Goal: Task Accomplishment & Management: Complete application form

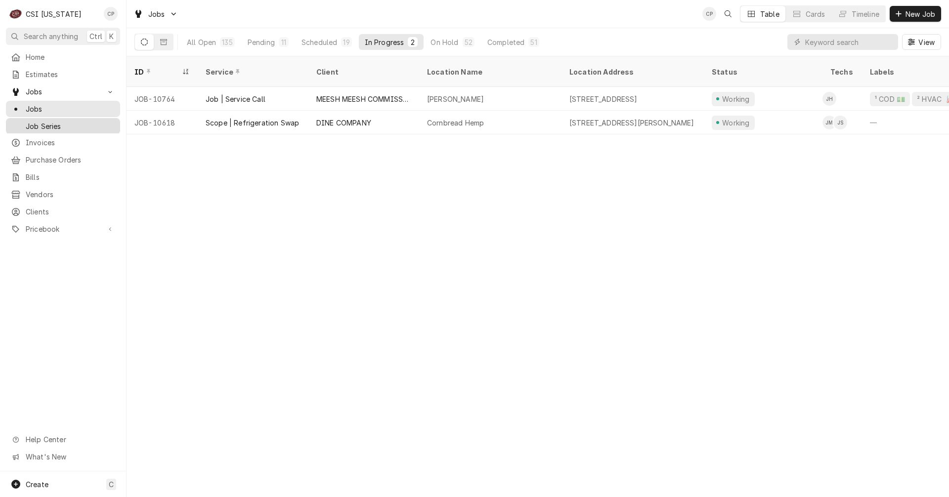
click at [42, 122] on span "Job Series" at bounding box center [70, 126] width 89 height 10
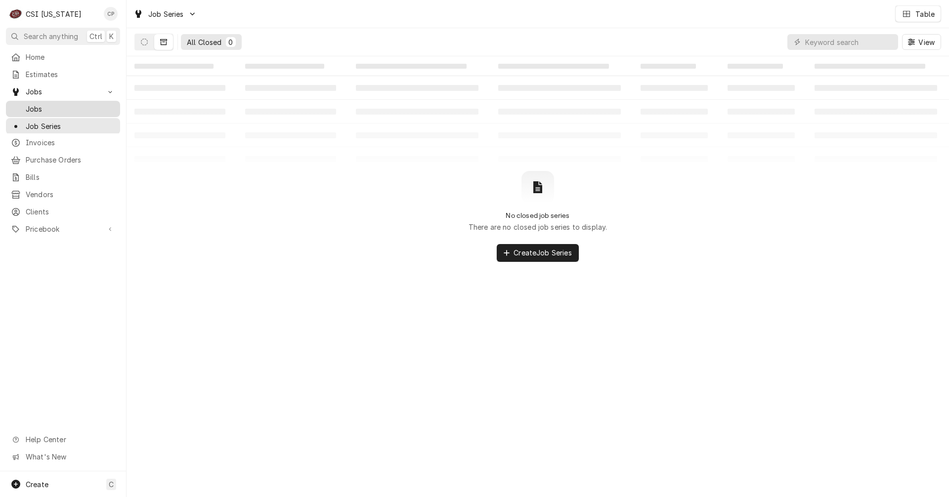
click at [34, 106] on span "Jobs" at bounding box center [70, 109] width 89 height 10
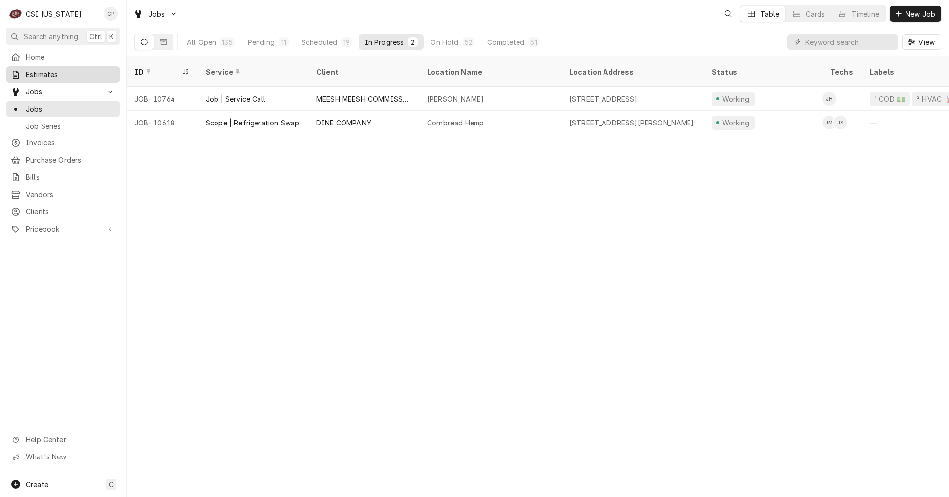
click at [45, 76] on span "Estimates" at bounding box center [70, 74] width 89 height 10
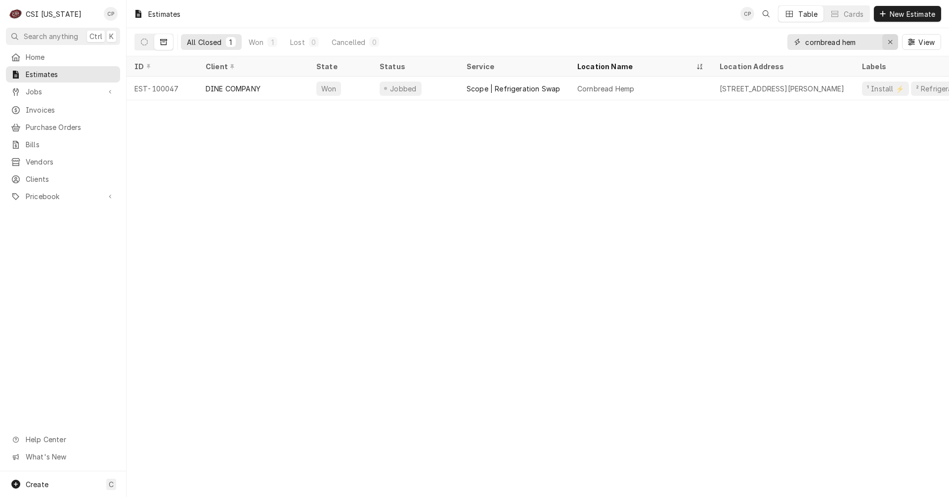
click at [892, 44] on icon "Erase input" at bounding box center [889, 42] width 5 height 7
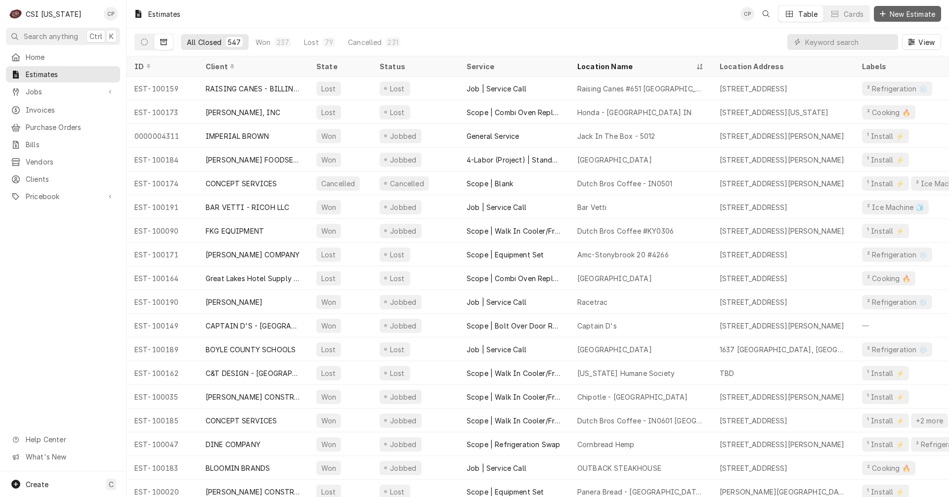
click at [908, 13] on span "New Estimate" at bounding box center [911, 14] width 49 height 10
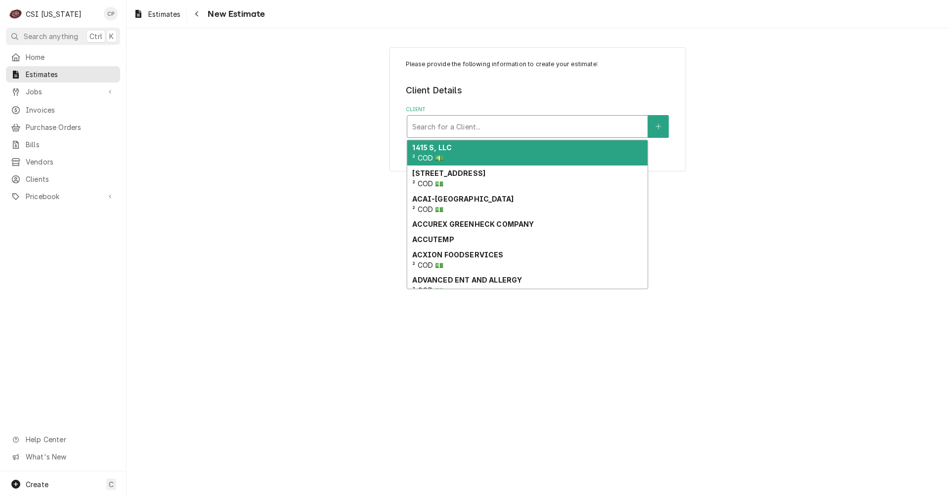
click at [473, 125] on div "Client" at bounding box center [527, 127] width 230 height 18
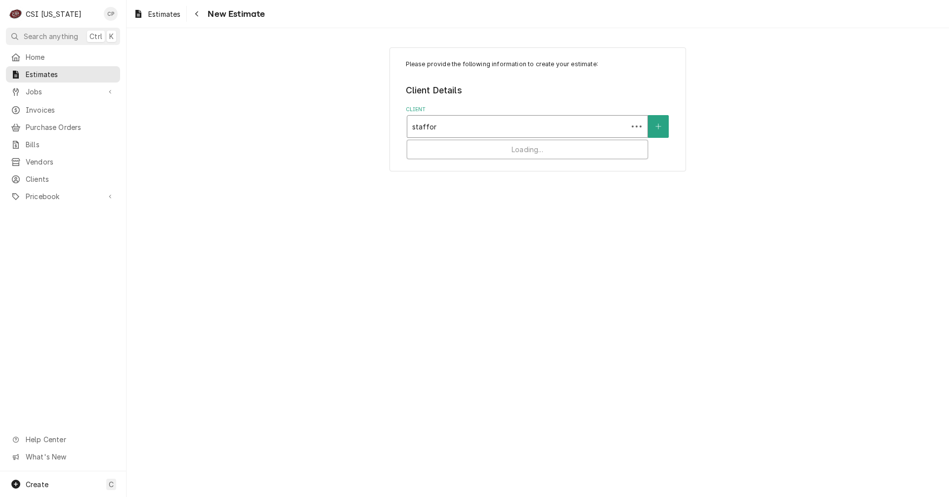
type input "stafford"
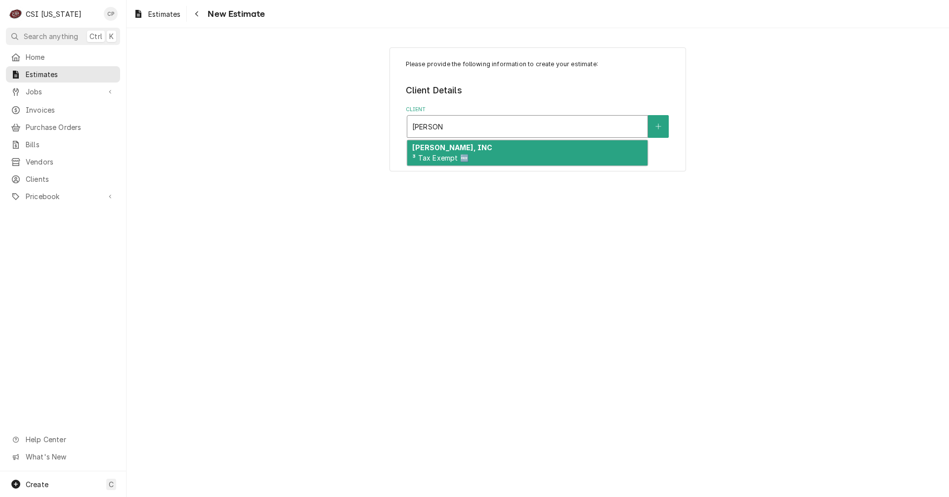
click at [473, 158] on div "STAFFORD-SMITH, INC ³ Tax Exempt 🆓" at bounding box center [527, 153] width 240 height 26
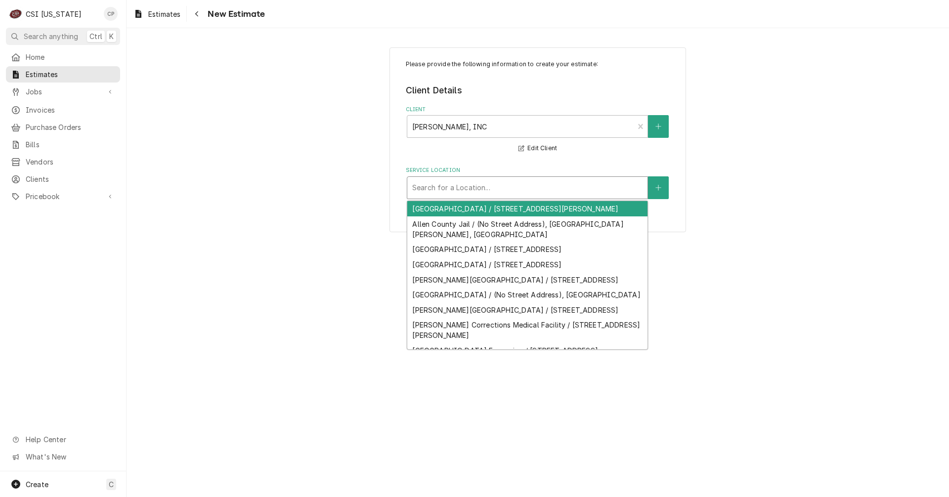
click at [480, 189] on div "Service Location" at bounding box center [527, 188] width 230 height 18
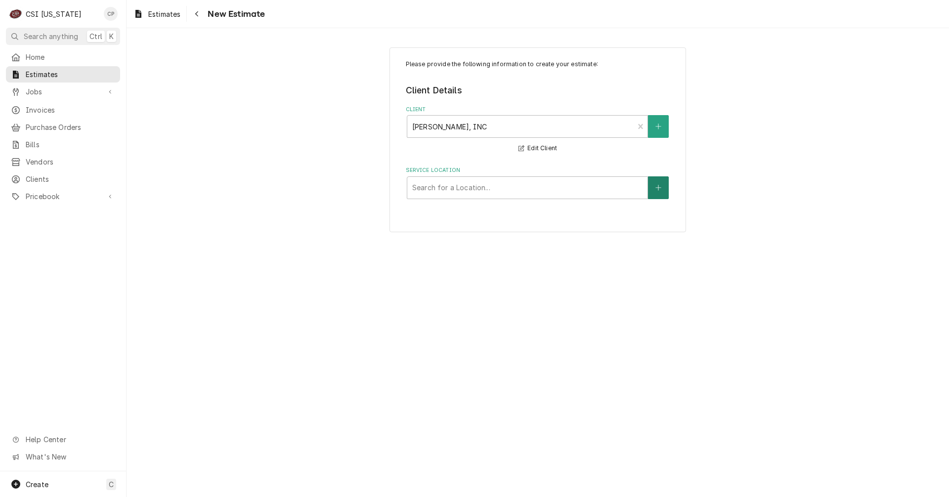
click at [663, 190] on button "Service Location" at bounding box center [658, 187] width 21 height 23
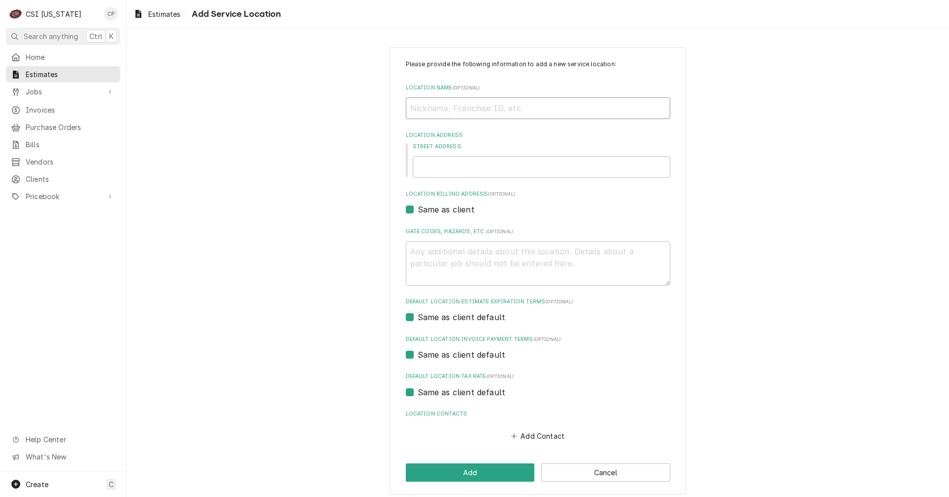
click at [469, 101] on input "Location Name ( optional )" at bounding box center [538, 108] width 264 height 22
type textarea "x"
type input "H"
type textarea "x"
type input "Hn"
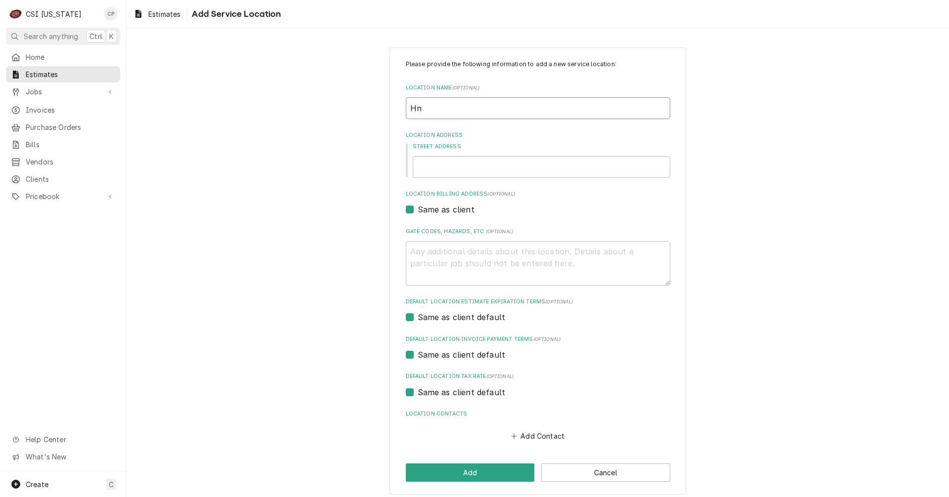
type textarea "x"
type input "H"
type textarea "x"
type input "Hu"
type textarea "x"
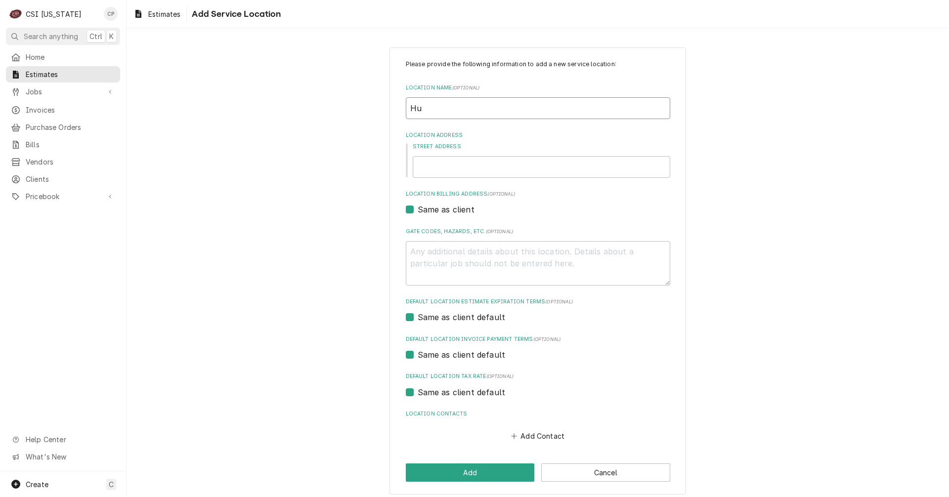
type input "Hun"
type textarea "x"
type input "Hunt"
type textarea "x"
type input "Hunti"
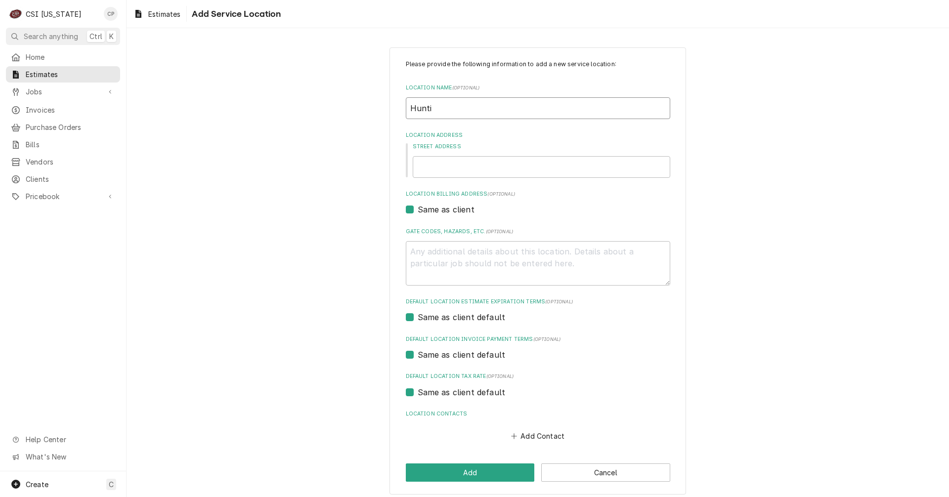
type textarea "x"
type input "Huntin"
type textarea "x"
type input "Hunting"
type textarea "x"
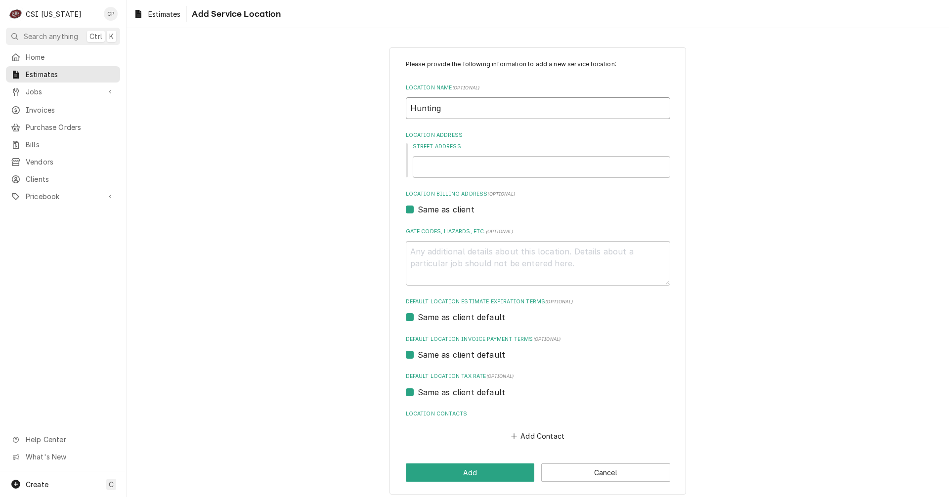
type input "Huntingb"
type textarea "x"
type input "Huntingbu"
type textarea "x"
type input "Huntingbur"
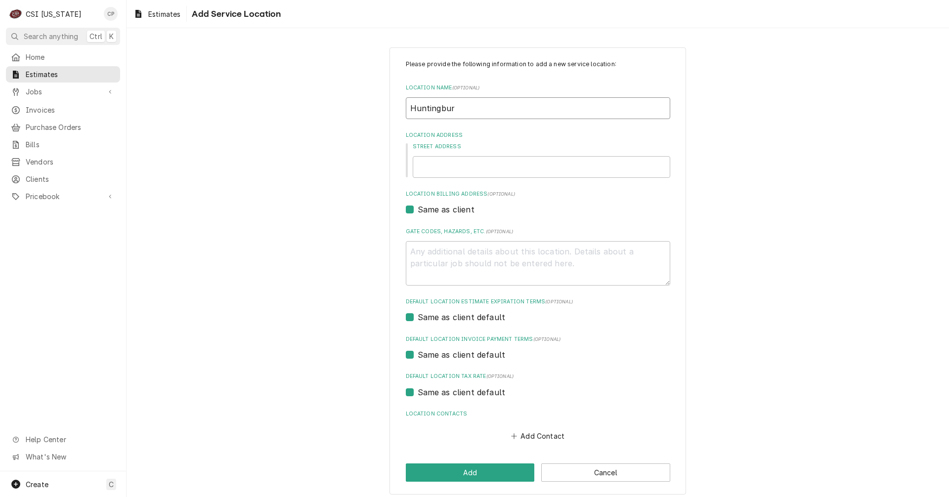
type textarea "x"
type input "Huntingburg"
type textarea "x"
type input "Huntingburg"
type textarea "x"
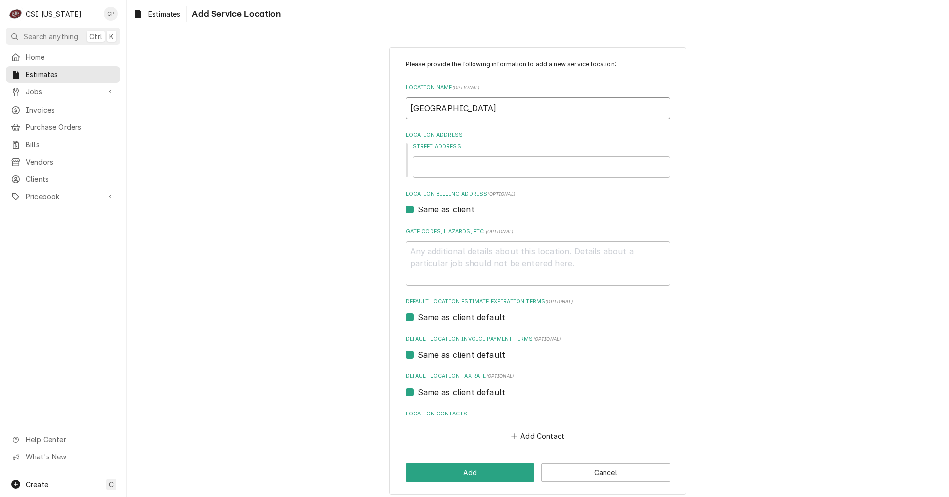
type input "Huntingburg E"
type textarea "x"
type input "Huntingburg El"
type textarea "x"
type input "Huntingburg Ele"
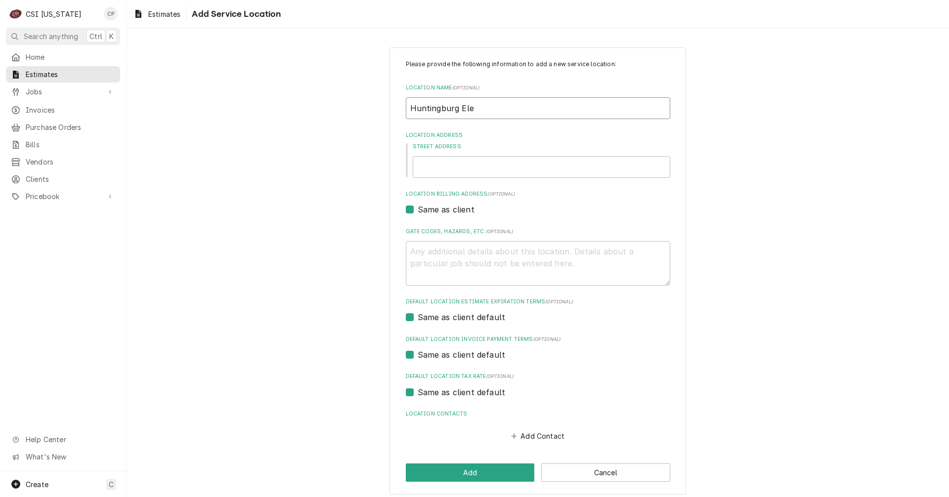
type textarea "x"
type input "Huntingburg Elem"
type textarea "x"
type input "Huntingburg Eleme"
type textarea "x"
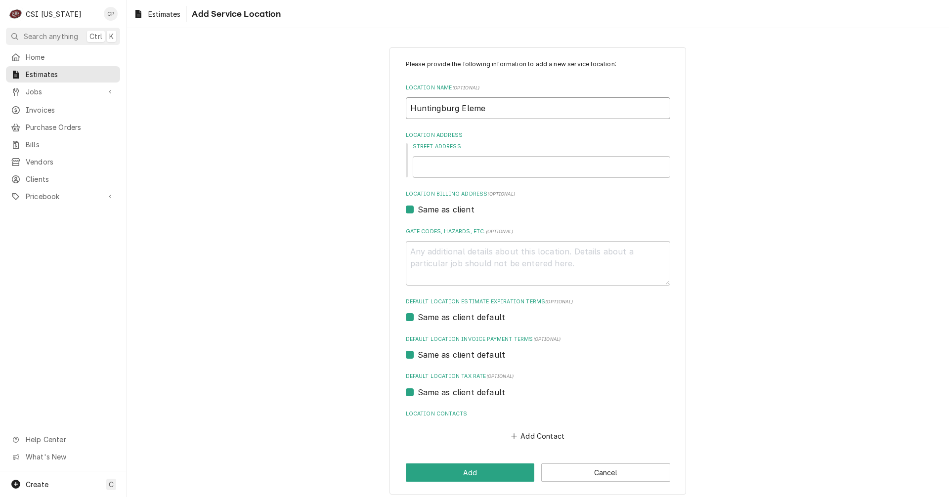
type input "Huntingburg Elemen"
type textarea "x"
type input "Huntingburg Element"
type textarea "x"
type input "Huntingburg Elementa"
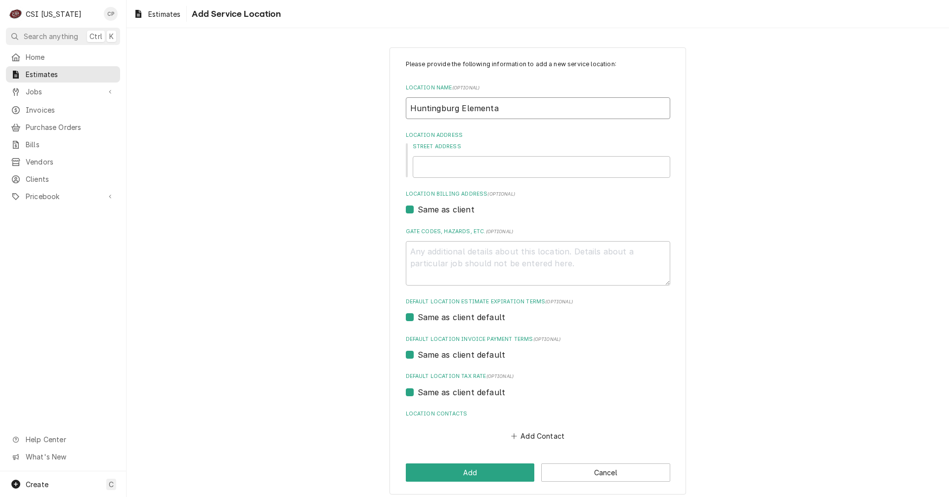
type textarea "x"
type input "Huntingburg Elementar"
type textarea "x"
type input "Huntingburg Elementary"
type textarea "x"
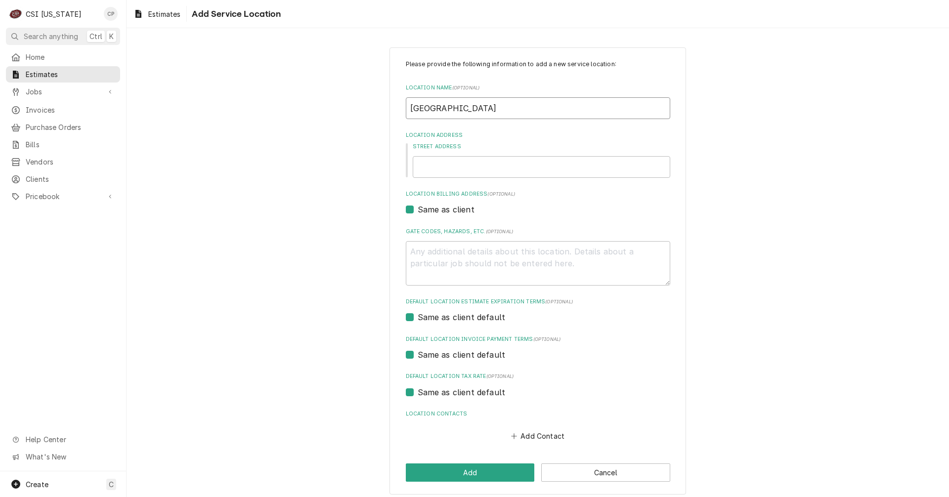
type input "Huntingburg Elementary"
type textarea "x"
type input "Huntingburg Elementary D"
type textarea "x"
type input "Huntingburg Elementary"
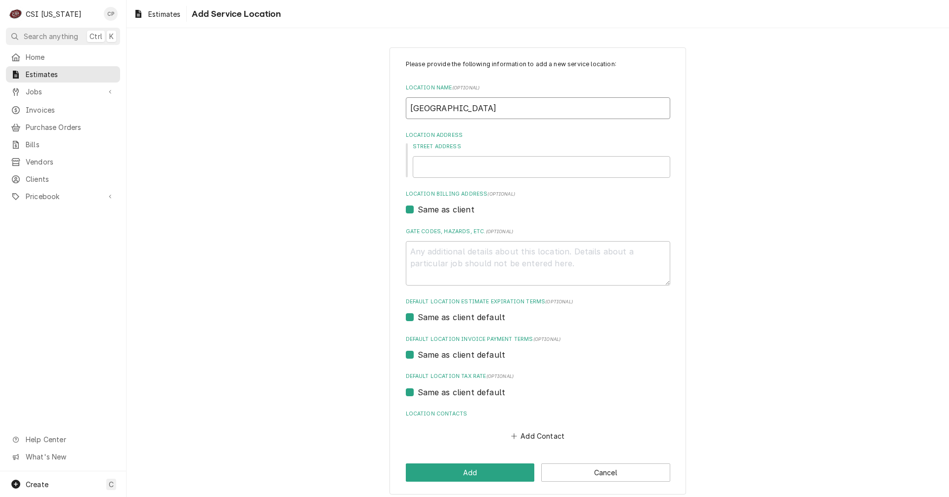
type textarea "x"
type input "Huntingburg Elementary S"
type textarea "x"
type input "Huntingburg Elementary Sc"
type textarea "x"
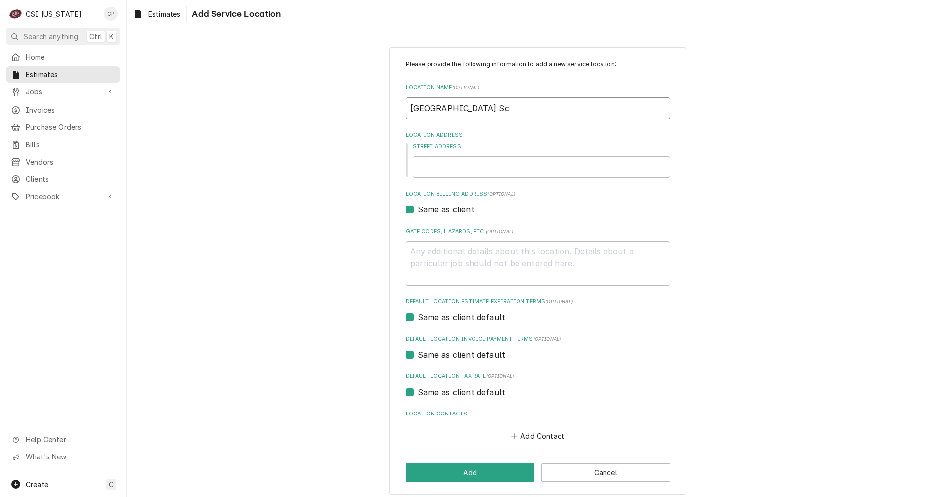
type input "Huntingburg Elementary Sch"
type textarea "x"
type input "Huntingburg Elementary Scho"
type textarea "x"
type input "Huntingburg Elementary Schoo"
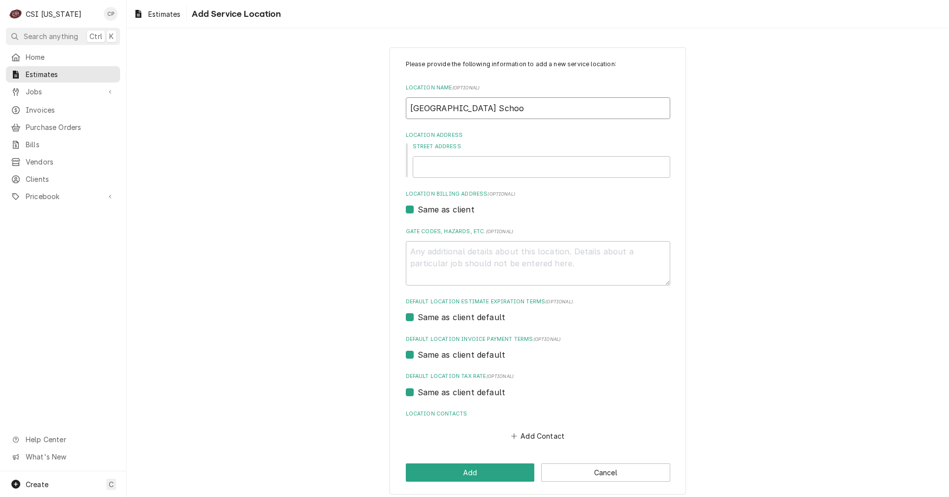
type textarea "x"
type input "[GEOGRAPHIC_DATA]"
type textarea "x"
type input "Huntingburg Elementary Schools"
type textarea "x"
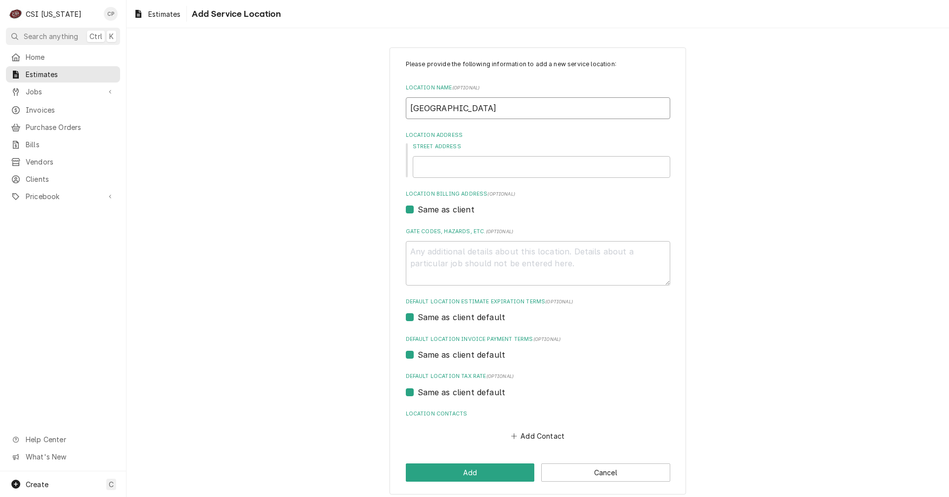
type input "[GEOGRAPHIC_DATA]"
type textarea "x"
type input "[GEOGRAPHIC_DATA]"
click at [460, 165] on input "Street Address" at bounding box center [541, 167] width 257 height 22
click at [442, 160] on input "Street Address" at bounding box center [541, 167] width 257 height 22
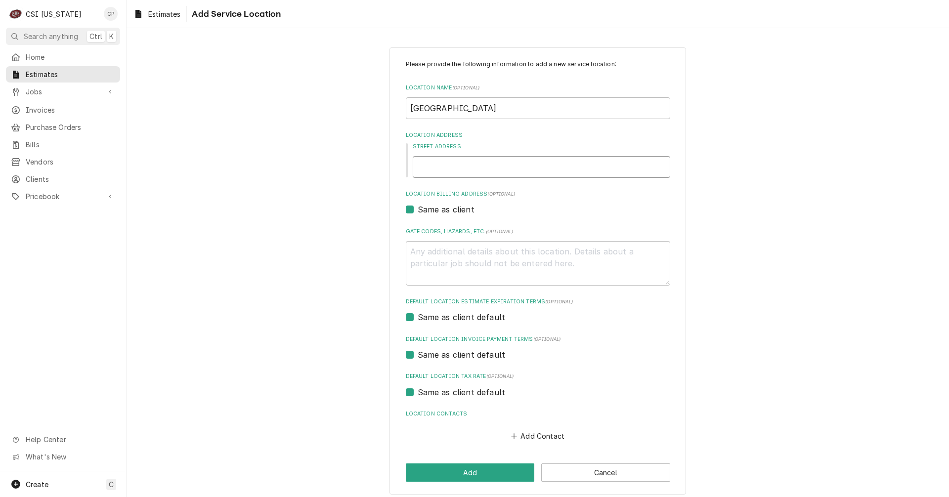
type textarea "x"
type input "5"
type textarea "x"
type input "50"
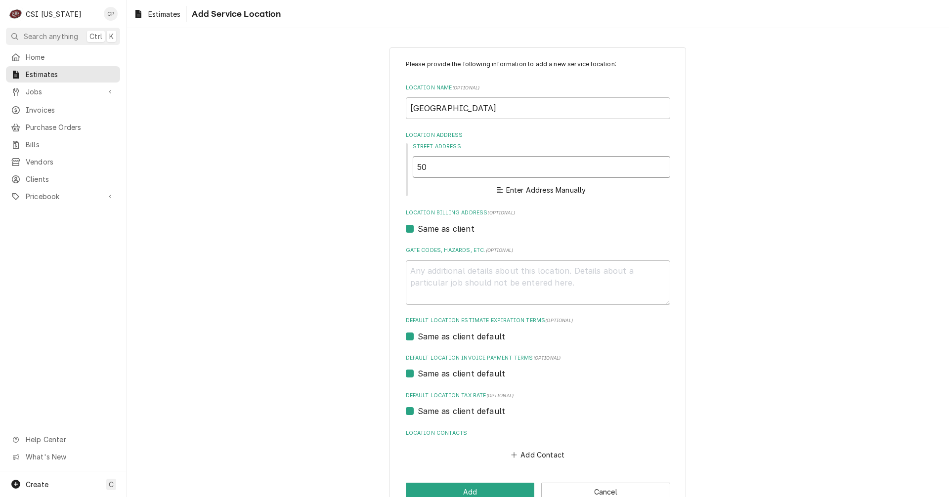
type textarea "x"
type input "501"
type textarea "x"
type input "501"
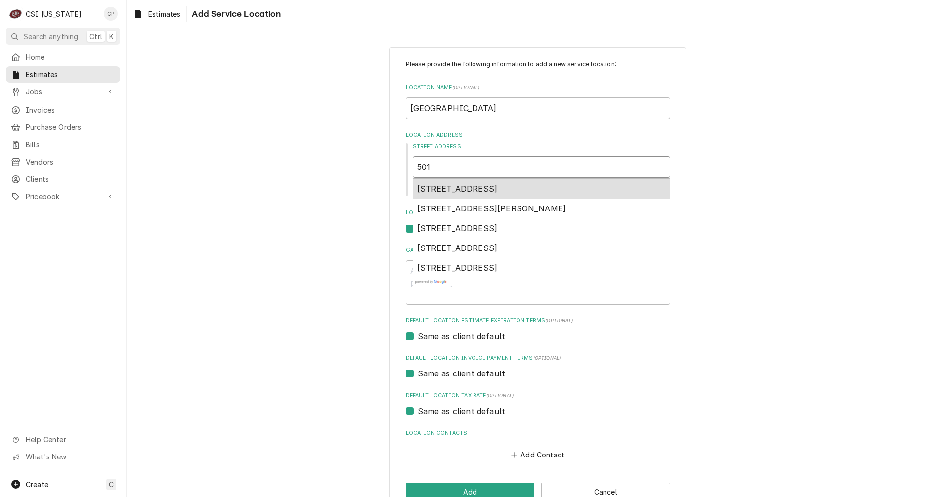
type textarea "x"
type input "501 S"
type textarea "x"
type input "501 So"
type textarea "x"
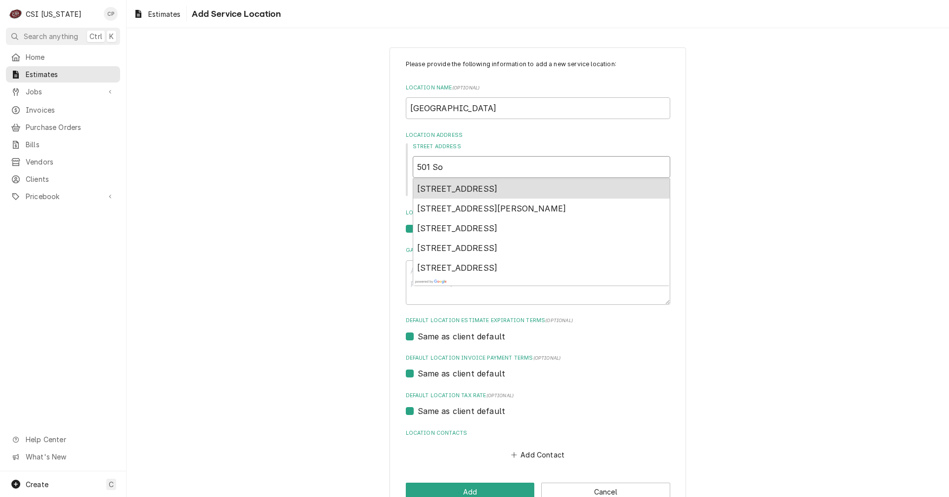
type input "501 Sou"
type textarea "x"
type input "501 Sout"
type textarea "x"
type input "501 South"
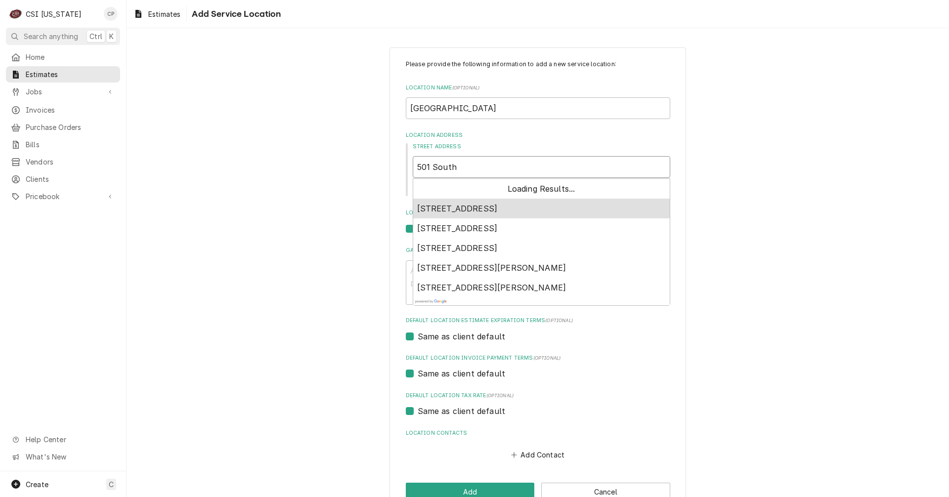
type textarea "x"
type input "501 Southw"
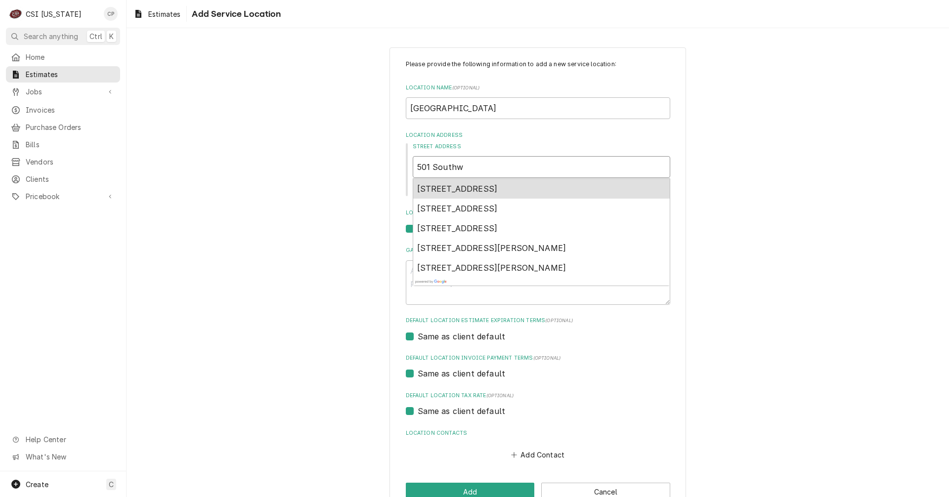
type textarea "x"
type input "501 Southwe"
type textarea "x"
type input "501 Southwes"
type textarea "x"
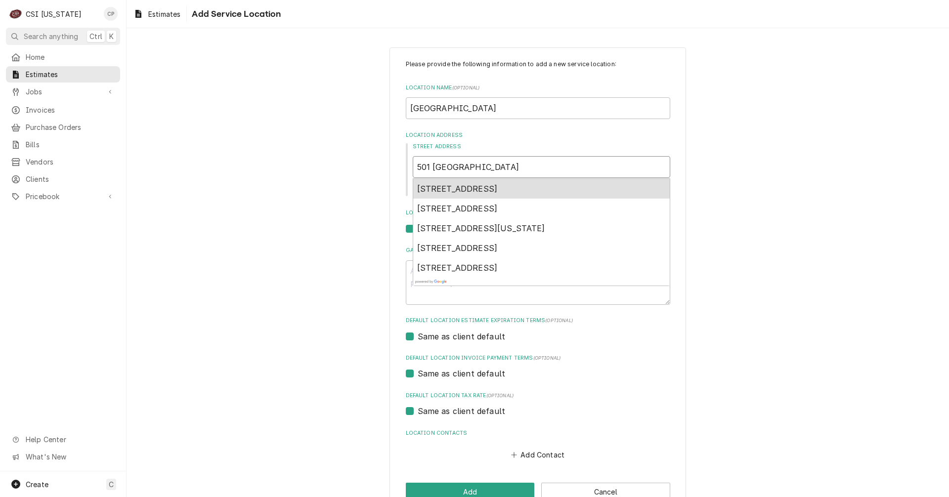
type input "501 Southwest"
type textarea "x"
type input "501 Southwest"
type textarea "x"
type input "501 Southwest D"
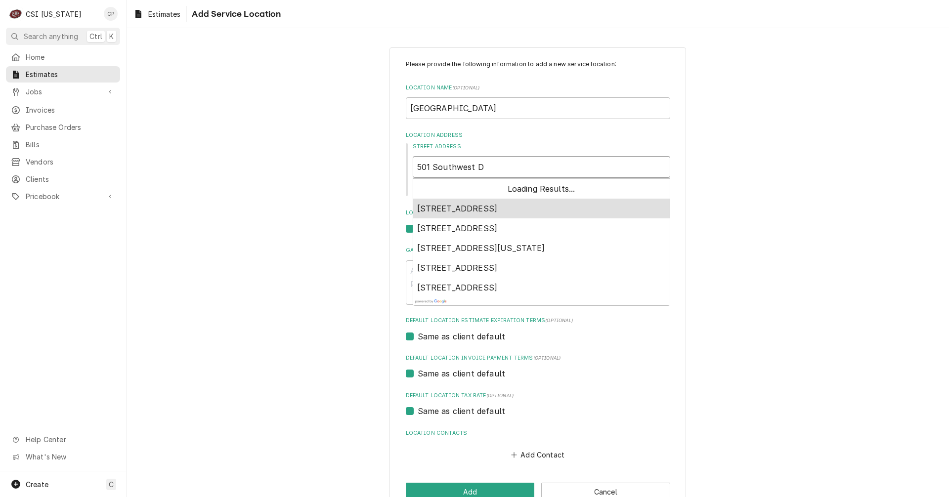
type textarea "x"
type input "501 Southwest Du"
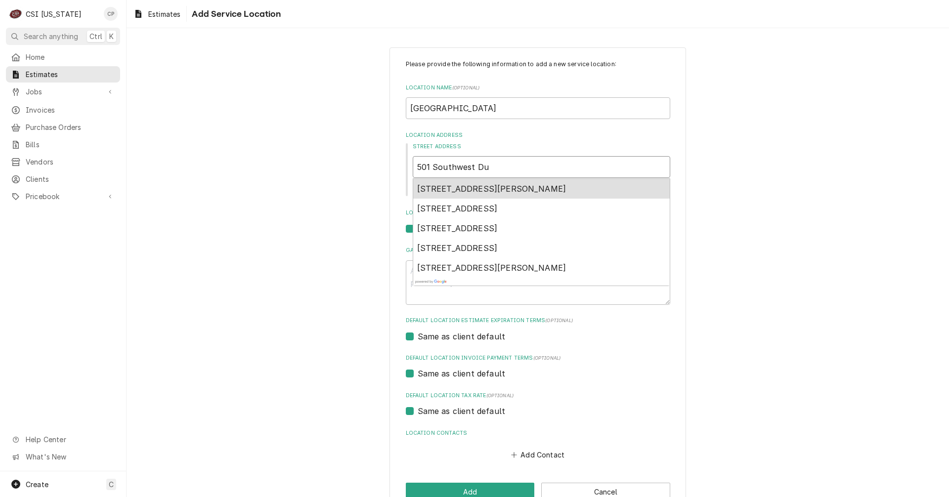
type textarea "x"
type input "501 Southwest Dub"
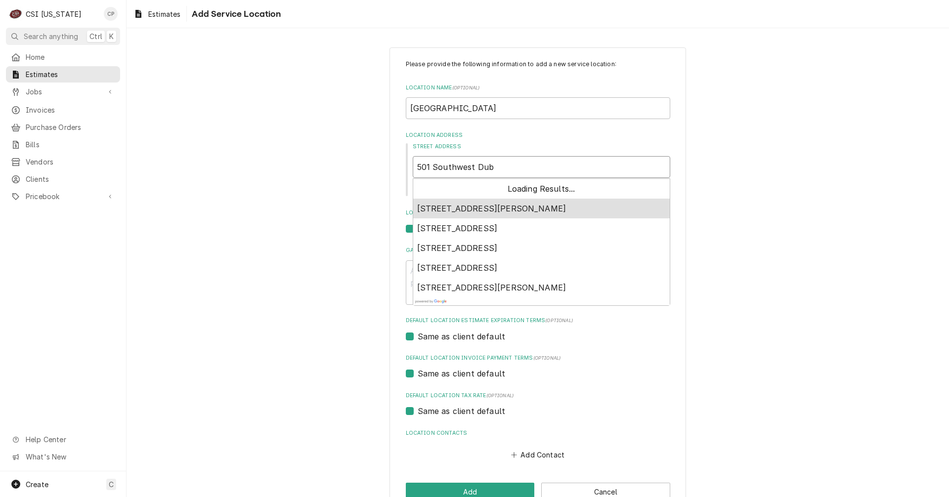
type textarea "x"
type input "501 Southwest Dubo"
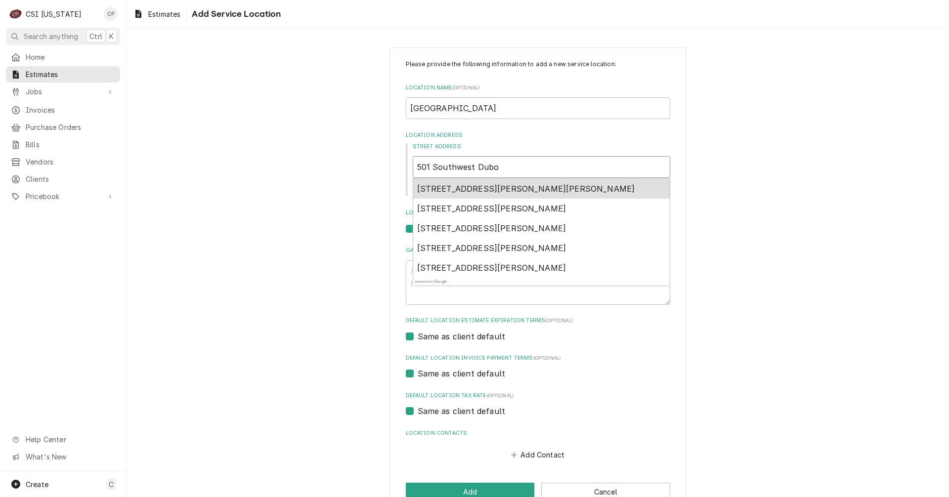
type textarea "x"
type input "501 Southwest Duboi"
type textarea "x"
type input "501 Southwest Dubois"
type textarea "x"
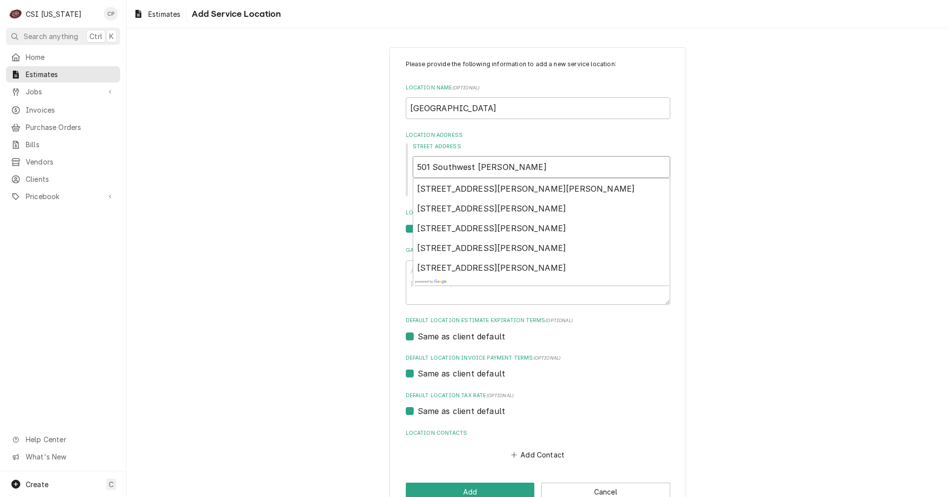
type input "501 Southwest Dubois"
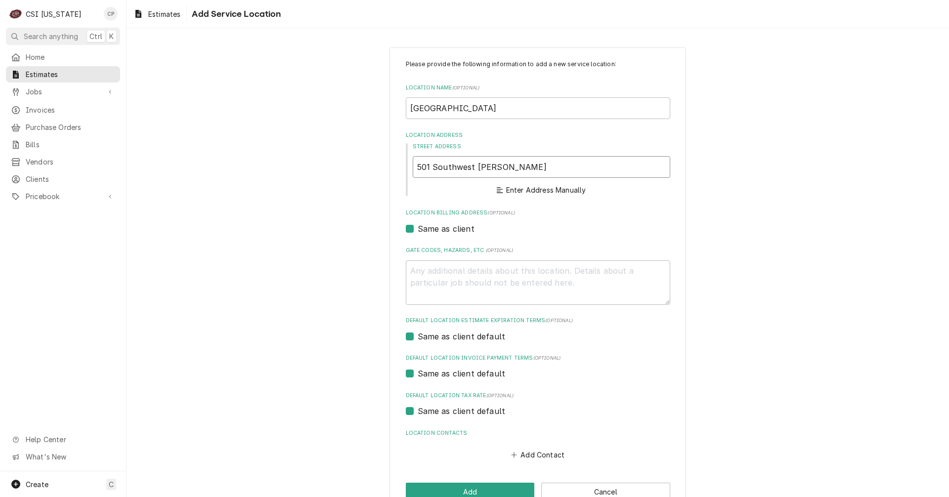
drag, startPoint x: 472, startPoint y: 165, endPoint x: 614, endPoint y: 155, distance: 142.6
click at [614, 156] on div "Street Address 501 Southwest Dubois Enter Address Manually" at bounding box center [541, 170] width 257 height 54
type textarea "x"
type input "501 Southwest d"
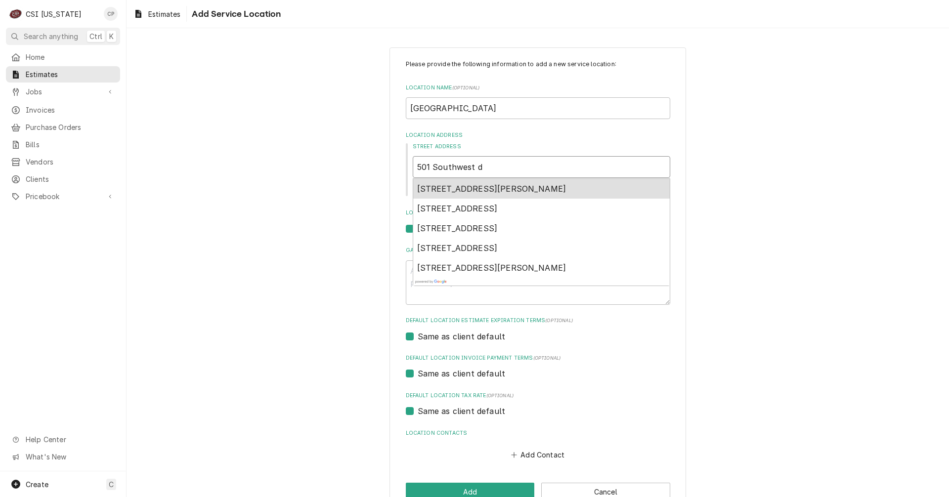
type textarea "x"
type input "501 Southwest"
type textarea "x"
type input "501 Southwest"
type textarea "x"
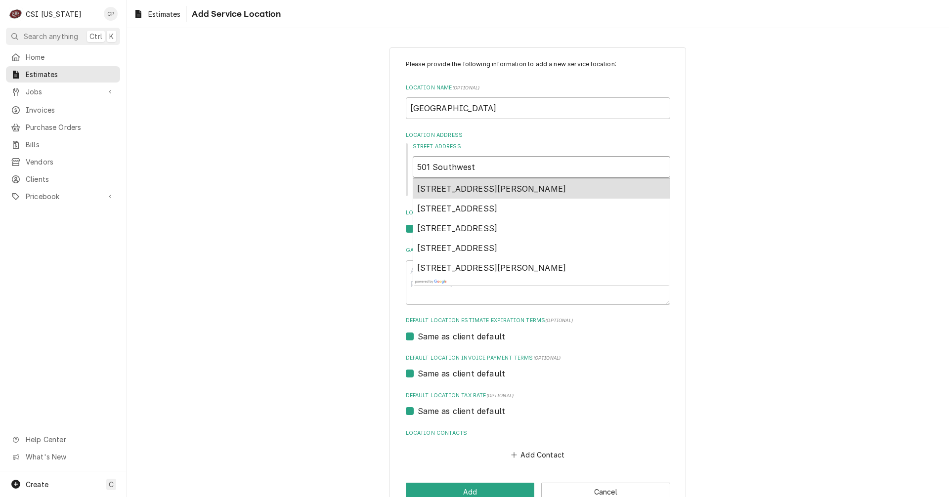
type input "501 Southwes"
type textarea "x"
type input "501 Southwe"
type textarea "x"
type input "501 Southw"
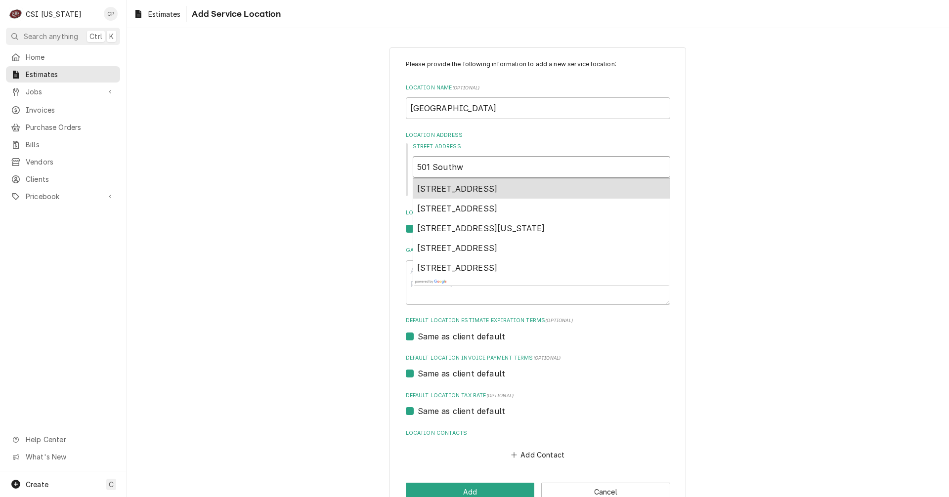
type textarea "x"
type input "501 South"
type textarea "x"
type input "501 Sout"
type textarea "x"
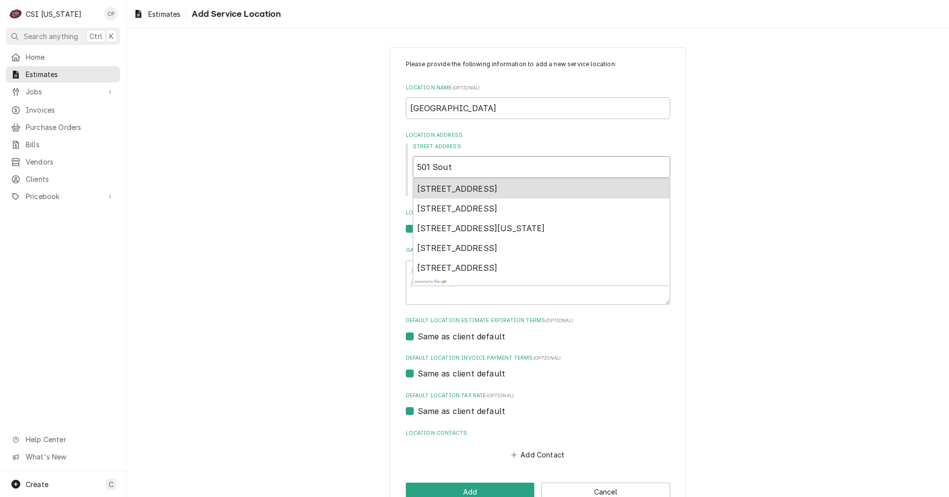
type input "501 Sou"
type textarea "x"
type input "501 So"
type textarea "x"
type input "501 S"
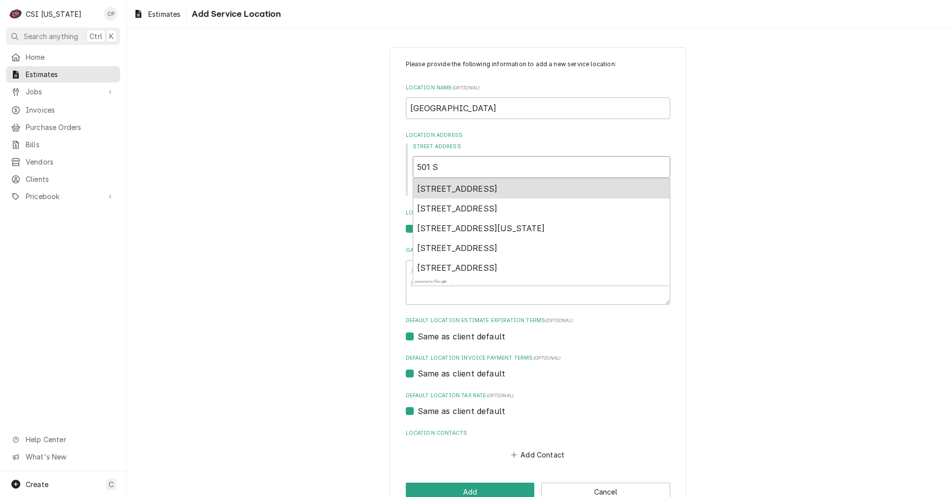
type textarea "x"
type input "501"
type textarea "x"
type input "501 w"
type textarea "x"
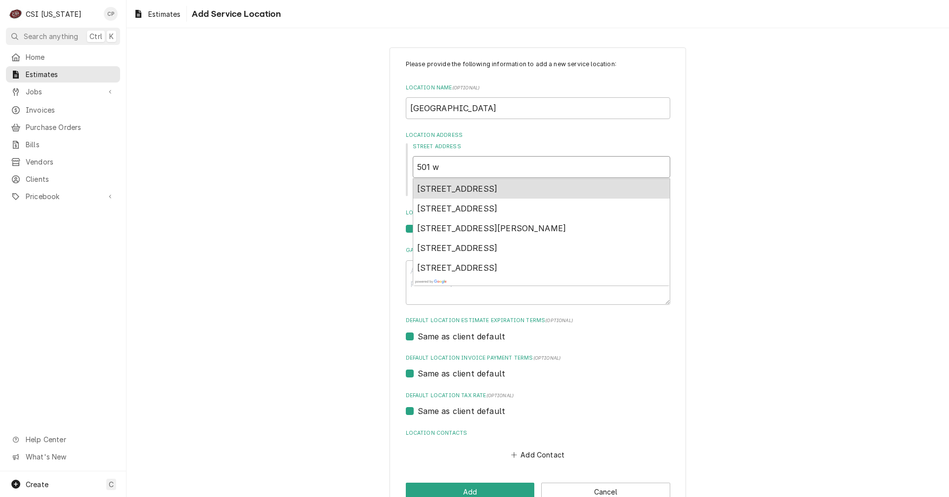
type input "501 w"
type textarea "x"
type input "501 w s"
type textarea "x"
type input "501 w su"
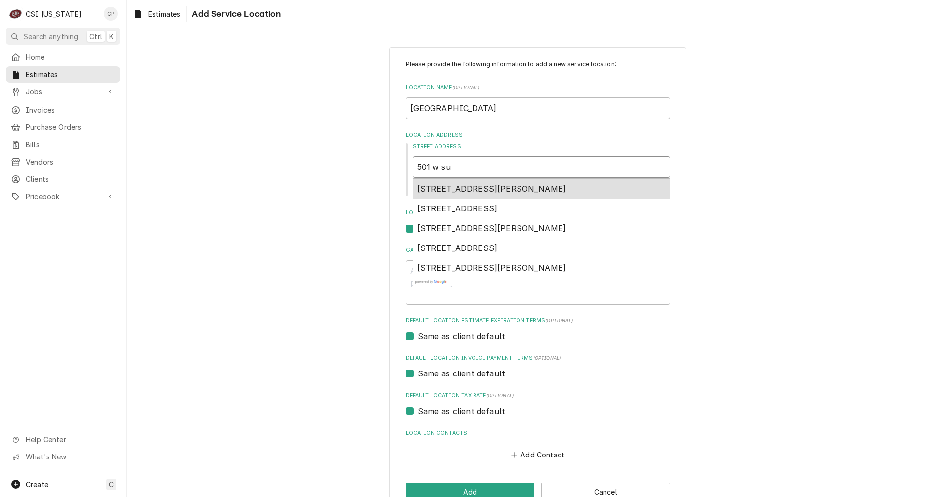
type textarea "x"
type input "501 w sun"
type textarea "x"
type input "501 w suns"
type textarea "x"
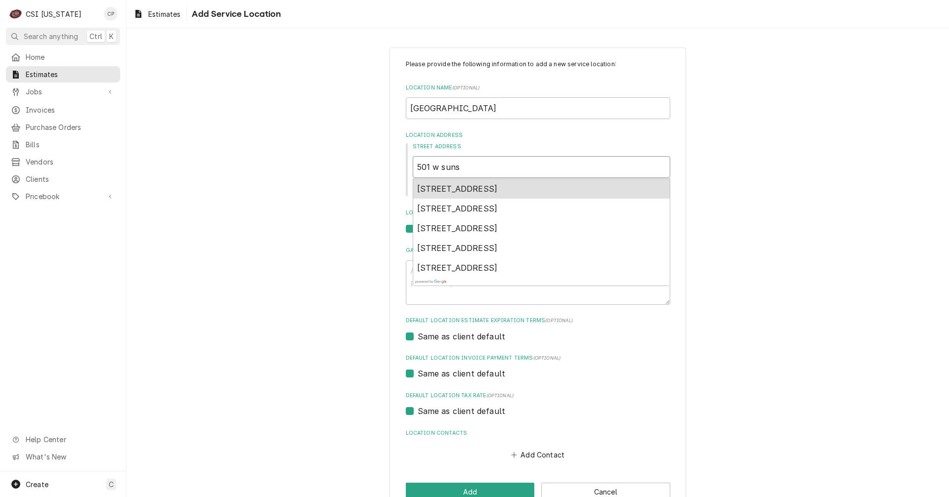
type input "501 w sunse"
type textarea "x"
type input "501 w sunset"
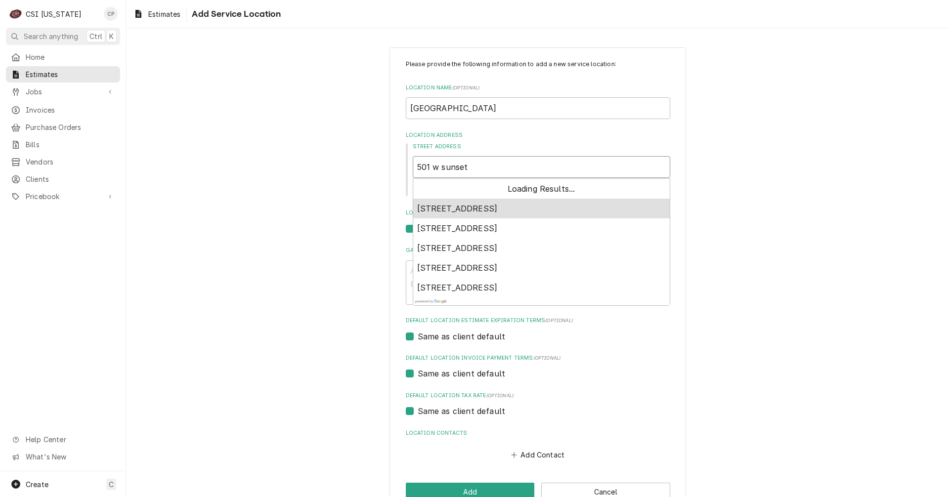
type textarea "x"
type input "501 w sunset"
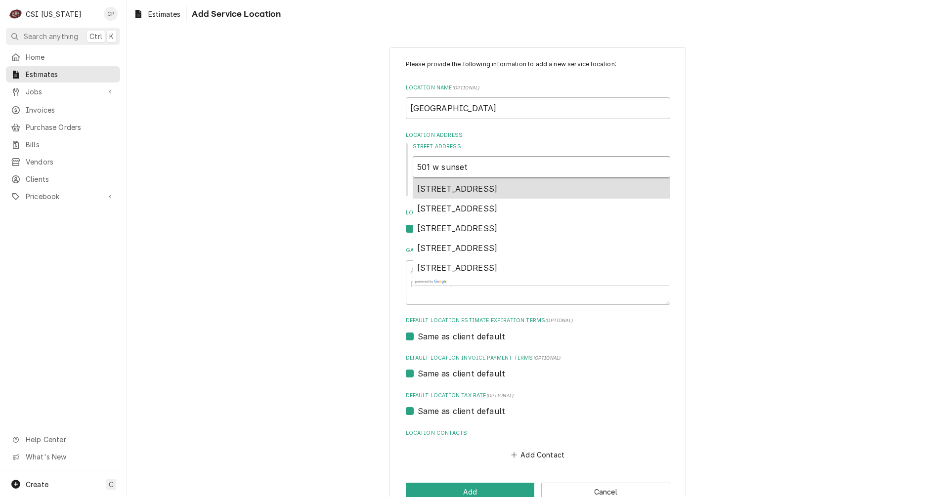
type textarea "x"
type input "501 w sunset d"
click at [498, 188] on span "501 W Sunset Dr, Huntingburg, IN, USA" at bounding box center [457, 189] width 81 height 10
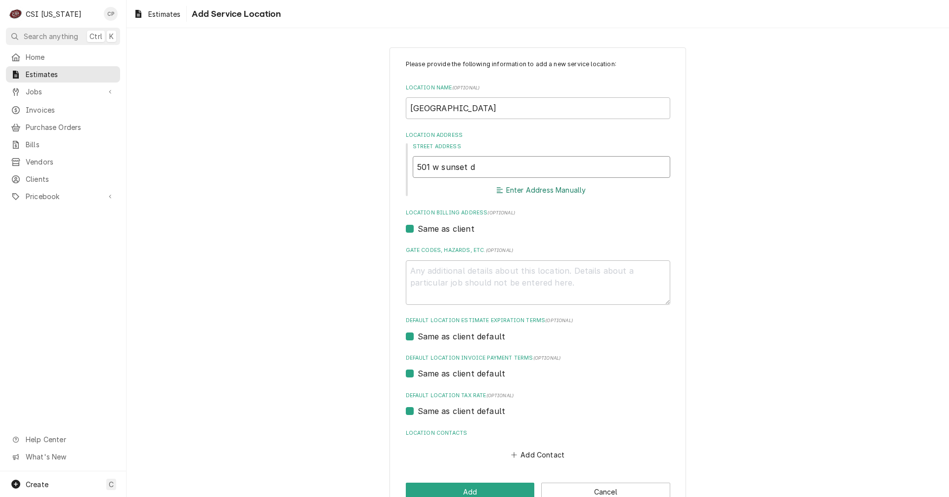
type textarea "x"
type input "501 W Sunset Dr"
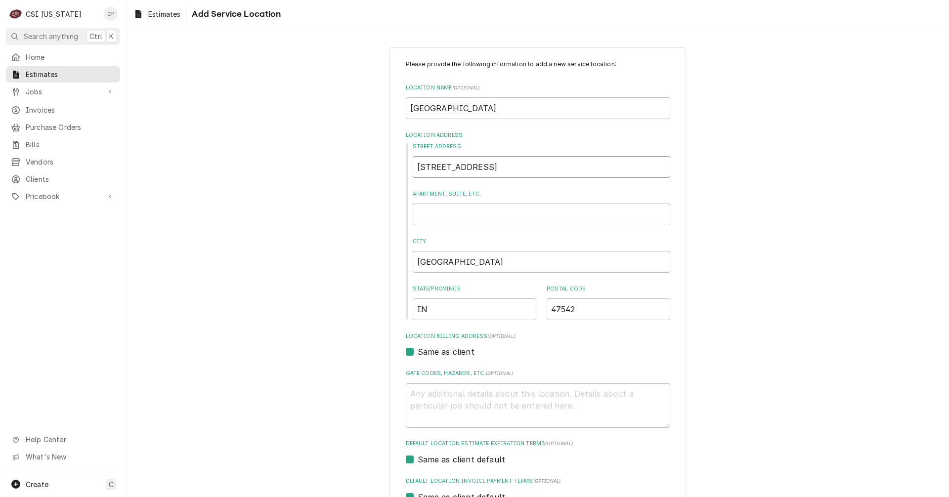
type textarea "x"
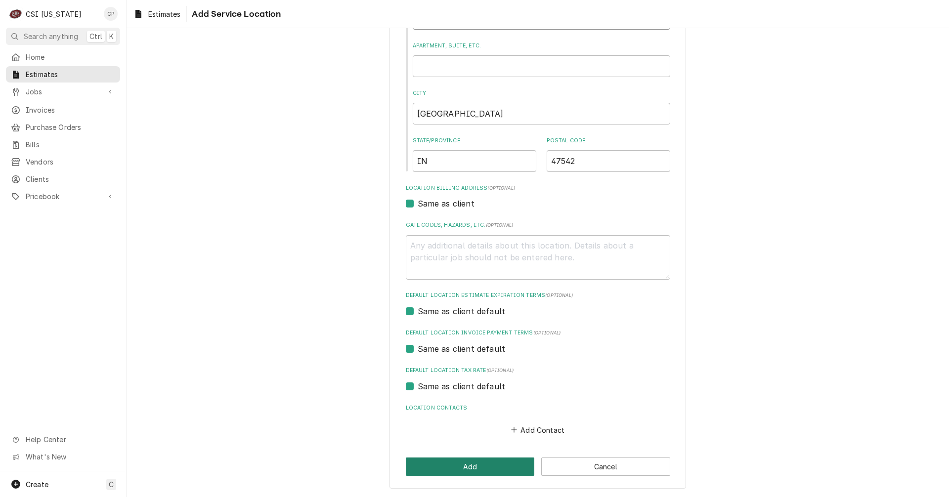
type input "501 W Sunset Dr"
click at [458, 465] on button "Add" at bounding box center [470, 467] width 129 height 18
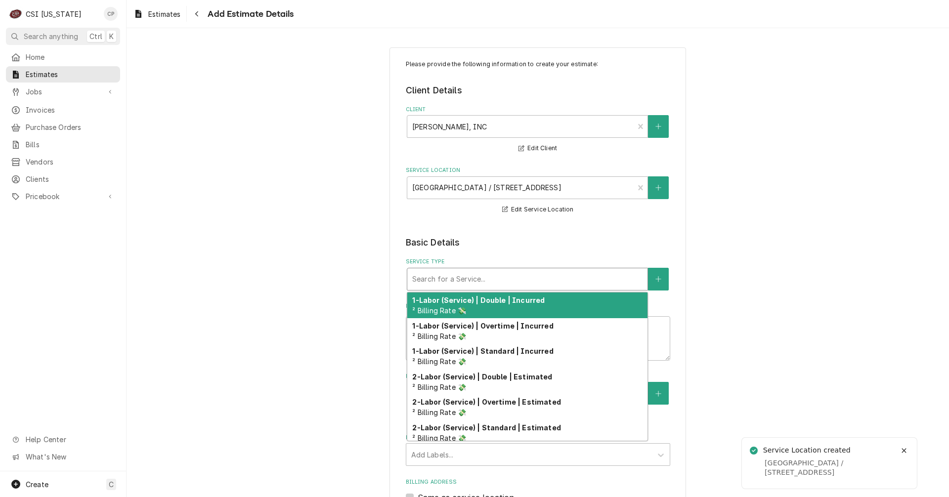
click at [437, 278] on div "Service Type" at bounding box center [527, 279] width 230 height 18
type textarea "x"
type input "s"
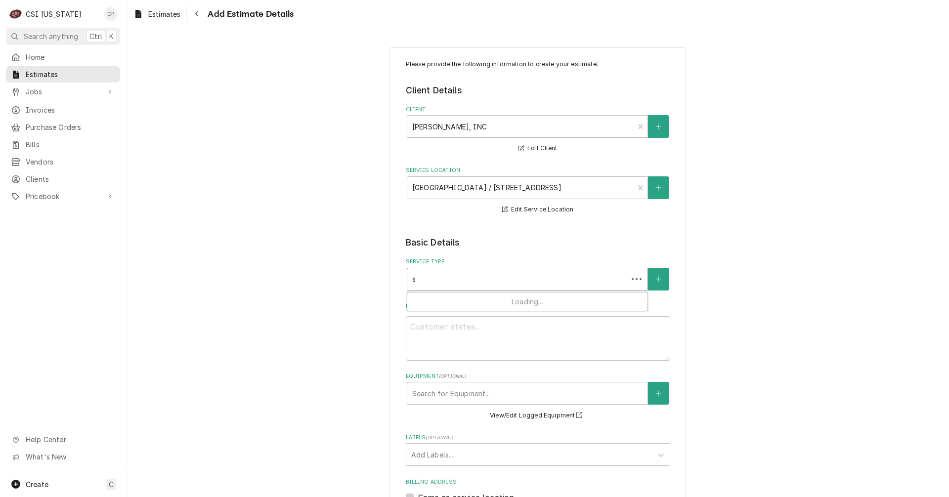
type textarea "x"
type input "se"
type textarea "x"
type input "set"
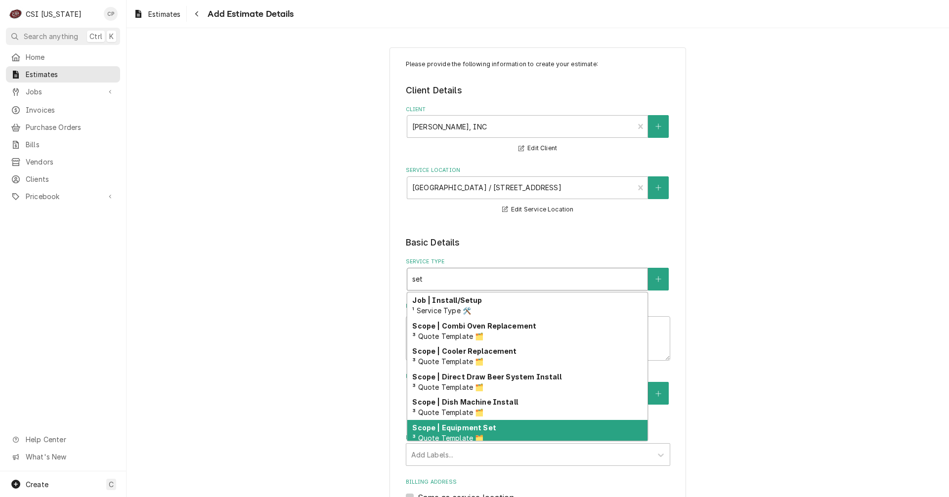
click at [465, 432] on div "Scope | Equipment Set ³ Quote Template 🗂️" at bounding box center [527, 433] width 240 height 26
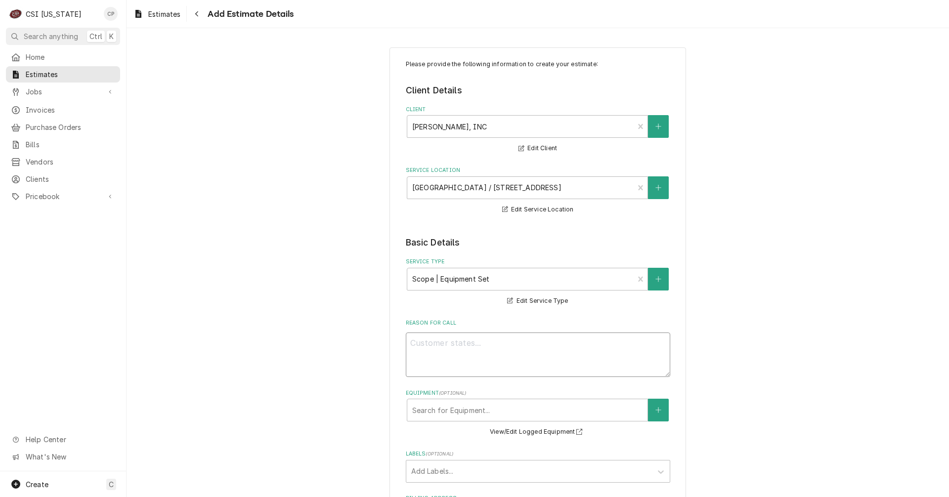
click at [440, 349] on textarea "Reason For Call" at bounding box center [538, 355] width 264 height 44
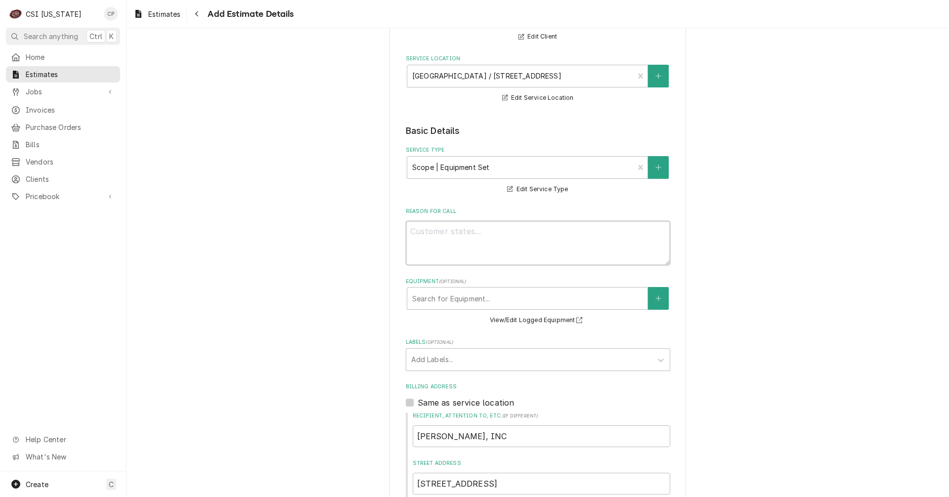
scroll to position [148, 0]
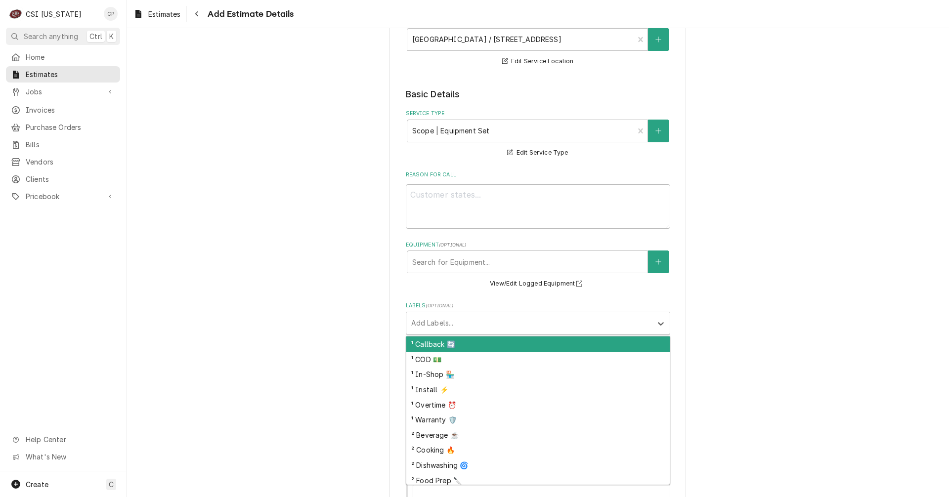
click at [432, 325] on div "Labels" at bounding box center [529, 323] width 236 height 18
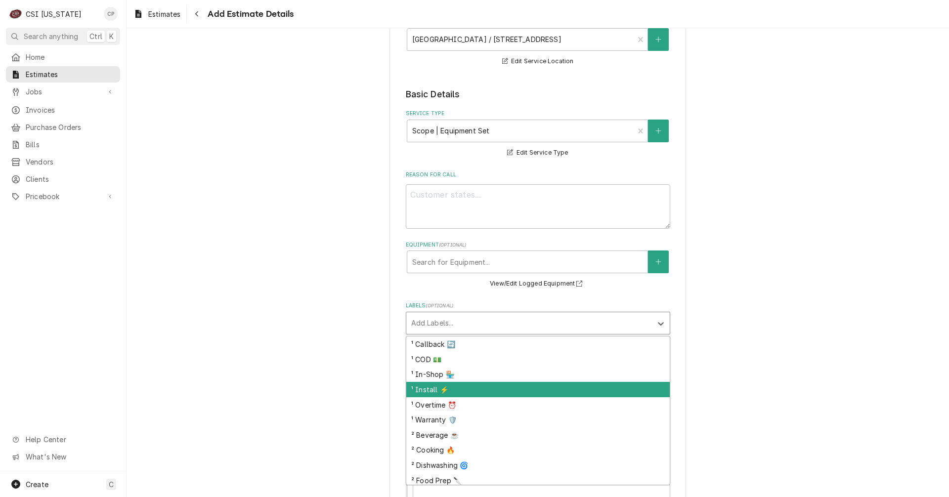
click at [421, 391] on div "¹ Install ⚡️" at bounding box center [537, 389] width 263 height 15
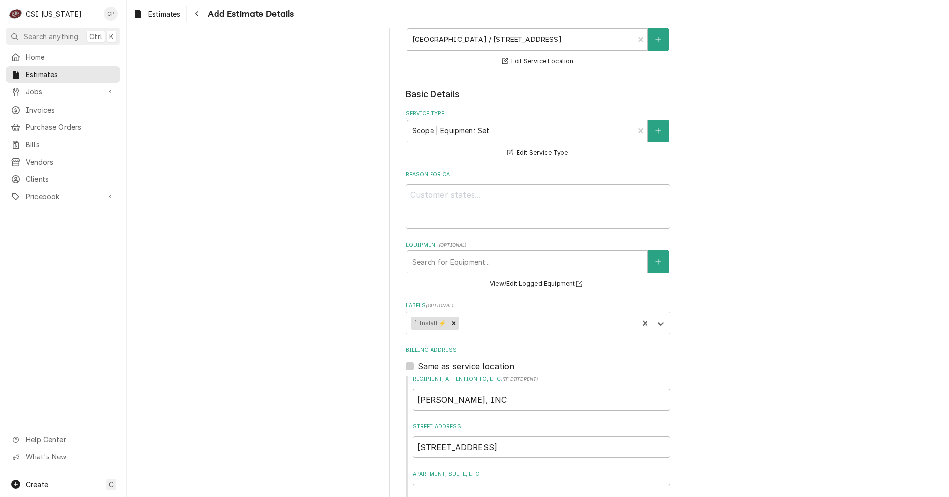
type textarea "x"
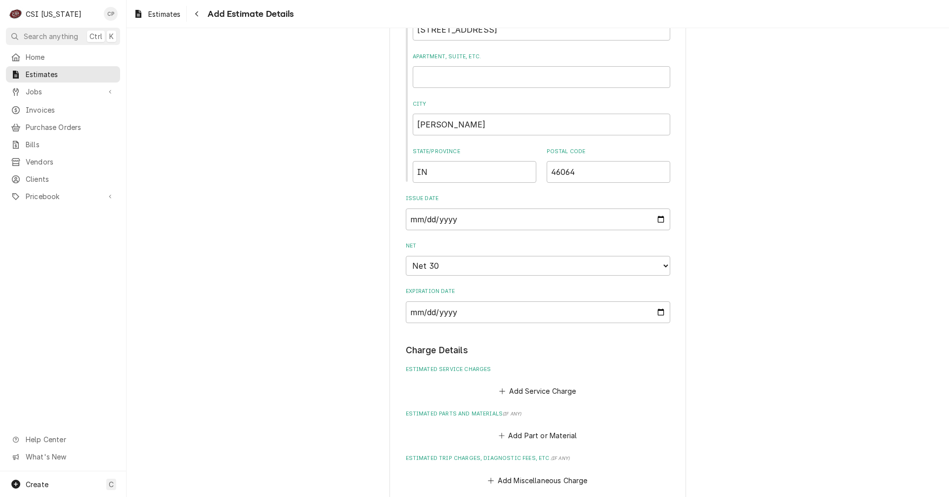
scroll to position [642, 0]
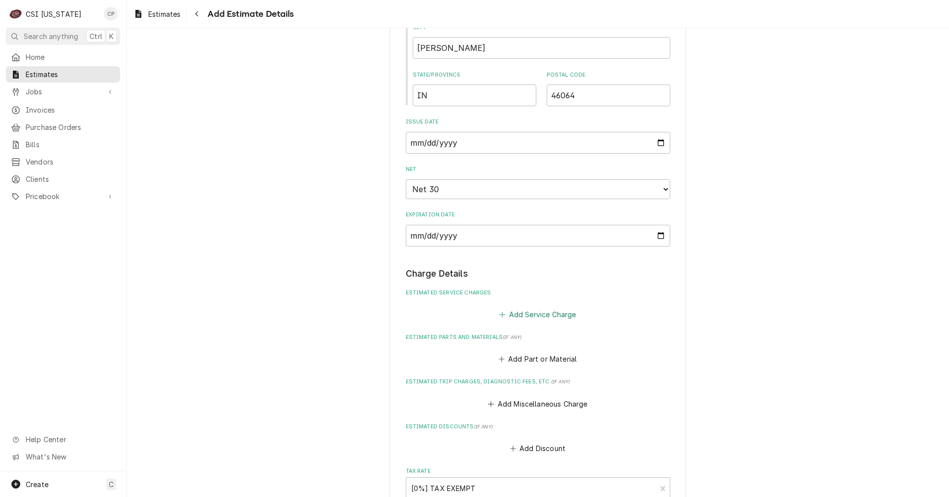
click at [549, 316] on button "Add Service Charge" at bounding box center [538, 314] width 80 height 14
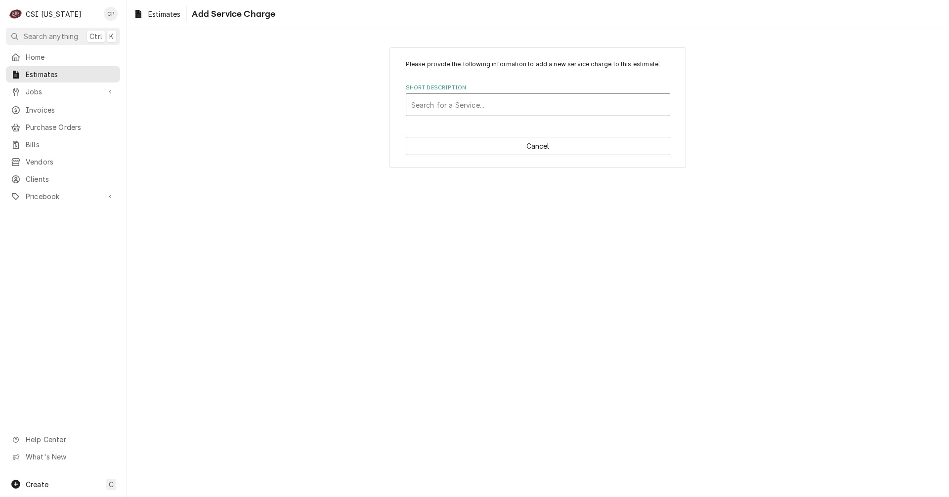
click at [458, 105] on div "Short Description" at bounding box center [537, 105] width 253 height 18
type input "set"
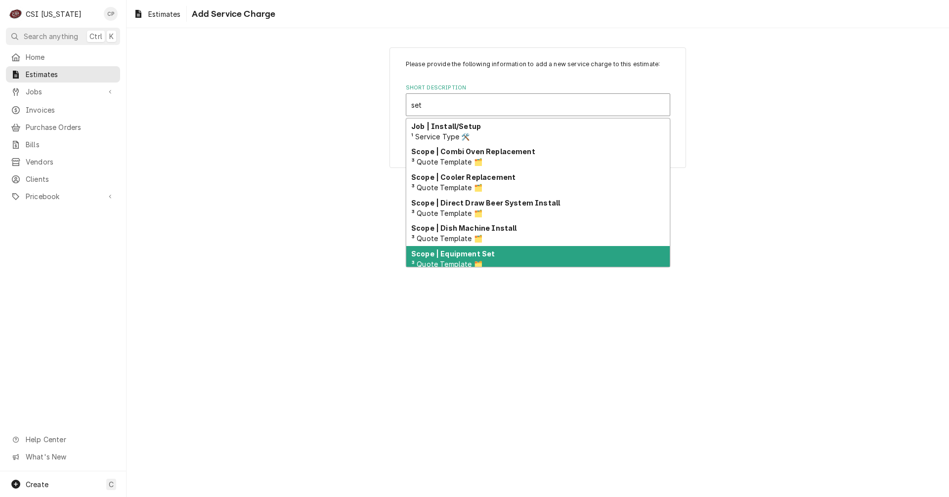
click at [456, 254] on strong "Scope | Equipment Set" at bounding box center [453, 254] width 84 height 8
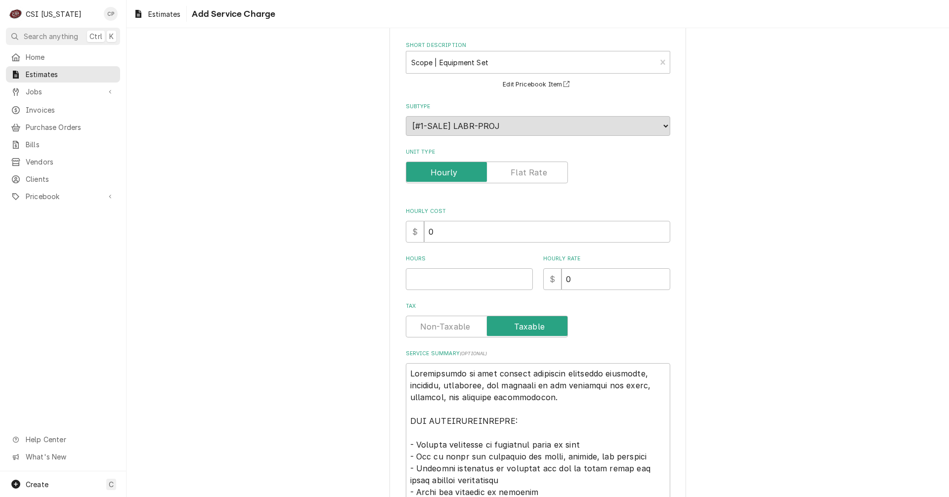
scroll to position [148, 0]
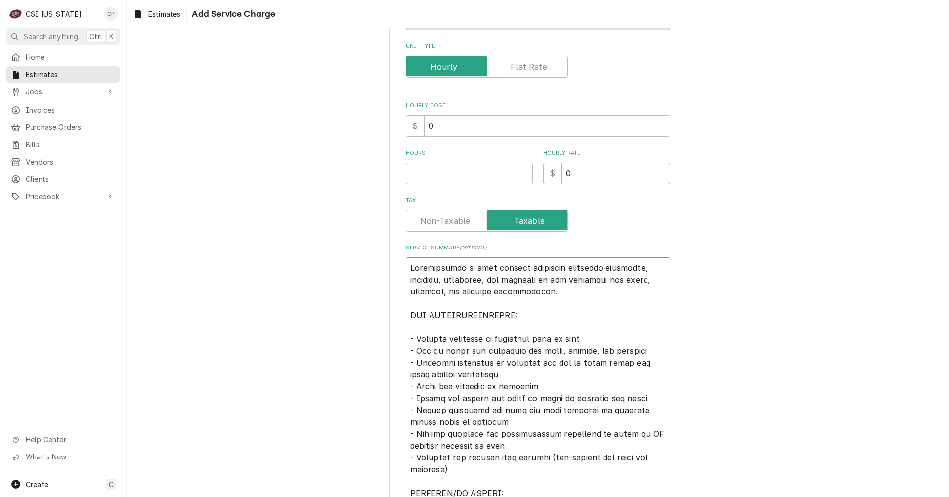
drag, startPoint x: 556, startPoint y: 292, endPoint x: 406, endPoint y: 262, distance: 153.6
click at [406, 262] on textarea "Service Summary ( optional )" at bounding box center [538, 481] width 264 height 448
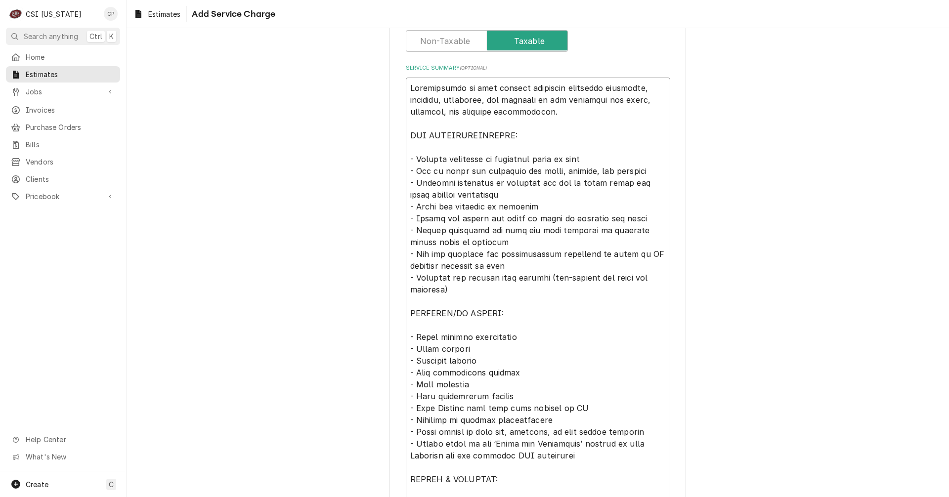
scroll to position [417, 0]
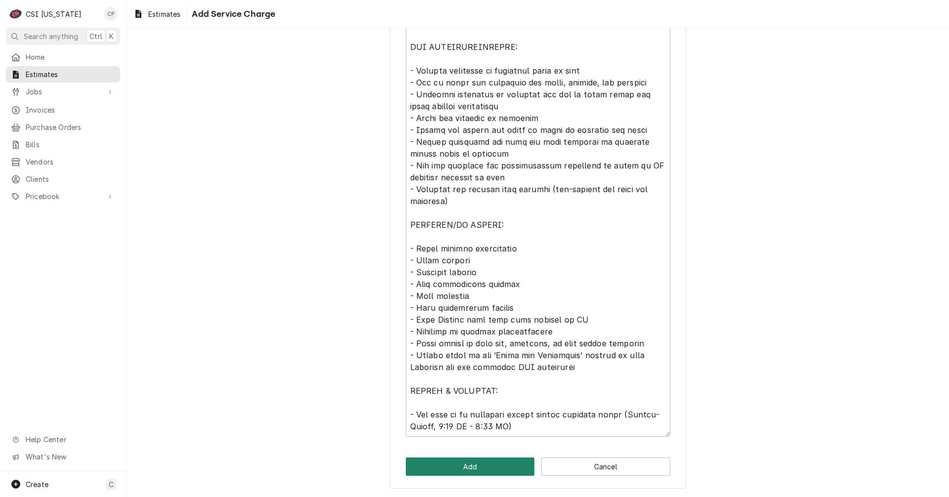
click at [495, 476] on button "Add" at bounding box center [470, 467] width 129 height 18
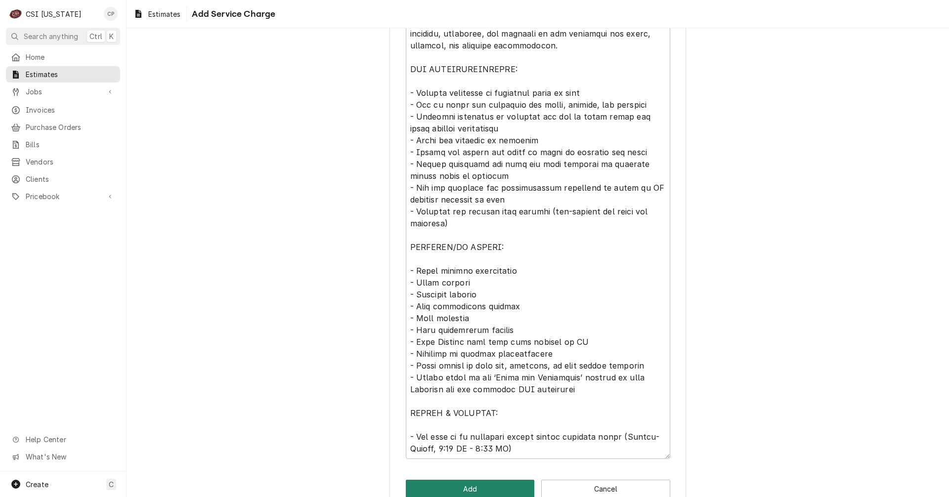
scroll to position [439, 0]
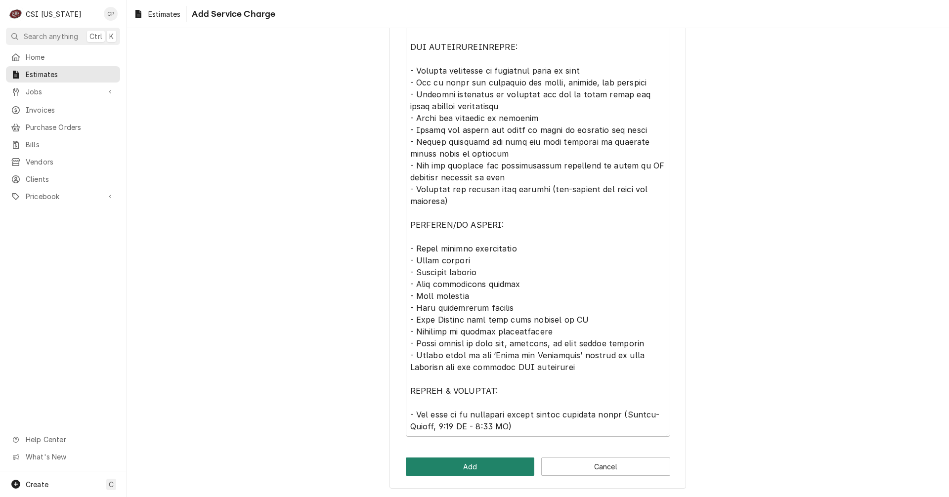
click at [476, 470] on button "Add" at bounding box center [470, 467] width 129 height 18
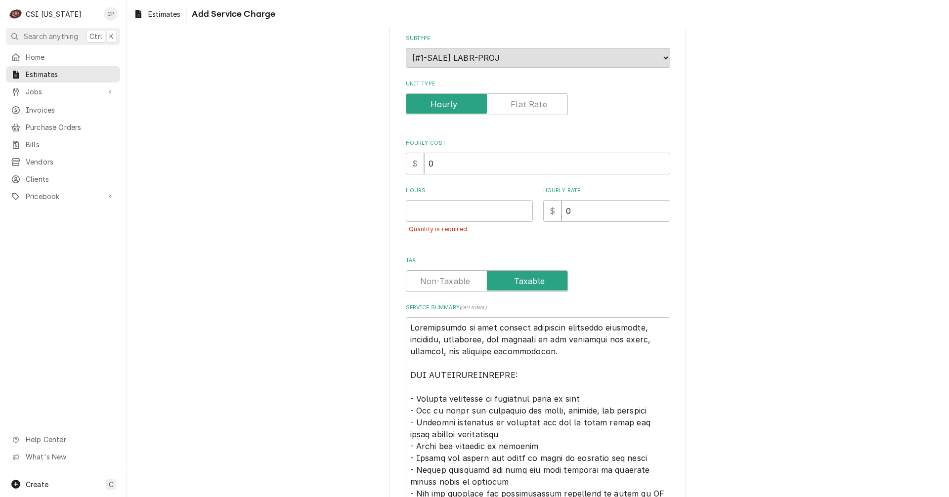
scroll to position [93, 0]
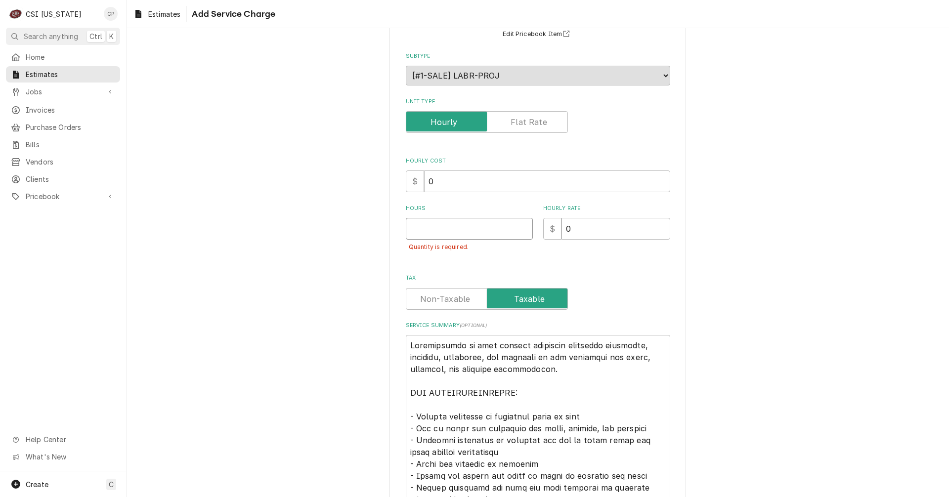
click at [432, 221] on input "Hours" at bounding box center [469, 229] width 127 height 22
type textarea "x"
type input "1"
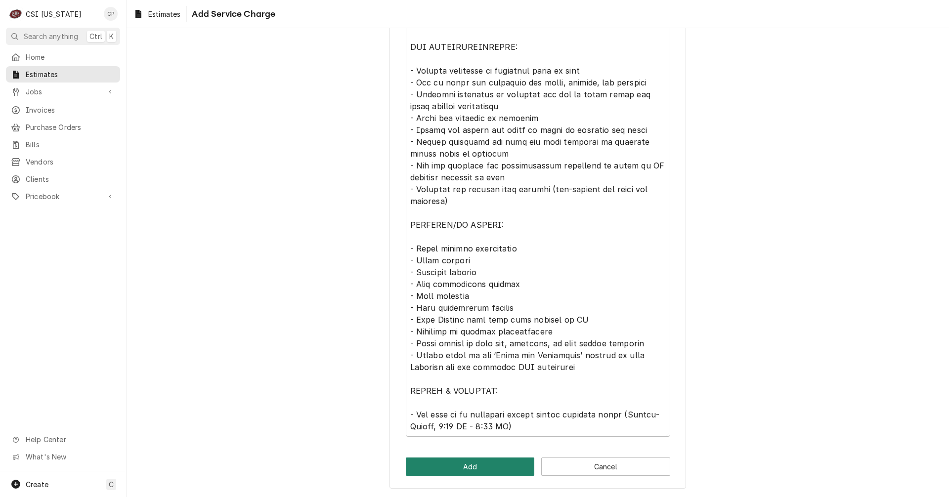
click at [493, 470] on button "Add" at bounding box center [470, 467] width 129 height 18
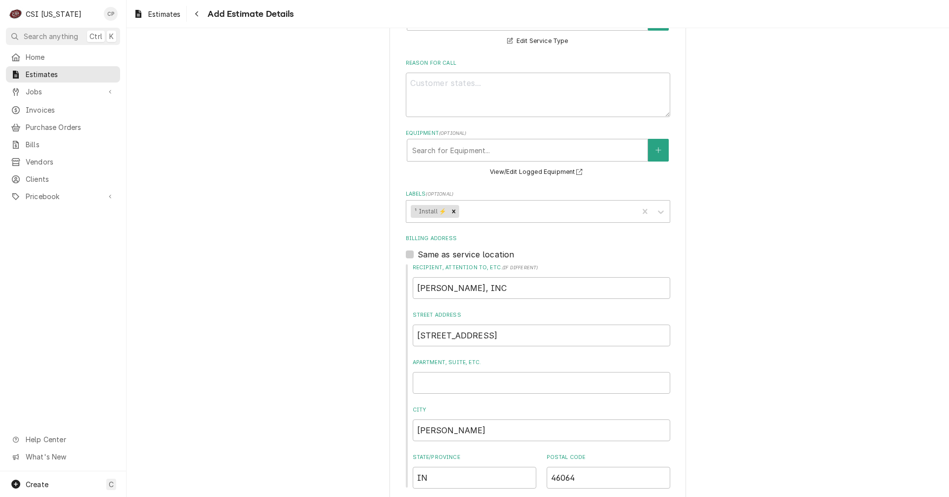
scroll to position [87, 0]
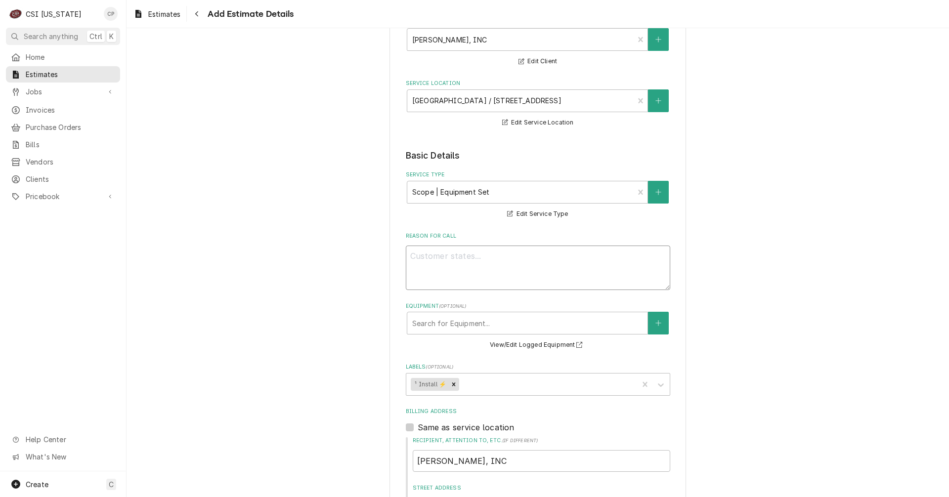
click at [422, 255] on textarea "Reason For Call" at bounding box center [538, 268] width 264 height 44
paste textarea "Installation of food service equipment including receiving, assembly, placement…"
type textarea "x"
type textarea "Installation of food service equipment including receiving, assembly, placement…"
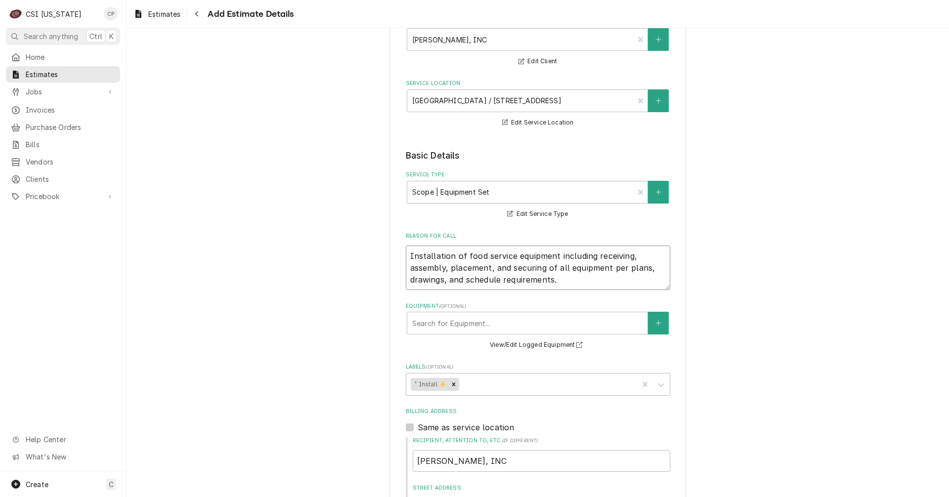
click at [625, 255] on textarea "Installation of food service equipment including receiving, assembly, placement…" at bounding box center [538, 268] width 264 height 44
type textarea "x"
type textarea "Installation of food service equipment including receiving , assembly, placemen…"
type textarea "x"
type textarea "Installation of food service equipment including receiving o, assembly, placeme…"
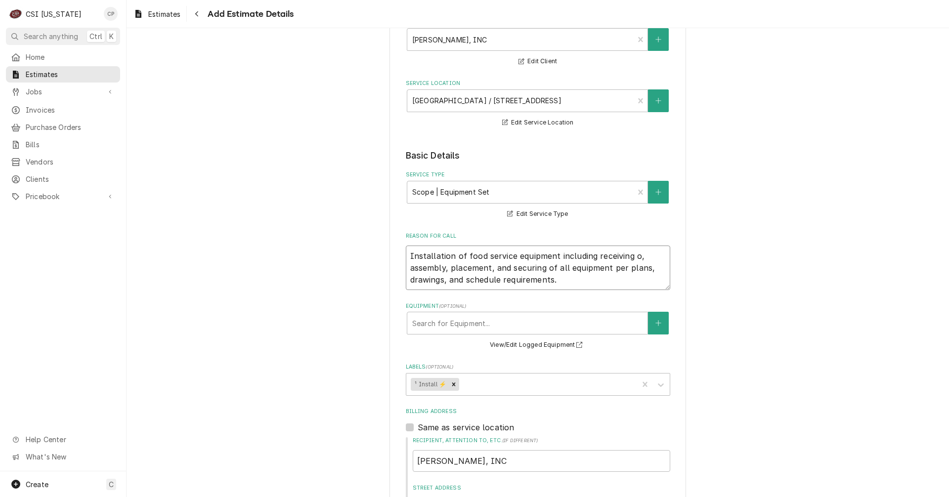
type textarea "x"
type textarea "Installation of food service equipment including receiving on, assembly, placem…"
type textarea "x"
type textarea "Installation of food service equipment including receiving on , assembly, place…"
type textarea "x"
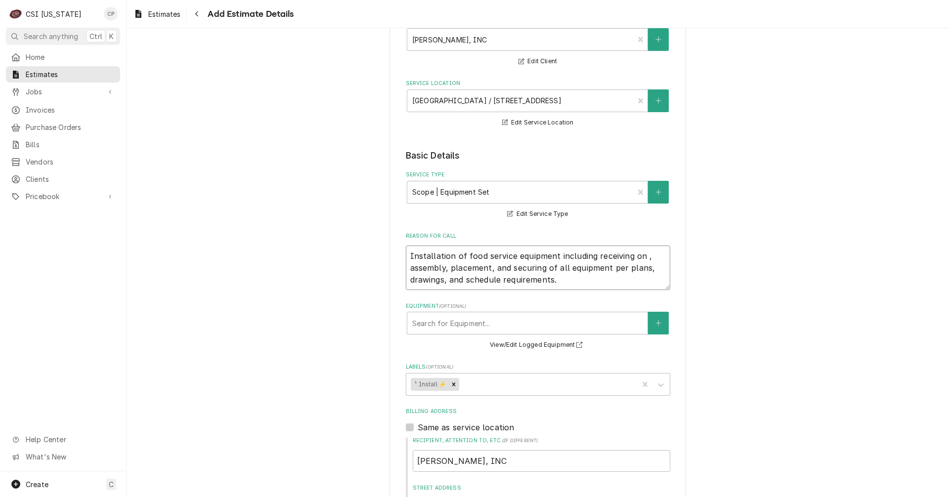
type textarea "Installation of food service equipment including receiving on s, assembly, plac…"
type textarea "x"
type textarea "Installation of food service equipment including receiving on st, assembly, pla…"
type textarea "x"
type textarea "Installation of food service equipment including receiving on s, assembly, plac…"
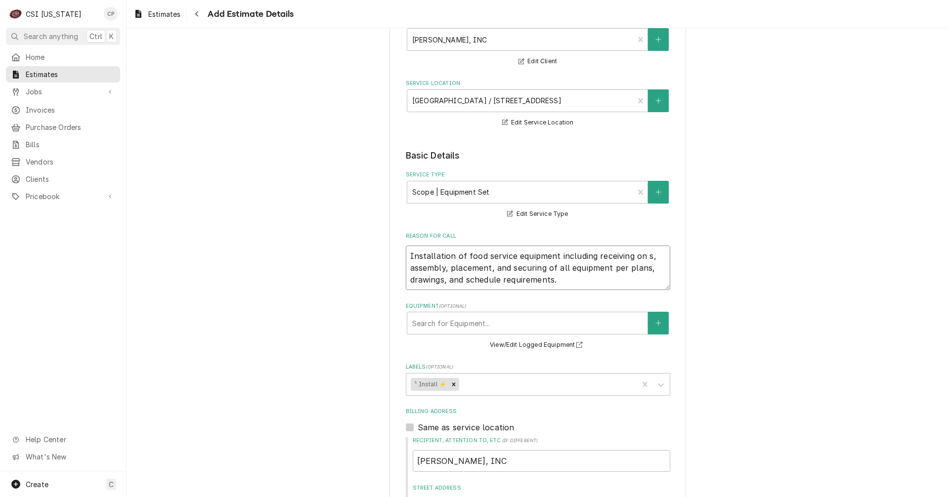
type textarea "x"
type textarea "Installation of food service equipment including receiving on si, assembly, pla…"
type textarea "x"
type textarea "Installation of food service equipment including receiving on sit, assembly, pl…"
type textarea "x"
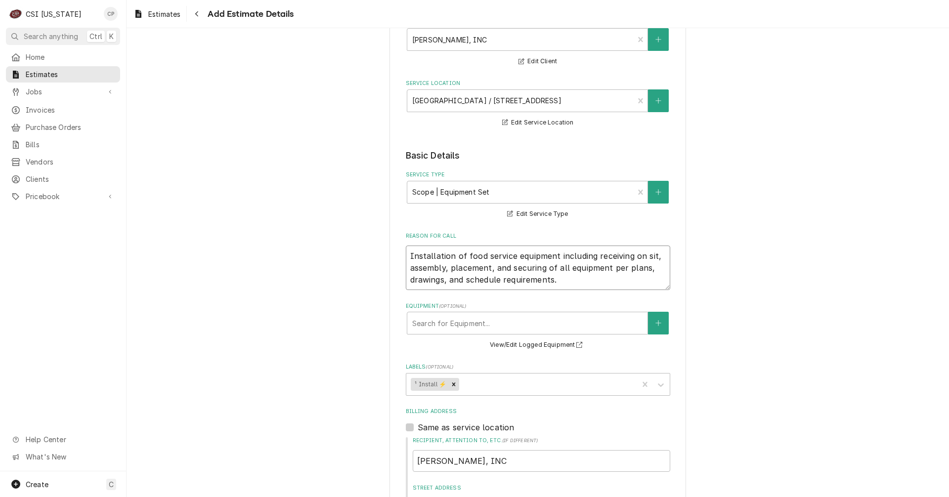
type textarea "Installation of food service equipment including receiving on site, assembly, p…"
click at [567, 282] on textarea "Installation of food service equipment including receiving on site, assembly, p…" at bounding box center [538, 268] width 264 height 44
type textarea "x"
type textarea "Installation of food service equipment including receiving on site, assembly, p…"
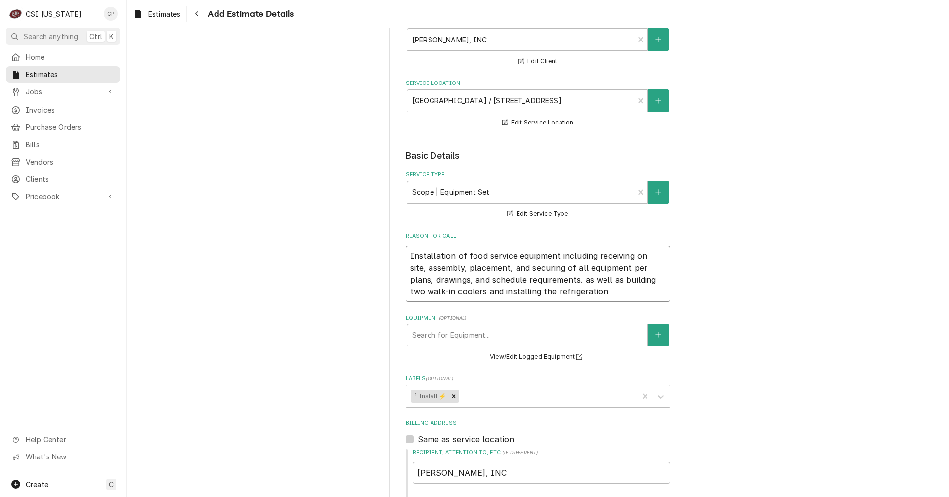
drag, startPoint x: 553, startPoint y: 254, endPoint x: 551, endPoint y: 279, distance: 24.8
click at [551, 279] on textarea "Installation of food service equipment including receiving on site, assembly, p…" at bounding box center [538, 274] width 264 height 56
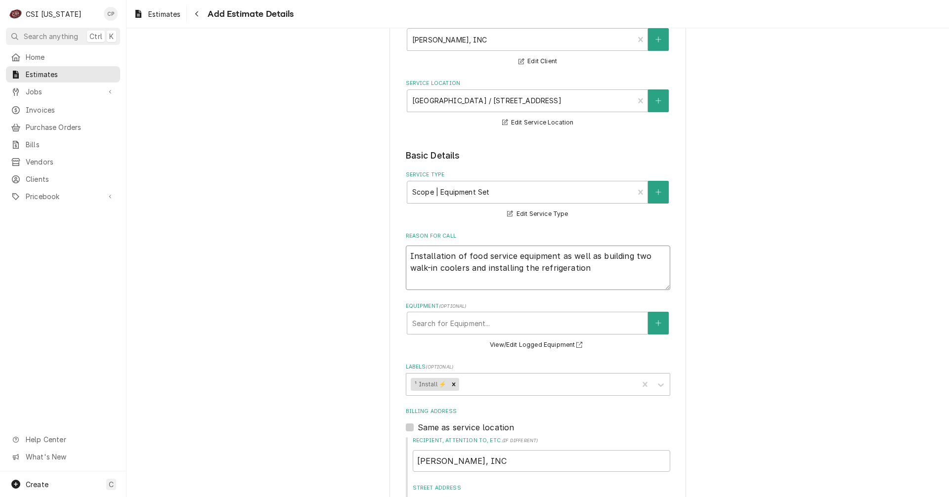
click at [632, 266] on textarea "Installation of food service equipment as well as building two walk-in coolers …" at bounding box center [538, 268] width 264 height 44
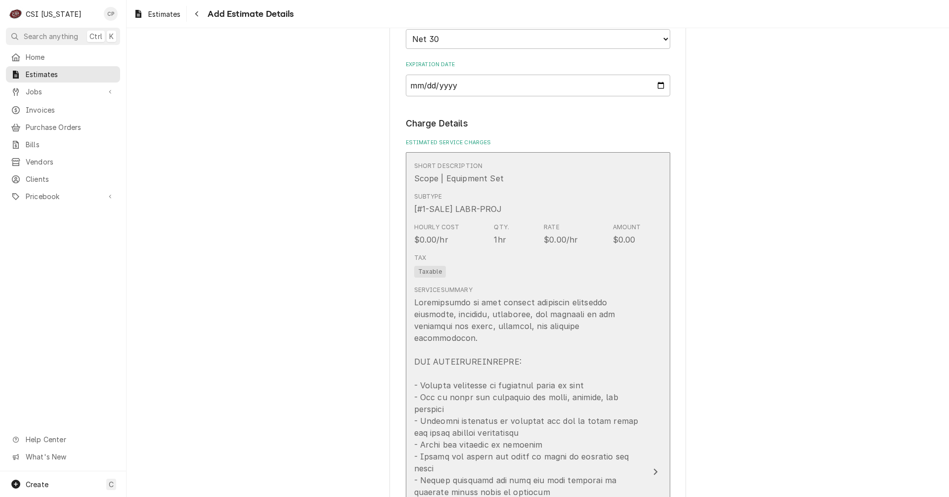
scroll to position [828, 0]
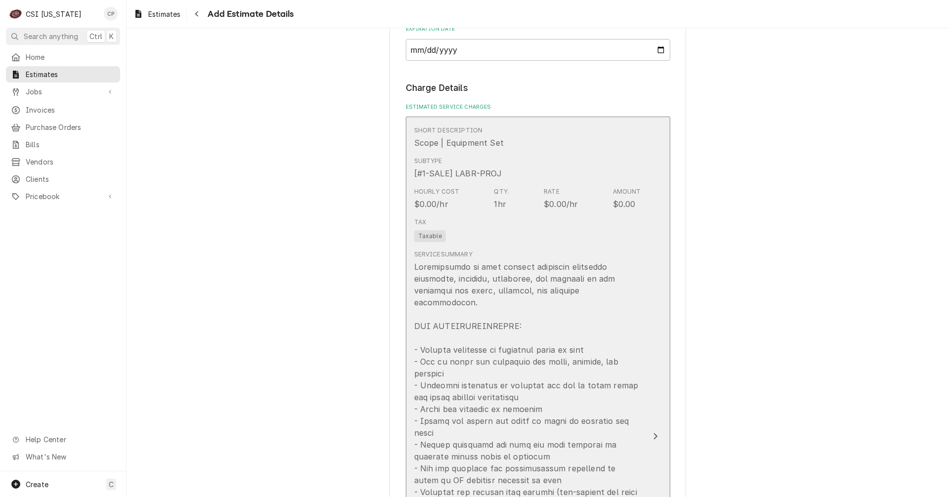
click at [649, 430] on div "Update Line Item" at bounding box center [655, 436] width 13 height 12
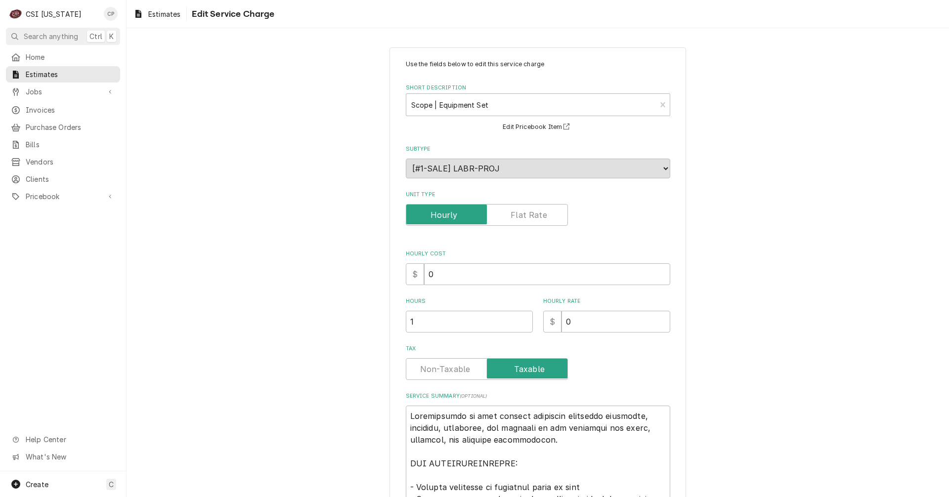
click at [535, 212] on label "Unit Type" at bounding box center [487, 215] width 162 height 22
click at [535, 212] on input "Unit Type" at bounding box center [486, 215] width 153 height 22
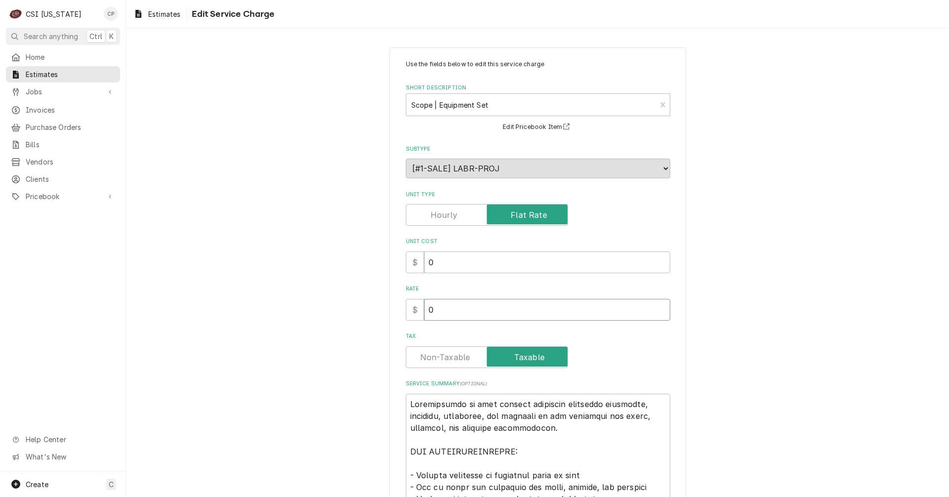
click at [445, 309] on input "0" at bounding box center [547, 310] width 246 height 22
click at [441, 357] on label "Tax" at bounding box center [487, 357] width 162 height 22
click at [441, 357] on input "Tax" at bounding box center [486, 357] width 153 height 22
click at [408, 310] on div "$ 0" at bounding box center [538, 310] width 264 height 22
click at [453, 305] on input "0" at bounding box center [547, 310] width 246 height 22
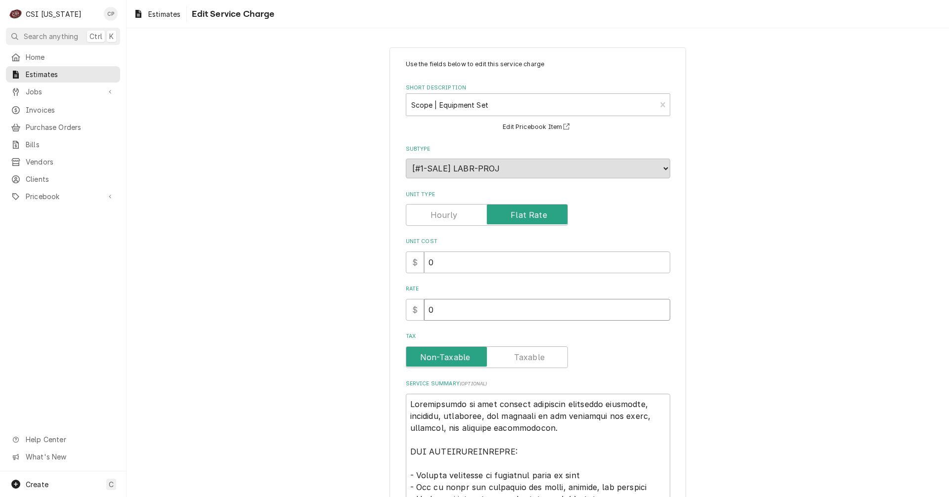
drag, startPoint x: 441, startPoint y: 309, endPoint x: 415, endPoint y: 311, distance: 26.3
click at [415, 311] on div "$ 0" at bounding box center [538, 310] width 264 height 22
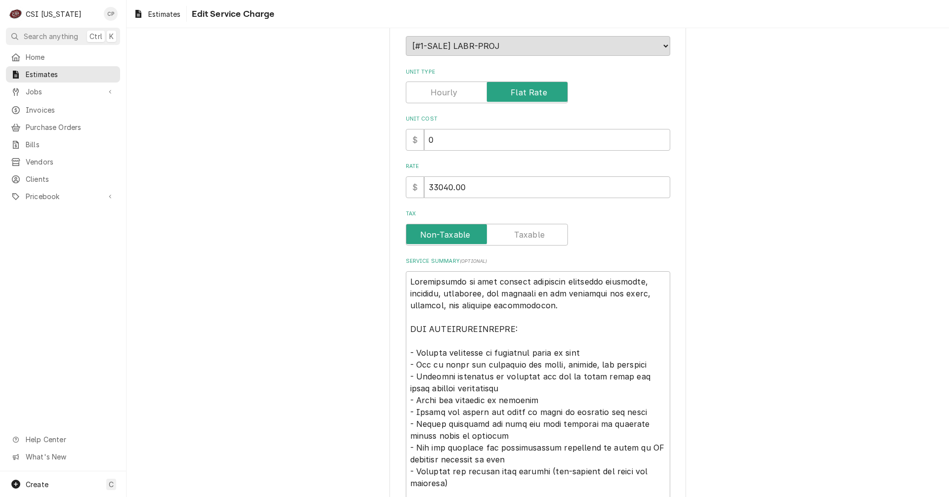
scroll to position [148, 0]
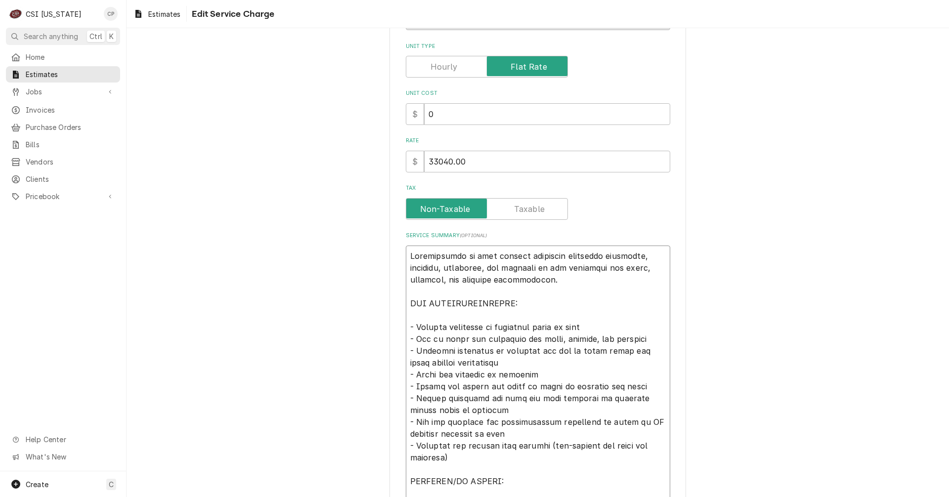
click at [627, 253] on textarea "Service Summary ( optional )" at bounding box center [538, 470] width 264 height 448
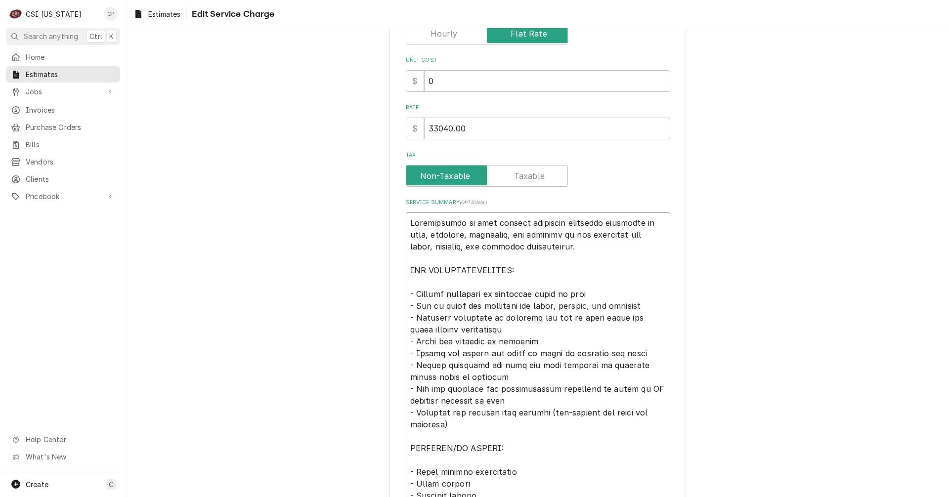
scroll to position [198, 0]
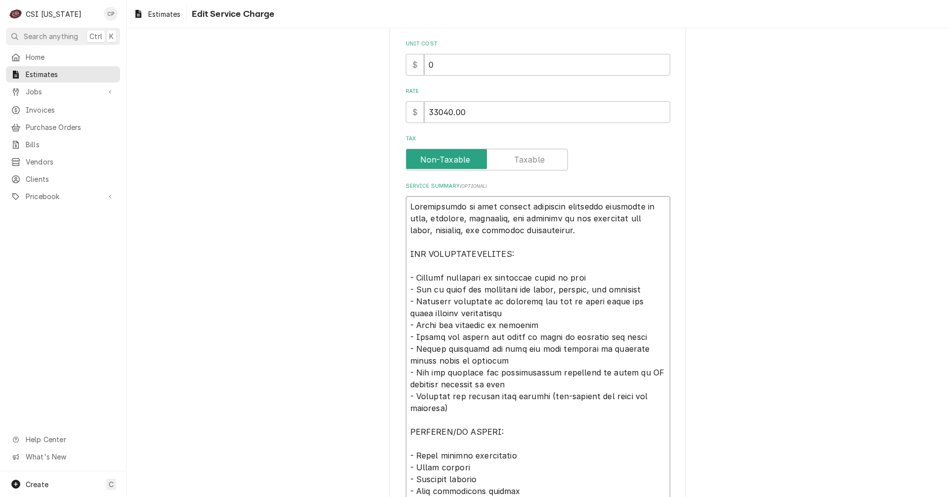
click at [486, 317] on textarea "Service Summary ( optional )" at bounding box center [538, 420] width 264 height 448
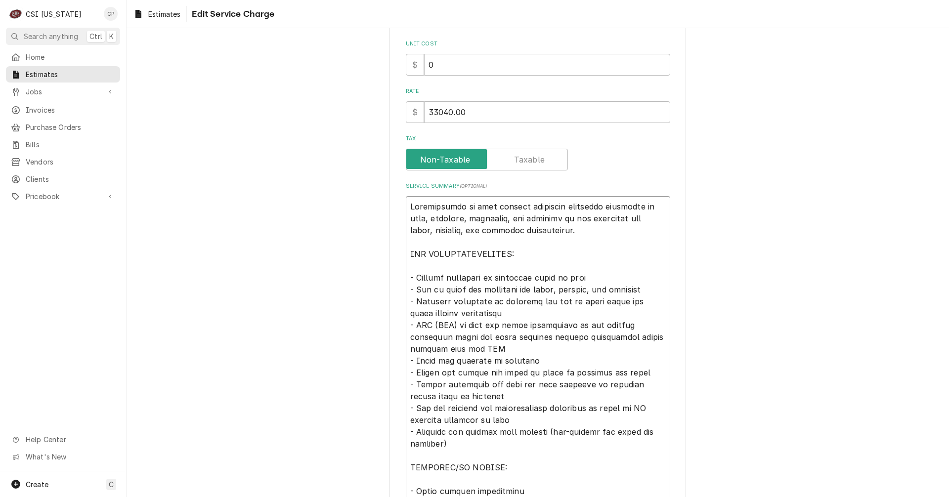
click at [430, 324] on textarea "Service Summary ( optional )" at bounding box center [538, 437] width 264 height 483
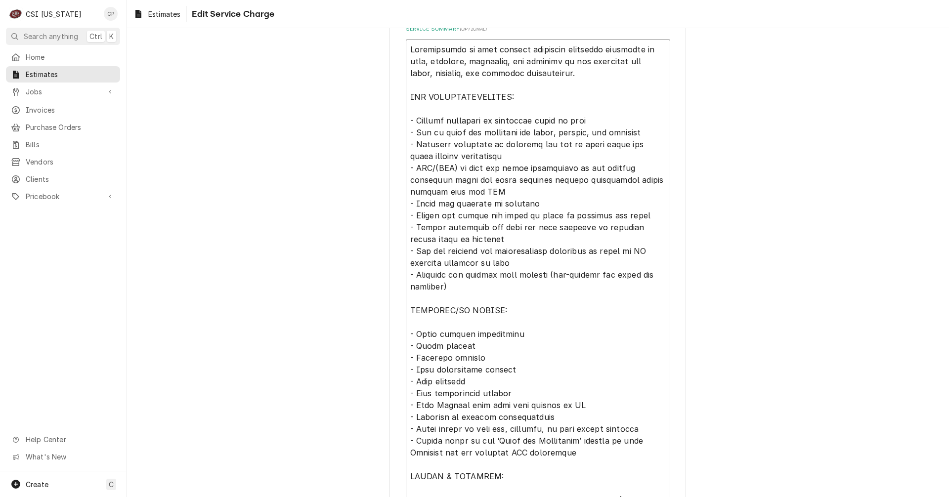
scroll to position [395, 0]
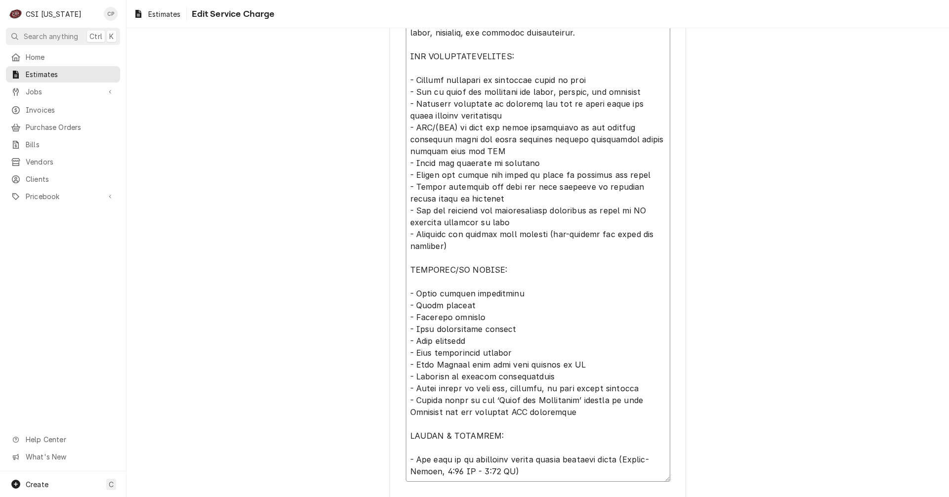
click at [507, 293] on textarea "Service Summary ( optional )" at bounding box center [538, 240] width 264 height 483
click at [483, 318] on textarea "Service Summary ( optional )" at bounding box center [538, 240] width 264 height 483
click at [503, 295] on textarea "Service Summary ( optional )" at bounding box center [538, 240] width 264 height 483
click at [505, 294] on textarea "Service Summary ( optional )" at bounding box center [538, 240] width 264 height 483
click at [583, 292] on textarea "Service Summary ( optional )" at bounding box center [538, 240] width 264 height 483
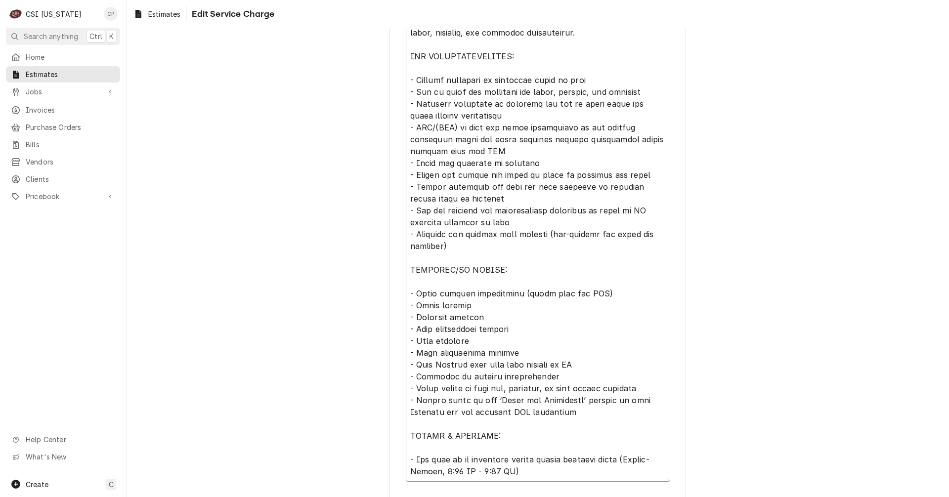
click at [581, 292] on textarea "Service Summary ( optional )" at bounding box center [538, 240] width 264 height 483
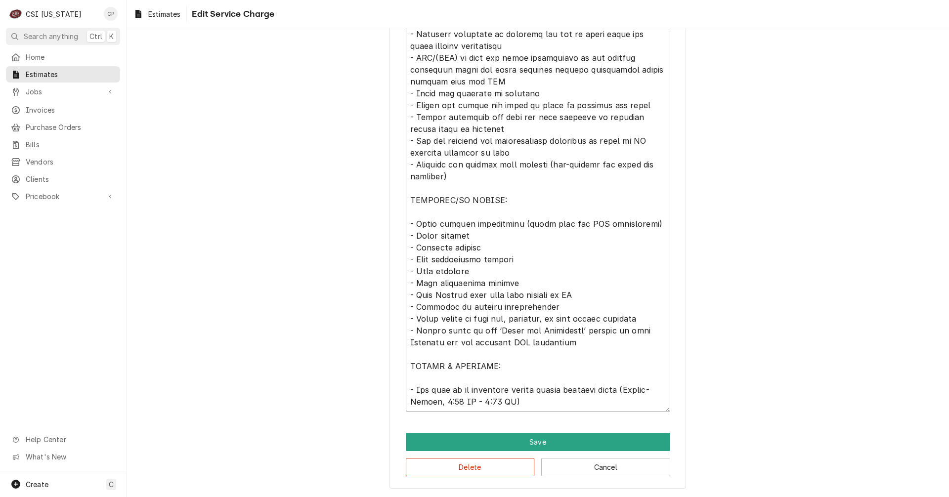
scroll to position [465, 0]
click at [536, 442] on button "Save" at bounding box center [538, 441] width 264 height 18
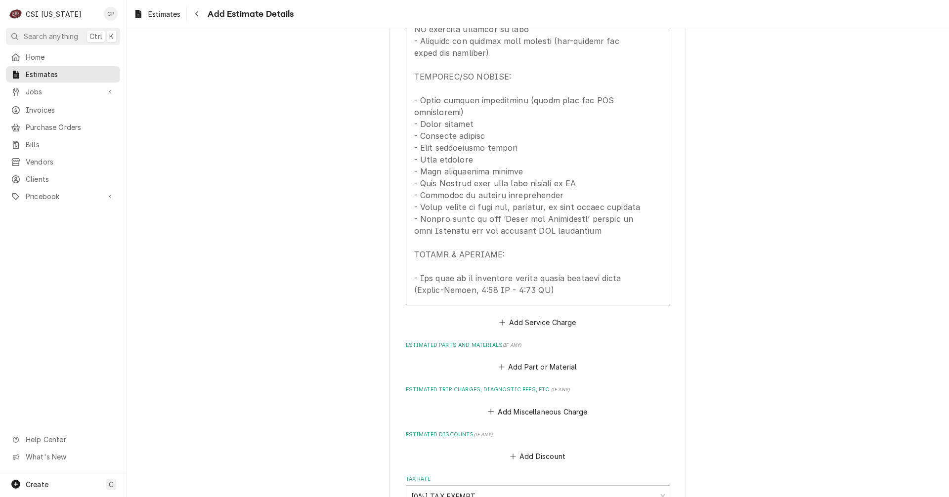
scroll to position [1360, 0]
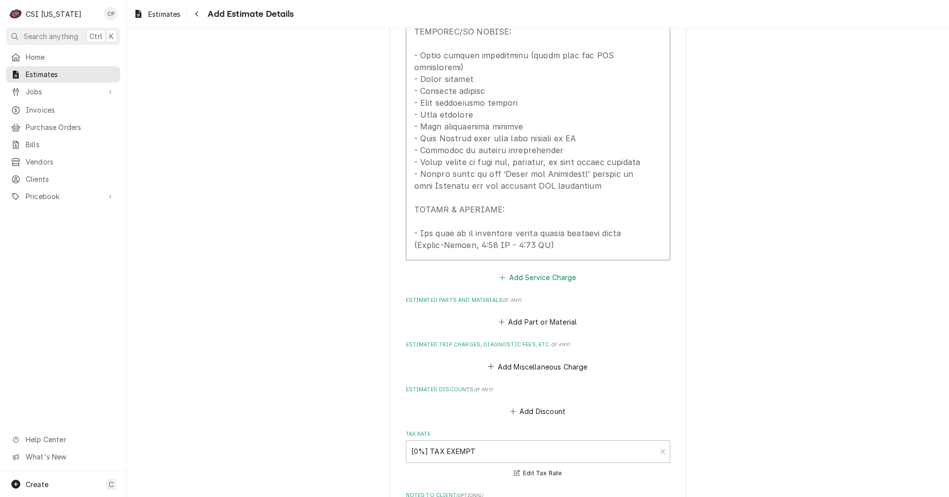
click at [538, 270] on button "Add Service Charge" at bounding box center [538, 277] width 80 height 14
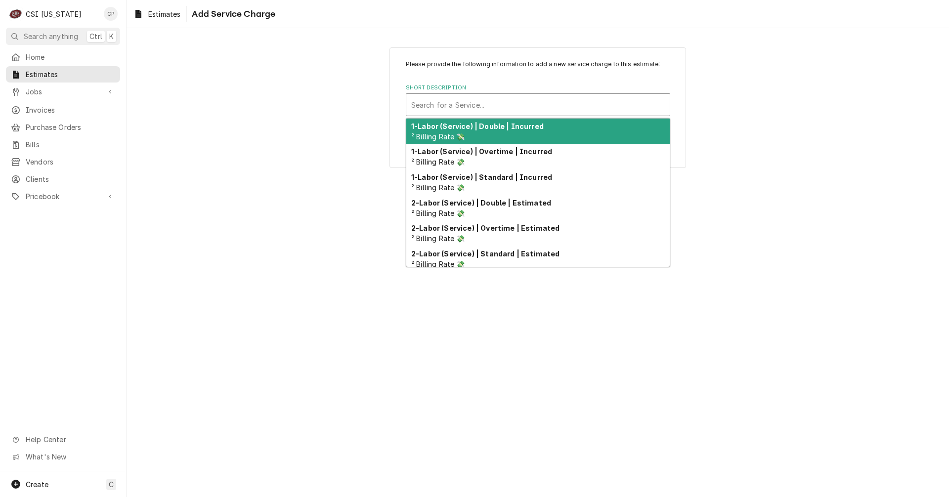
click at [493, 106] on div "Short Description" at bounding box center [537, 105] width 253 height 18
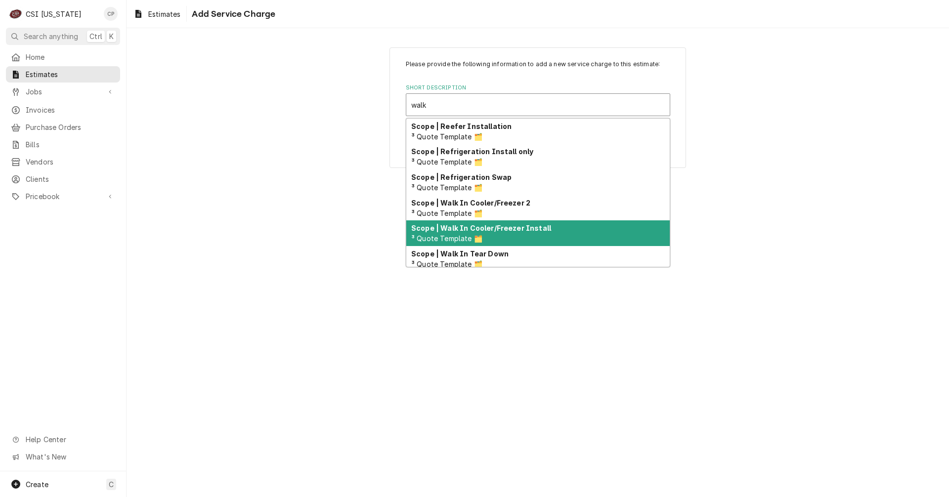
click at [504, 230] on strong "Scope | Walk In Cooler/Freezer Install" at bounding box center [481, 228] width 140 height 8
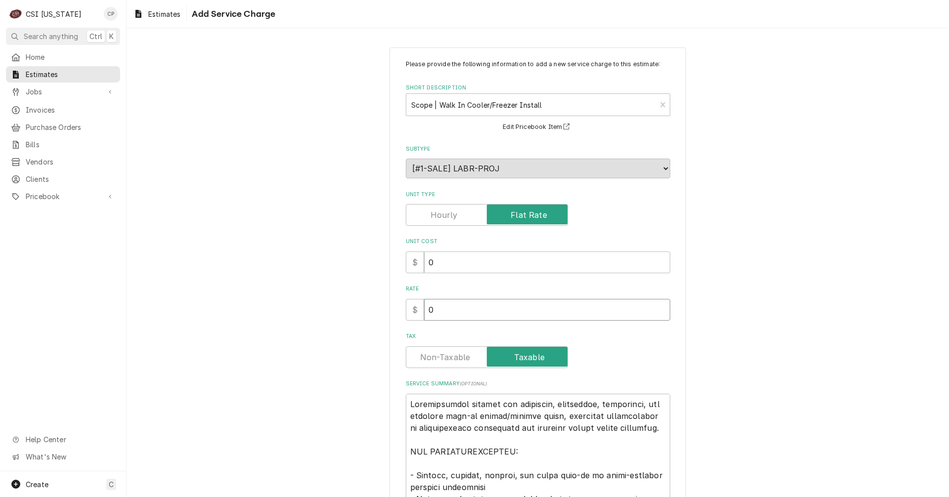
drag, startPoint x: 445, startPoint y: 310, endPoint x: 422, endPoint y: 310, distance: 22.7
click at [424, 310] on input "0" at bounding box center [547, 310] width 246 height 22
click at [442, 361] on label "Tax" at bounding box center [487, 357] width 162 height 22
click at [442, 361] on input "Tax" at bounding box center [486, 357] width 153 height 22
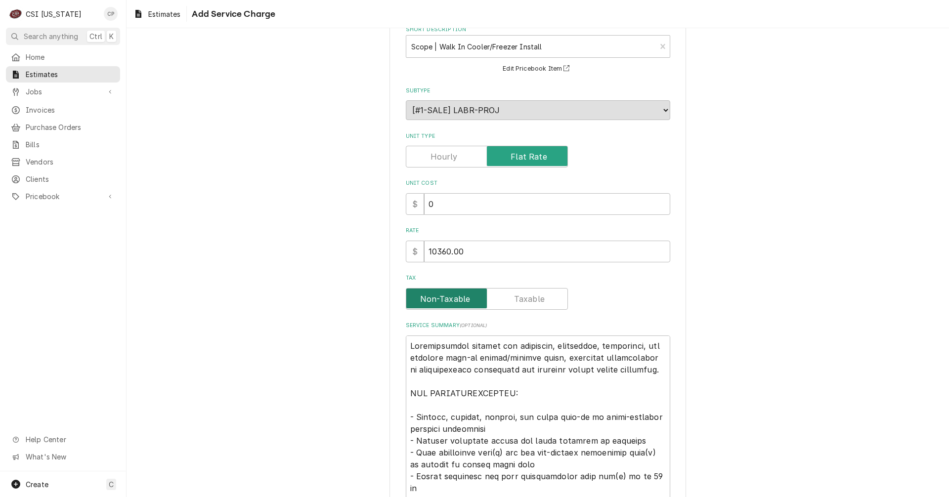
scroll to position [198, 0]
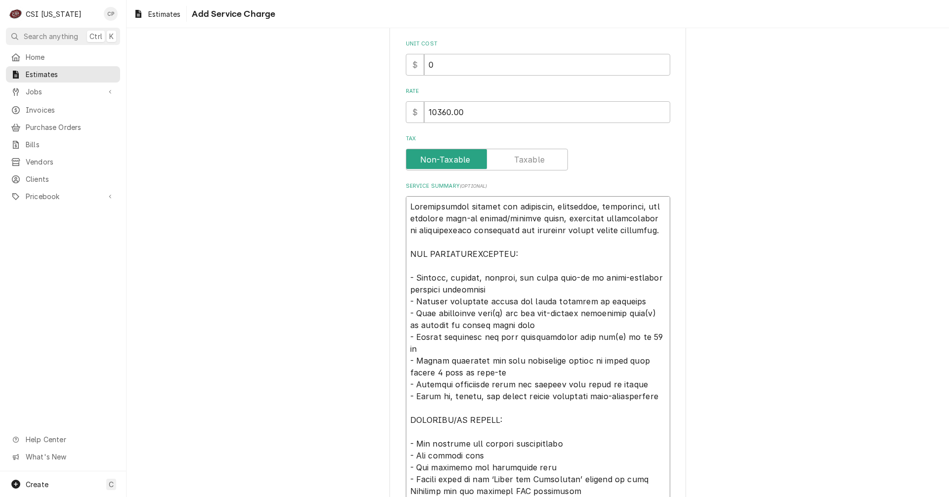
click at [546, 206] on textarea "Service Summary ( optional )" at bounding box center [538, 372] width 264 height 353
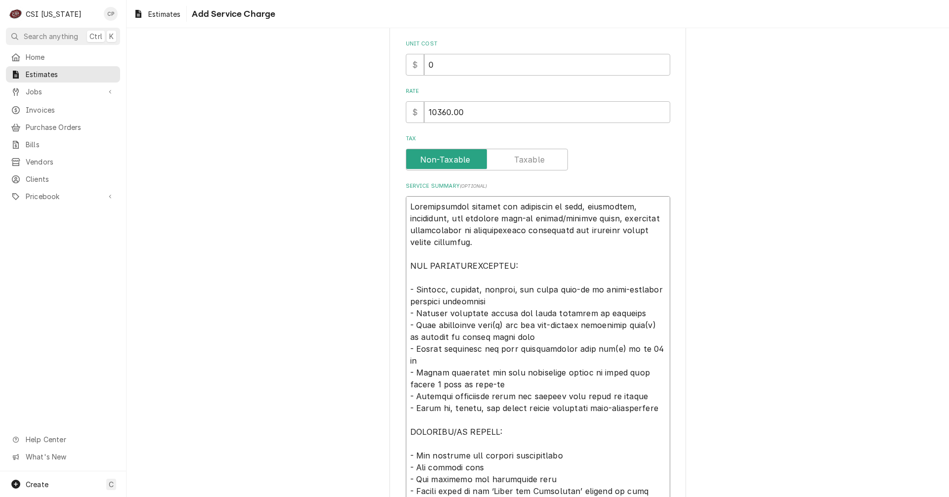
drag, startPoint x: 448, startPoint y: 218, endPoint x: 407, endPoint y: 218, distance: 40.5
click at [407, 218] on textarea "Service Summary ( optional )" at bounding box center [538, 378] width 264 height 365
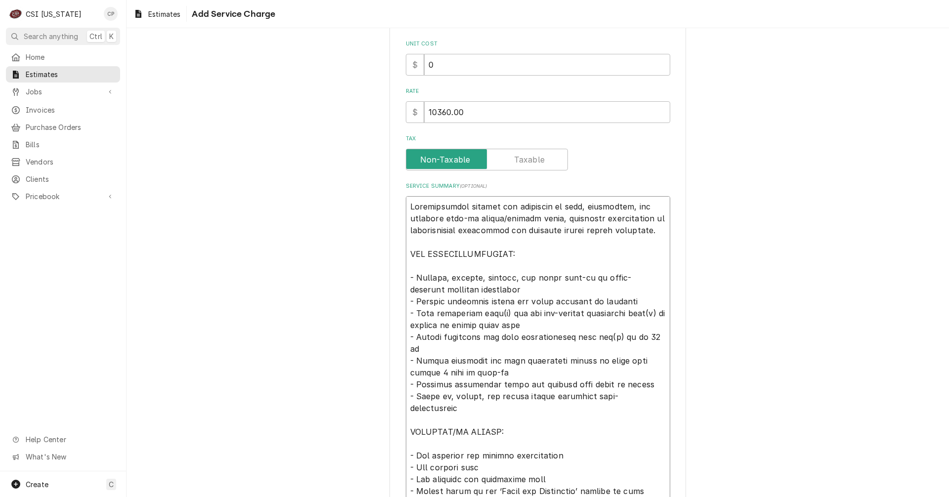
click at [441, 282] on textarea "Service Summary ( optional )" at bounding box center [538, 372] width 264 height 353
drag, startPoint x: 537, startPoint y: 279, endPoint x: 508, endPoint y: 276, distance: 28.8
click at [508, 276] on textarea "Service Summary ( optional )" at bounding box center [538, 372] width 264 height 353
click at [494, 314] on textarea "Service Summary ( optional )" at bounding box center [538, 372] width 264 height 353
drag, startPoint x: 529, startPoint y: 313, endPoint x: 575, endPoint y: 316, distance: 46.5
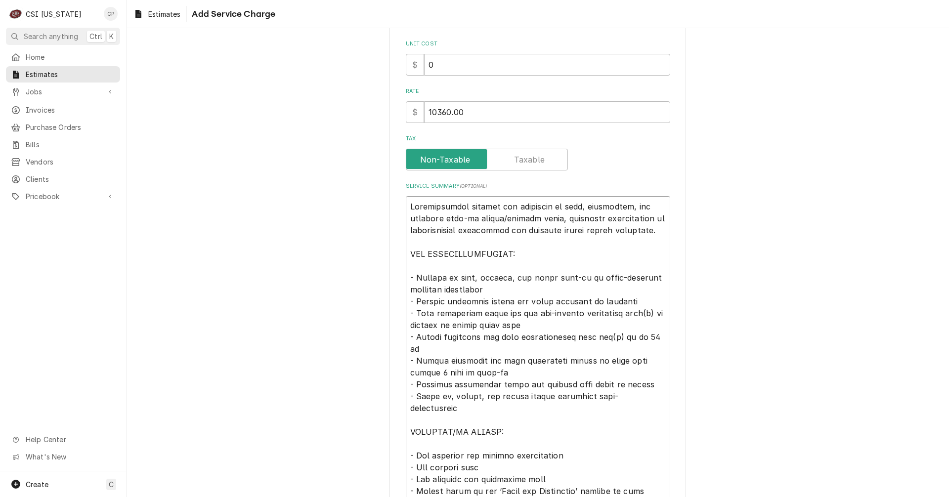
click at [575, 316] on textarea "Service Summary ( optional )" at bounding box center [538, 372] width 264 height 353
click at [601, 312] on textarea "Service Summary ( optional )" at bounding box center [538, 372] width 264 height 353
drag, startPoint x: 609, startPoint y: 312, endPoint x: 646, endPoint y: 312, distance: 37.1
click at [646, 312] on textarea "Service Summary ( optional )" at bounding box center [538, 372] width 264 height 353
click at [449, 325] on textarea "Service Summary ( optional )" at bounding box center [538, 372] width 264 height 353
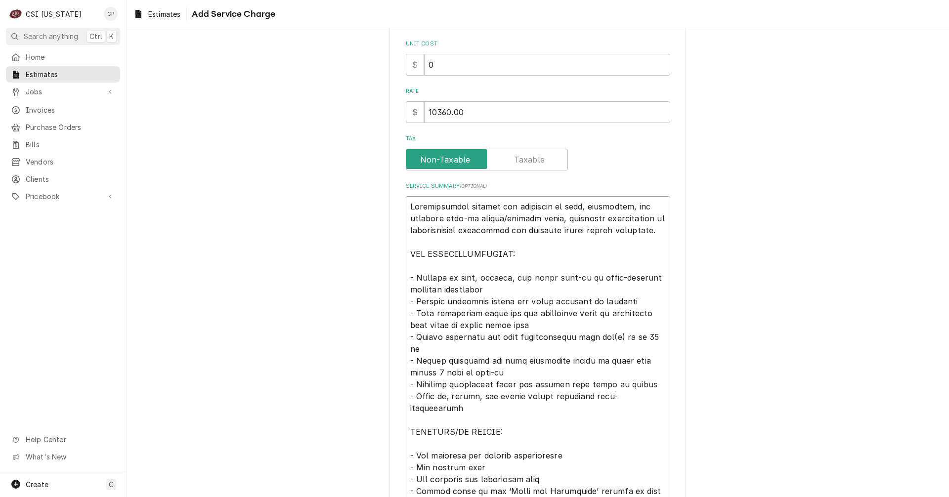
click at [542, 325] on textarea "Service Summary ( optional )" at bounding box center [538, 372] width 264 height 353
click at [594, 337] on textarea "Service Summary ( optional )" at bounding box center [538, 372] width 264 height 353
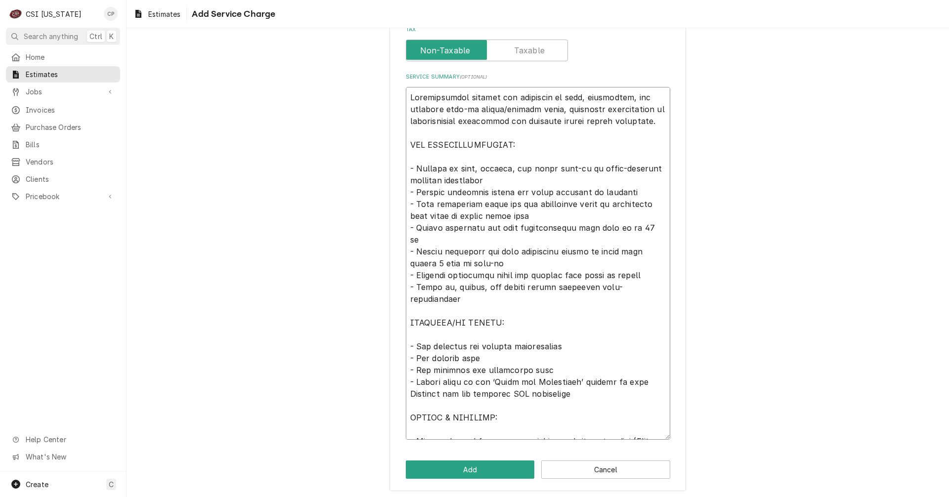
scroll to position [310, 0]
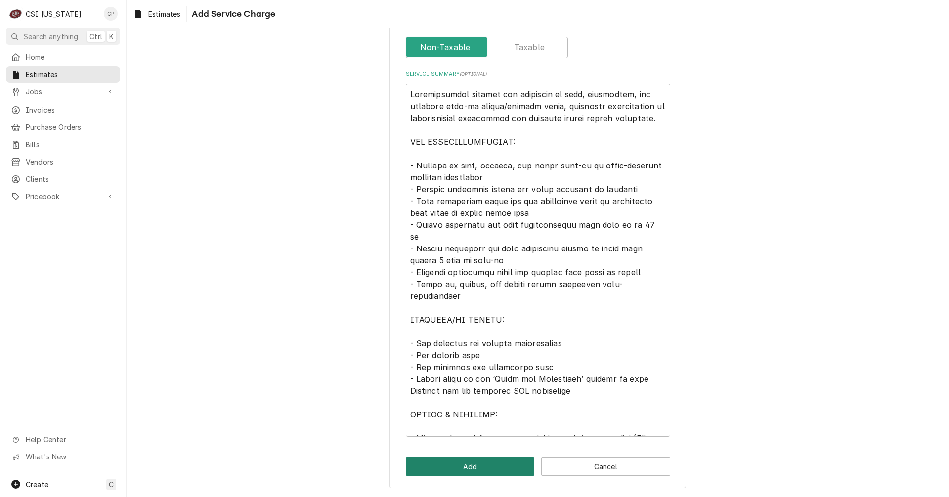
click at [461, 466] on button "Add" at bounding box center [470, 467] width 129 height 18
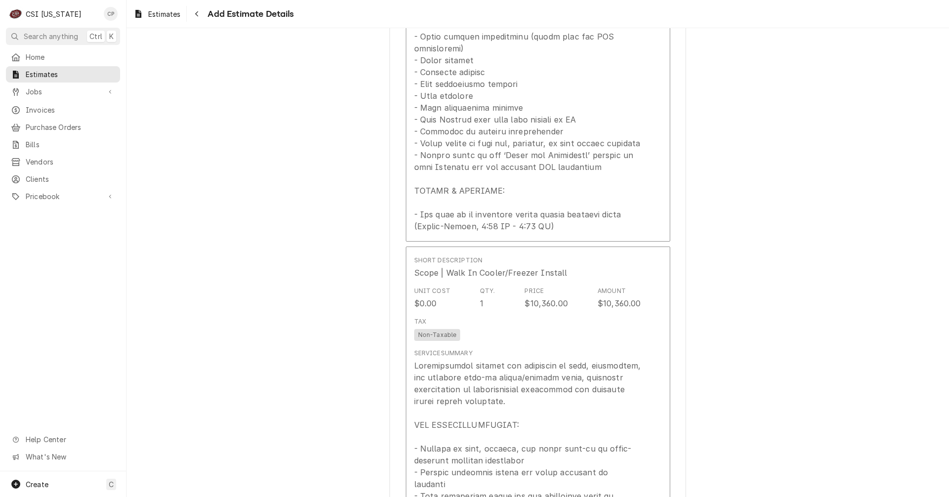
scroll to position [1378, 0]
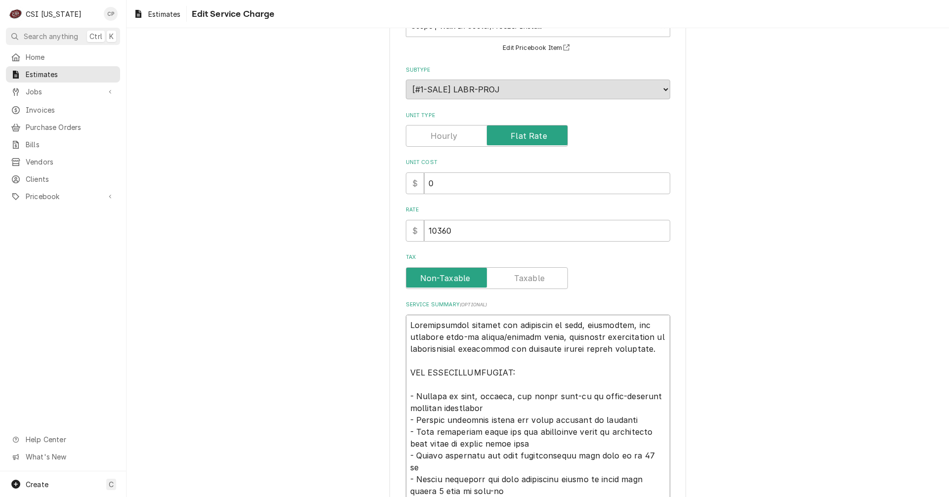
scroll to position [335, 0]
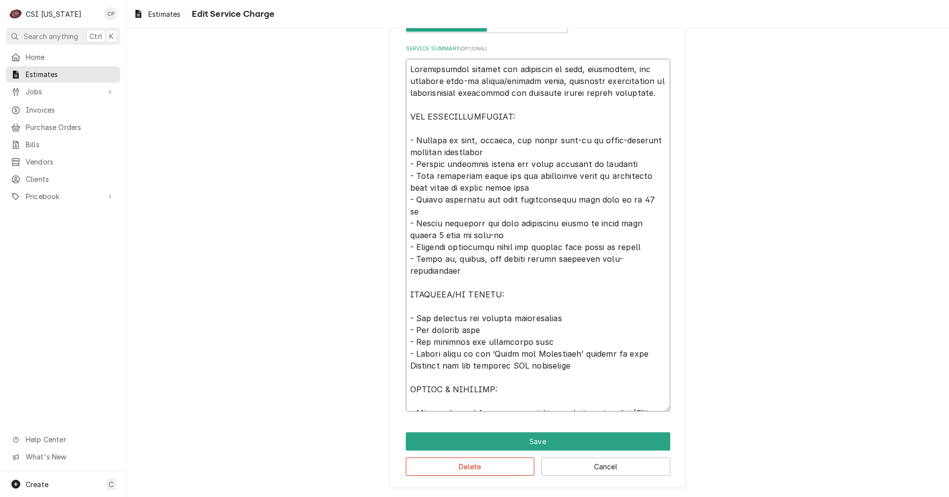
drag, startPoint x: 409, startPoint y: 401, endPoint x: 619, endPoint y: 520, distance: 241.4
click at [619, 497] on html "C CSI Kentucky CP Search anything Ctrl K Home Estimates Jobs Jobs Job Series In…" at bounding box center [474, 248] width 949 height 497
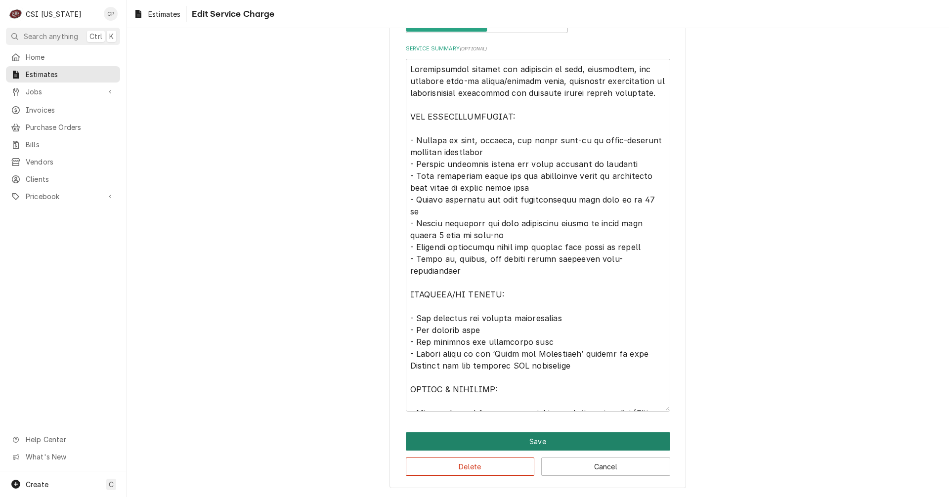
click at [527, 440] on button "Save" at bounding box center [538, 441] width 264 height 18
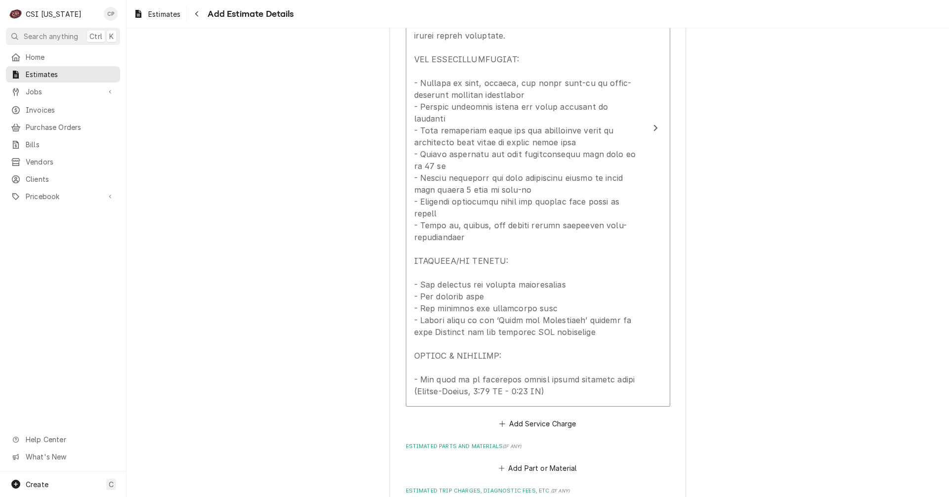
scroll to position [1793, 0]
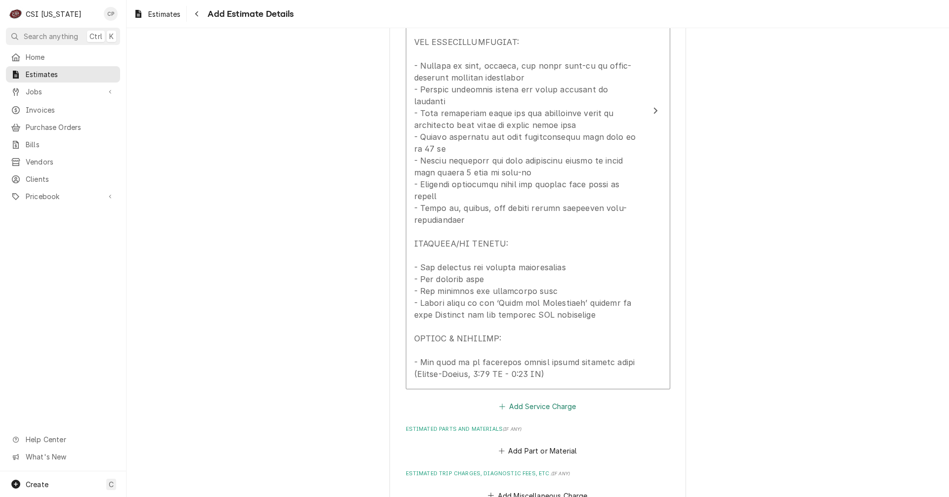
click at [559, 399] on button "Add Service Charge" at bounding box center [538, 406] width 80 height 14
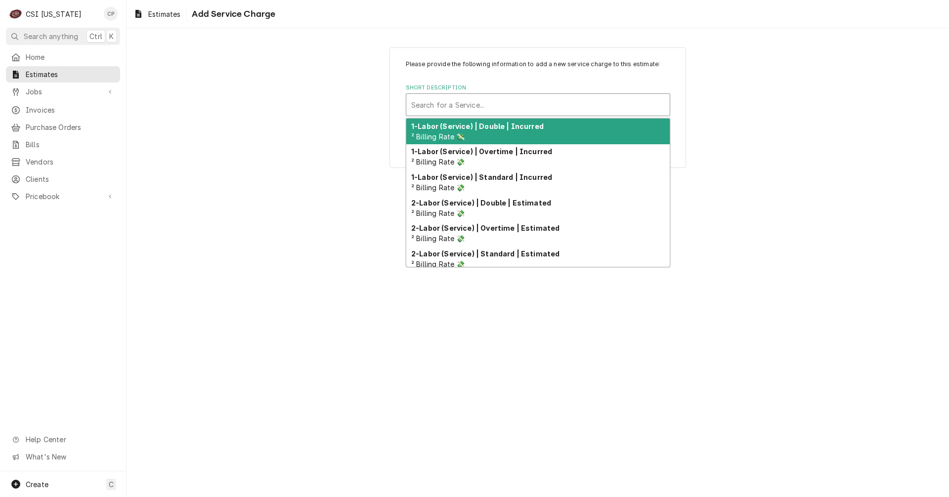
click at [511, 109] on div "Short Description" at bounding box center [537, 105] width 253 height 18
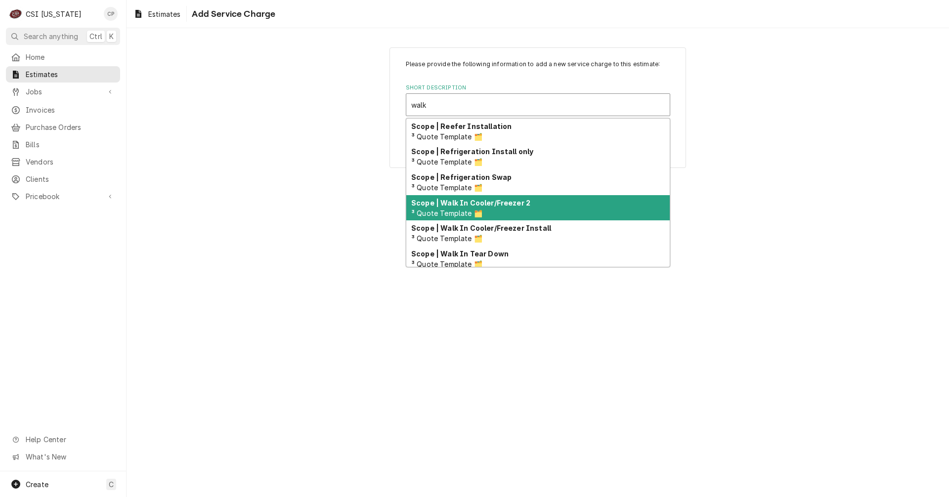
click at [499, 202] on strong "Scope | Walk In Cooler/Freezer 2" at bounding box center [470, 203] width 119 height 8
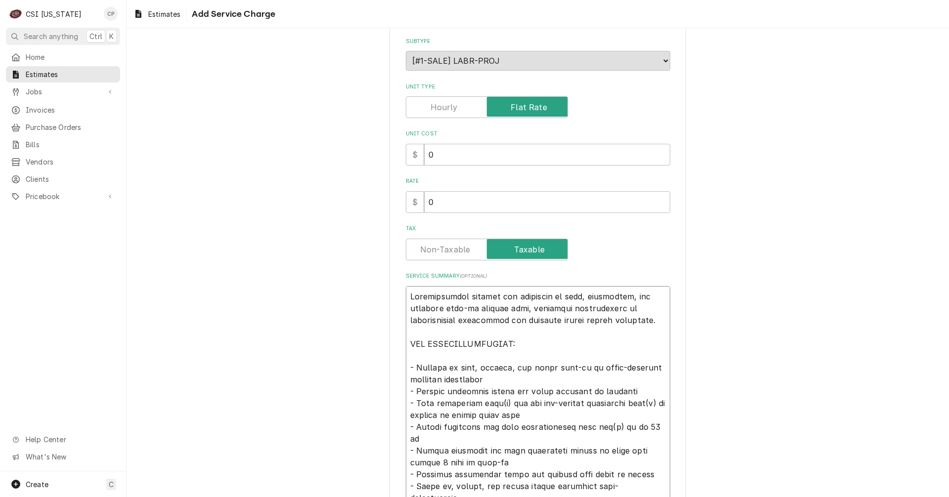
scroll to position [310, 0]
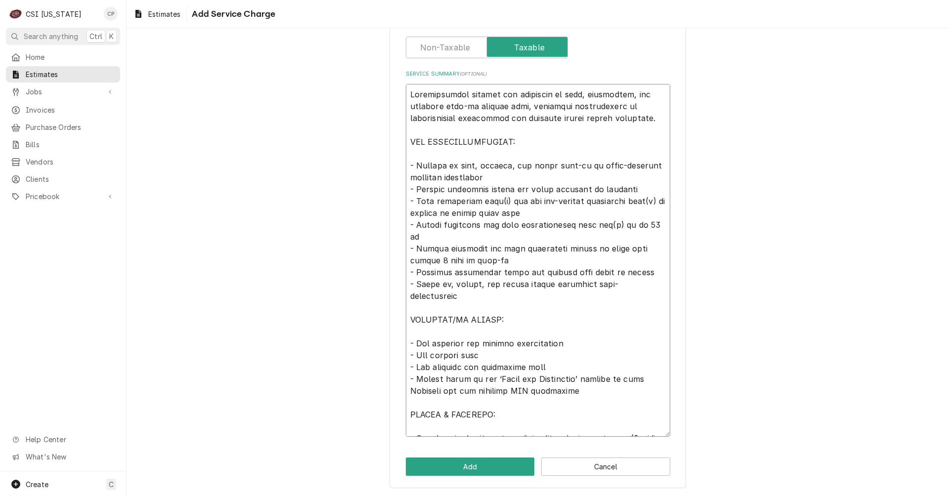
drag, startPoint x: 407, startPoint y: 402, endPoint x: 579, endPoint y: 520, distance: 208.6
click at [579, 497] on html "C CSI Kentucky CP Search anything Ctrl K Home Estimates Jobs Jobs Job Series In…" at bounding box center [474, 248] width 949 height 497
paste textarea "cooler/freezer units, including installation of refrigeration components and en…"
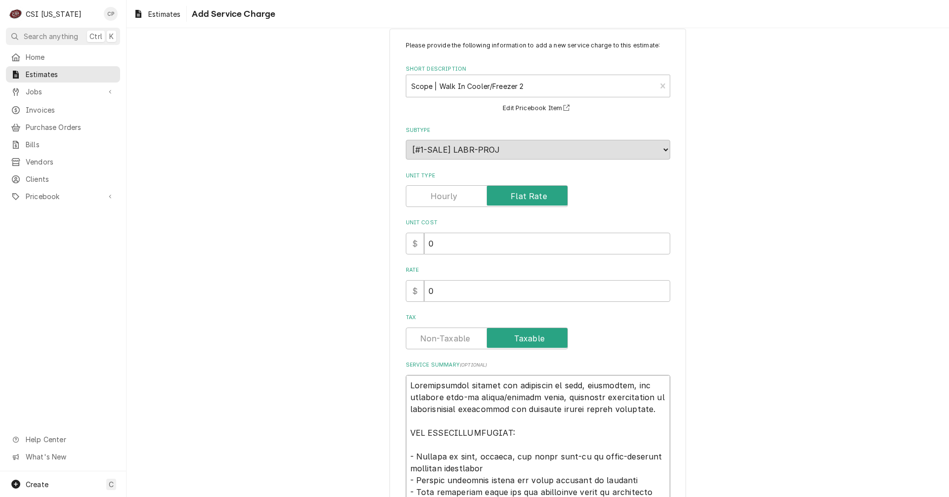
scroll to position [13, 0]
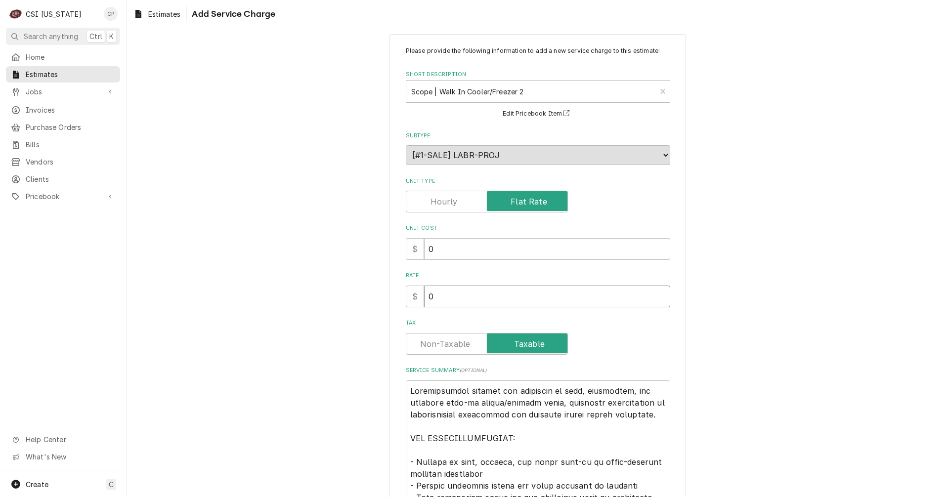
drag, startPoint x: 435, startPoint y: 296, endPoint x: 416, endPoint y: 298, distance: 19.9
click at [417, 298] on div "$ 0" at bounding box center [538, 297] width 264 height 22
click at [463, 338] on label "Tax" at bounding box center [487, 344] width 162 height 22
click at [463, 338] on input "Tax" at bounding box center [486, 344] width 153 height 22
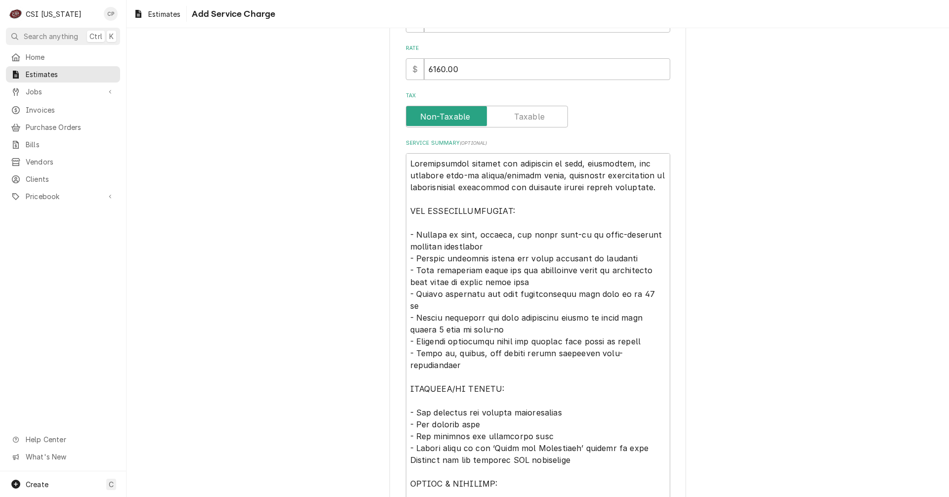
scroll to position [63, 0]
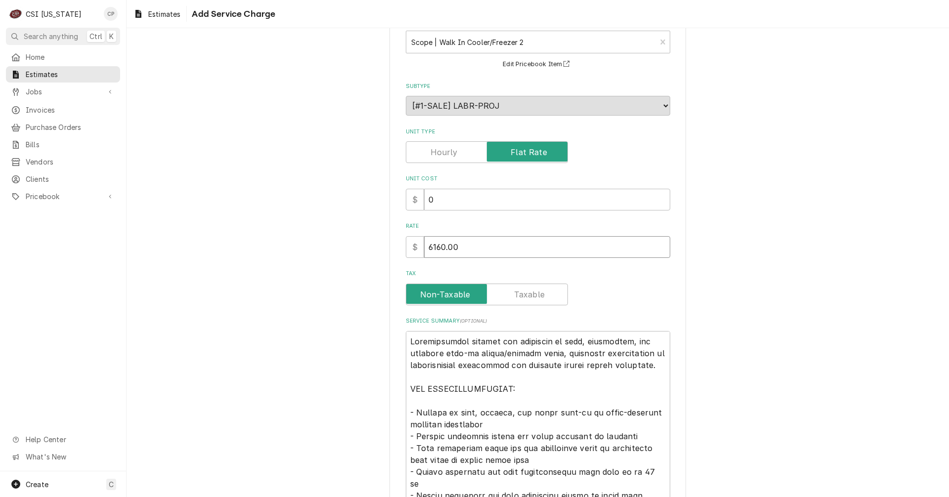
drag, startPoint x: 477, startPoint y: 252, endPoint x: 384, endPoint y: 251, distance: 93.4
click at [384, 251] on div "Please provide the following information to add a new service charge to this es…" at bounding box center [537, 360] width 822 height 768
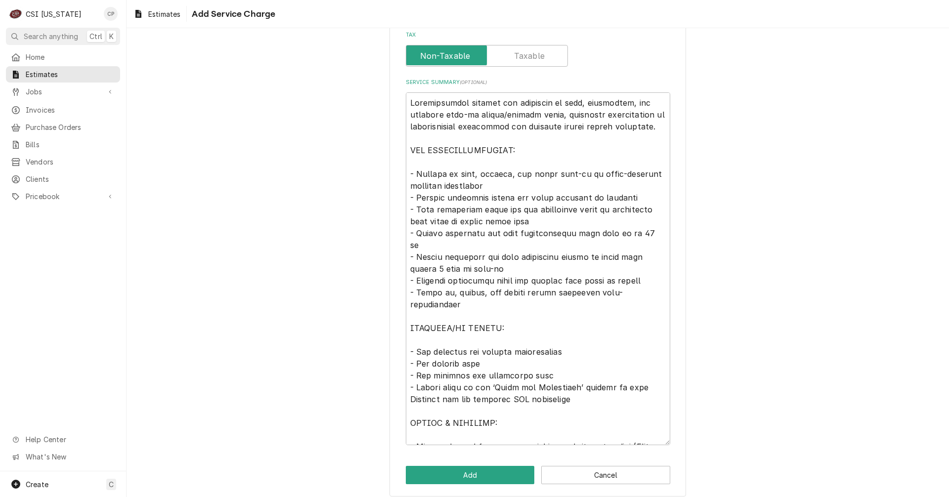
scroll to position [310, 0]
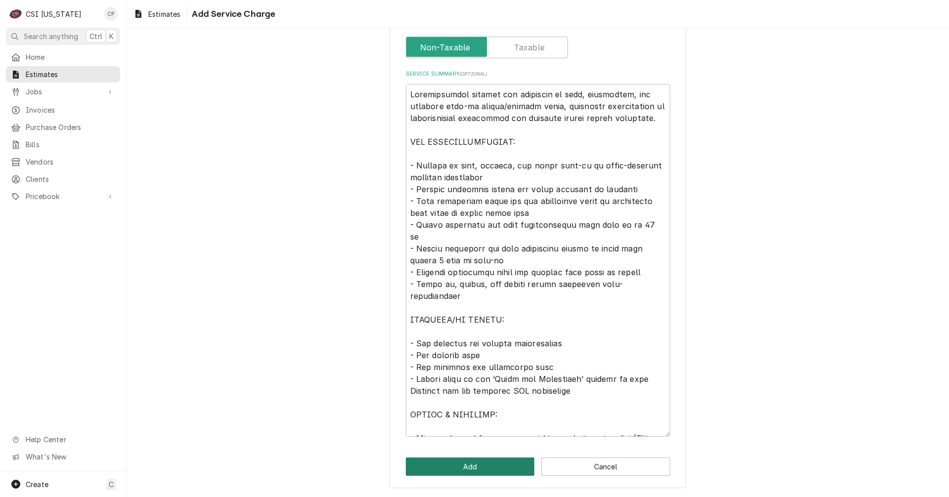
click at [465, 473] on button "Add" at bounding box center [470, 467] width 129 height 18
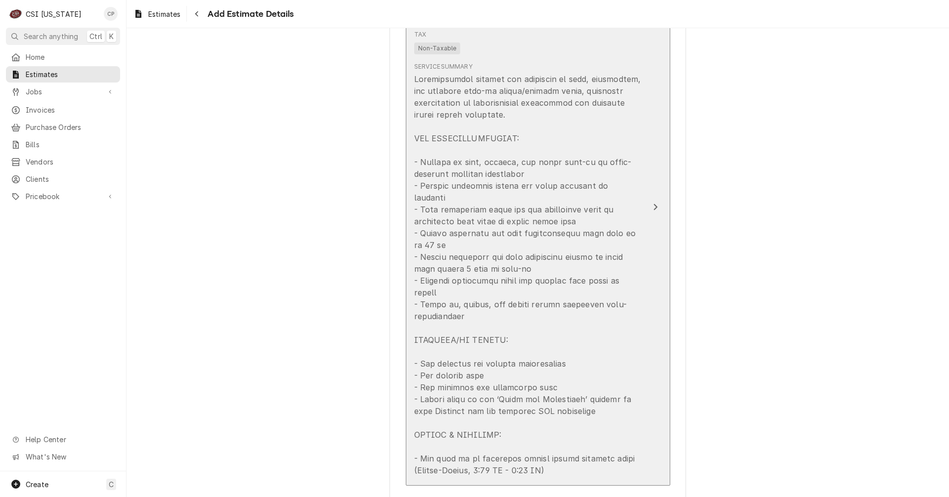
scroll to position [2410, 0]
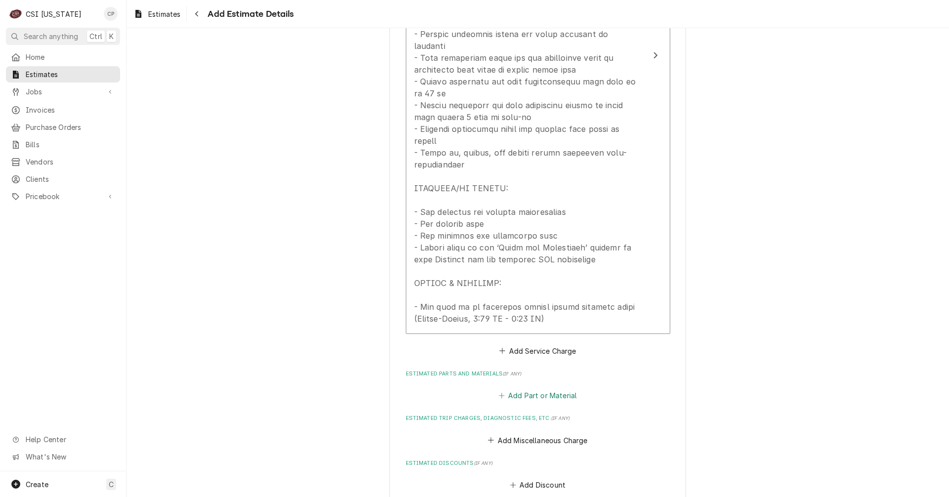
click at [536, 389] on button "Add Part or Material" at bounding box center [538, 396] width 82 height 14
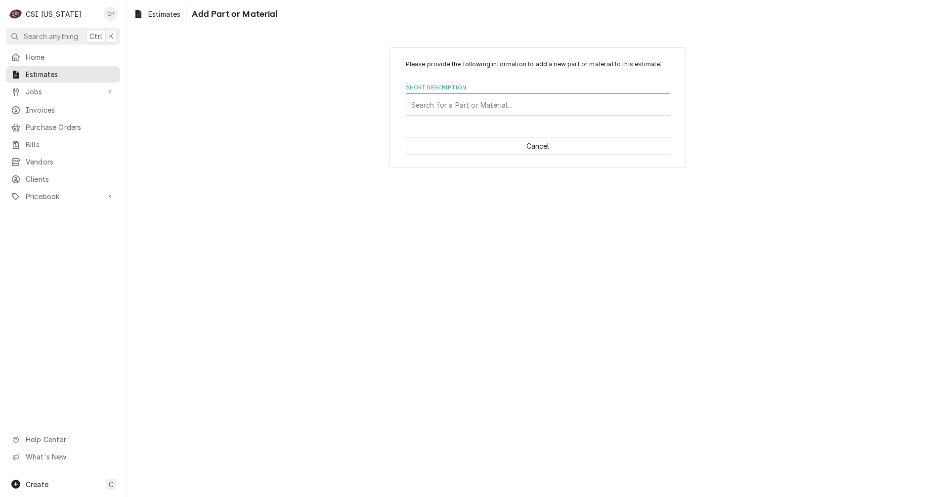
click at [506, 108] on div "Short Description" at bounding box center [537, 105] width 253 height 18
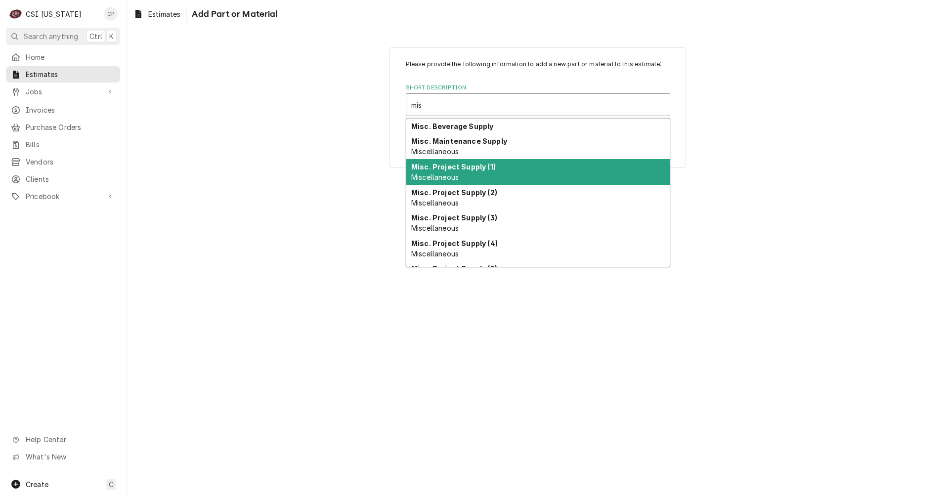
click at [486, 171] on div "Misc. Project Supply (1) Miscellaneous" at bounding box center [537, 172] width 263 height 26
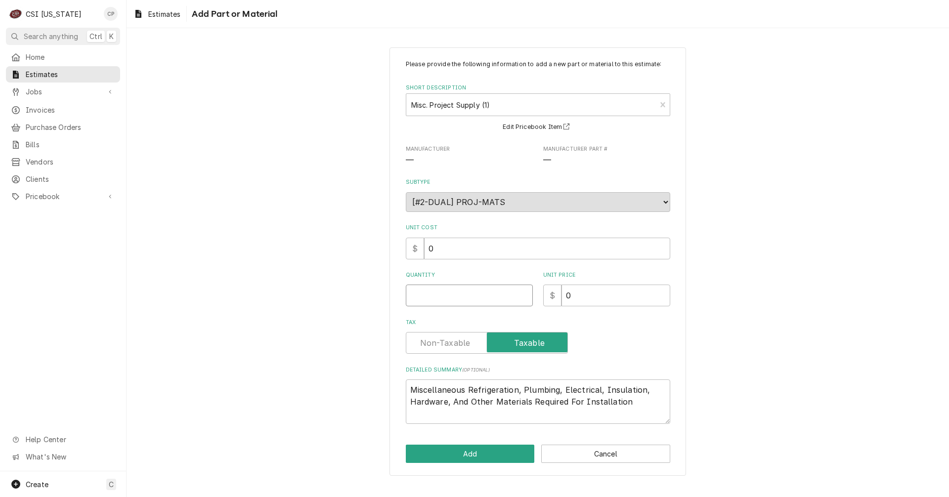
click at [496, 293] on input "Quantity" at bounding box center [469, 296] width 127 height 22
click at [610, 294] on input "0" at bounding box center [615, 296] width 109 height 22
drag, startPoint x: 610, startPoint y: 294, endPoint x: 524, endPoint y: 298, distance: 86.1
click at [524, 298] on div "Quantity 1 Unit Price $ 0" at bounding box center [538, 288] width 264 height 35
click at [447, 345] on label "Tax" at bounding box center [487, 343] width 162 height 22
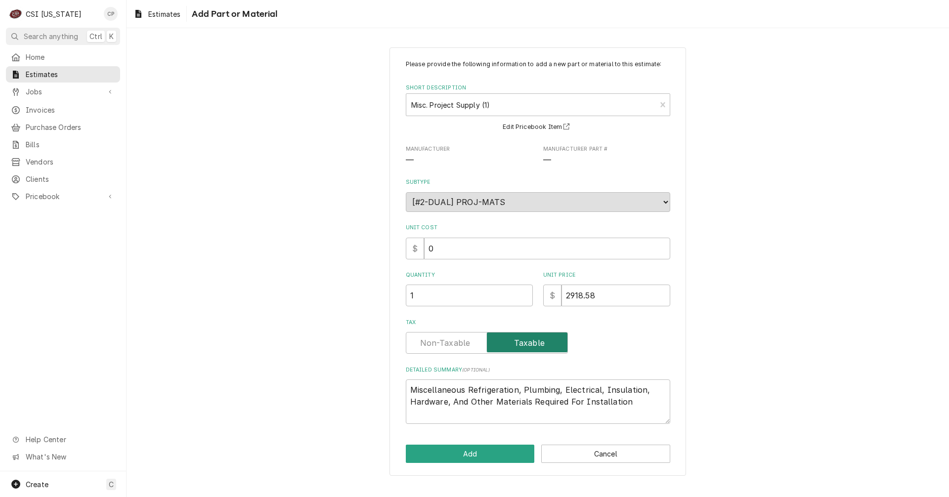
click at [447, 345] on input "Tax" at bounding box center [486, 343] width 153 height 22
drag, startPoint x: 468, startPoint y: 387, endPoint x: 519, endPoint y: 393, distance: 51.3
click at [519, 393] on textarea "Miscellaneous Refrigeration, Plumbing, Electrical, Insulation, Hardware, And Ot…" at bounding box center [538, 401] width 264 height 44
click at [583, 404] on textarea "Miscellaneous Plumbing, Electrical, Insulation, Hardware, And Other Materials R…" at bounding box center [538, 401] width 264 height 44
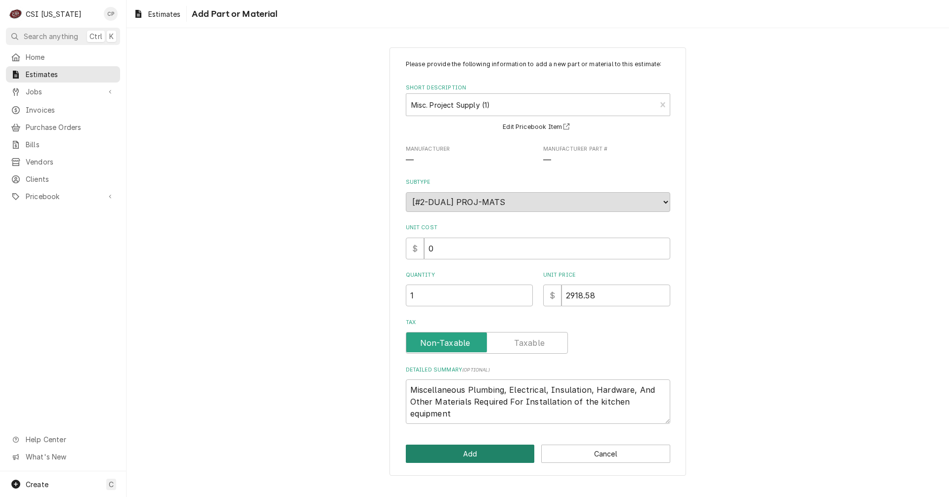
click at [507, 453] on button "Add" at bounding box center [470, 454] width 129 height 18
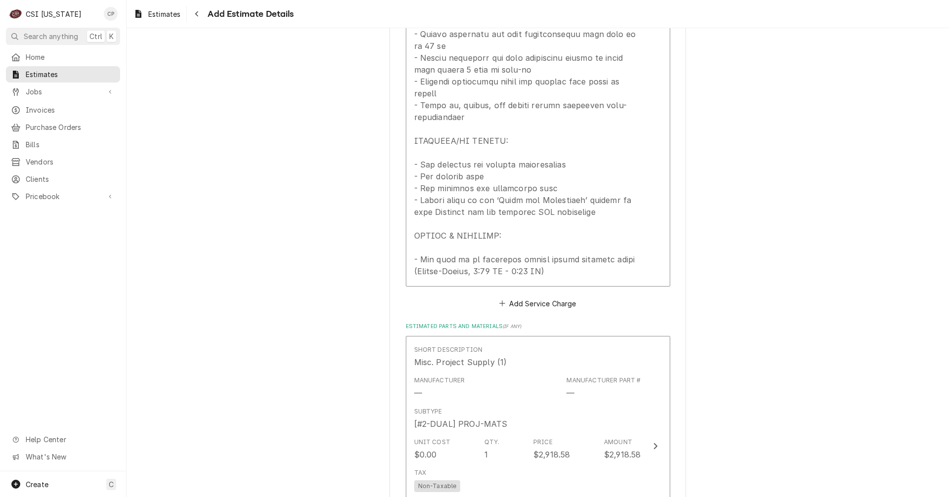
scroll to position [2538, 0]
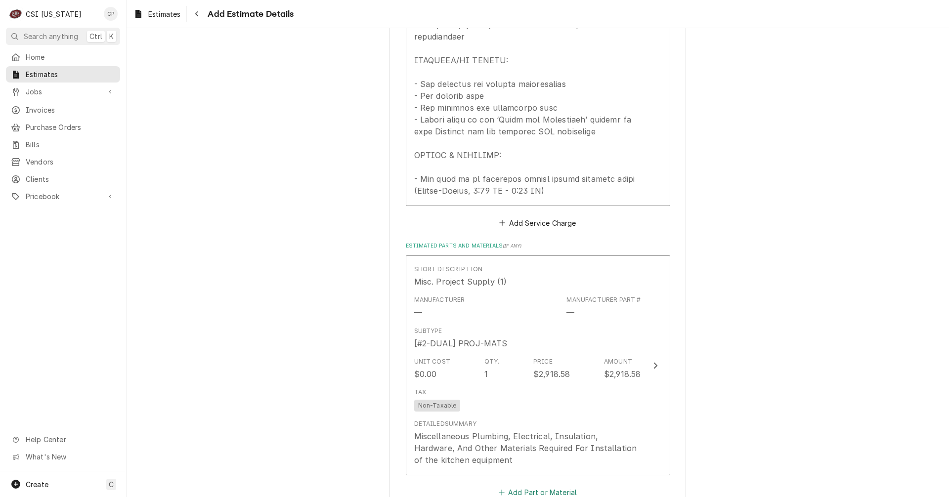
click at [543, 486] on button "Add Part or Material" at bounding box center [538, 493] width 82 height 14
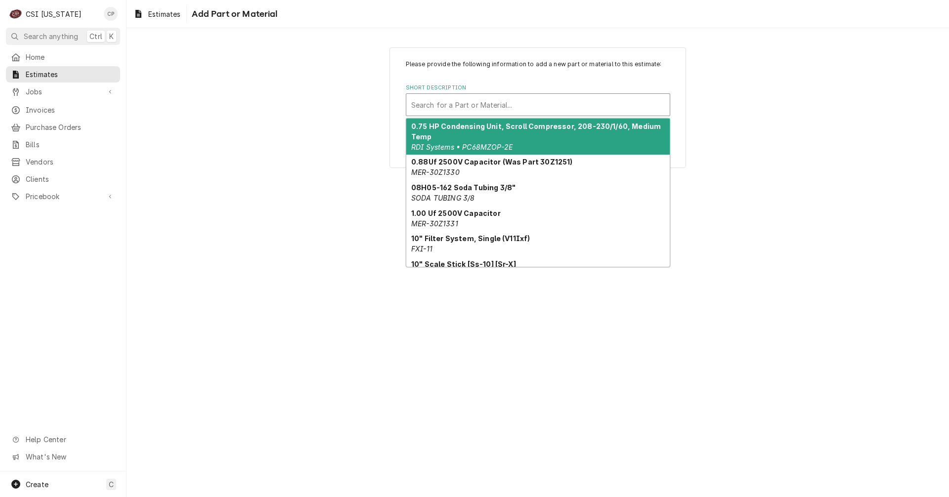
click at [467, 103] on div "Short Description" at bounding box center [537, 105] width 253 height 18
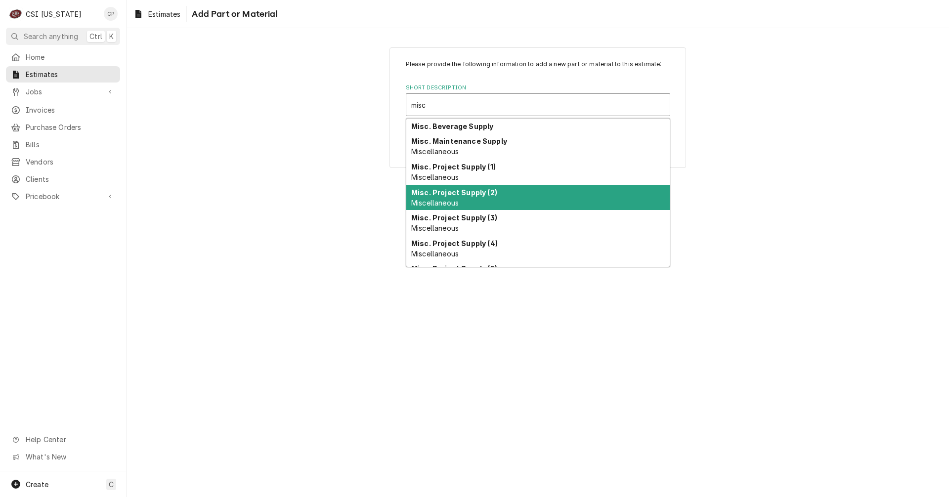
click at [461, 194] on strong "Misc. Project Supply (2)" at bounding box center [454, 192] width 86 height 8
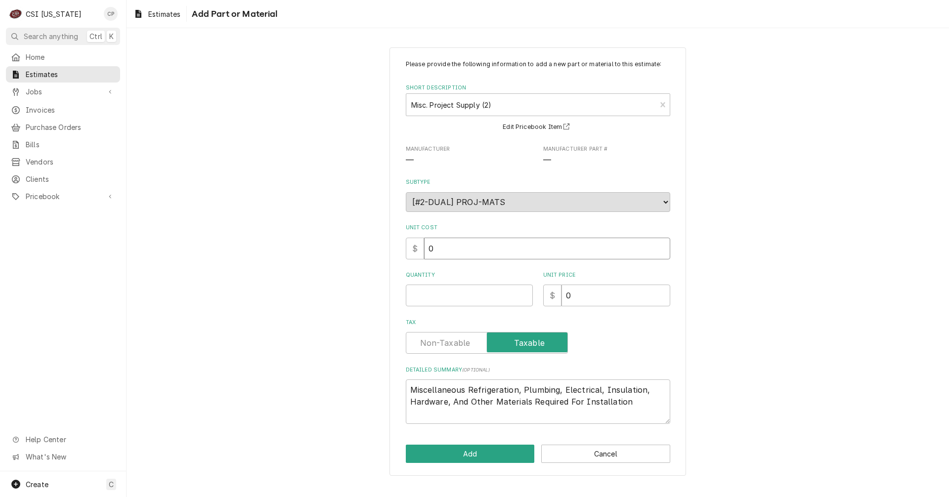
drag, startPoint x: 441, startPoint y: 247, endPoint x: 413, endPoint y: 248, distance: 27.7
click at [413, 248] on div "$ 0" at bounding box center [538, 249] width 264 height 22
click at [426, 296] on input "Quantity" at bounding box center [469, 296] width 127 height 22
click at [582, 296] on input "0" at bounding box center [615, 296] width 109 height 22
drag, startPoint x: 582, startPoint y: 296, endPoint x: 549, endPoint y: 295, distance: 32.6
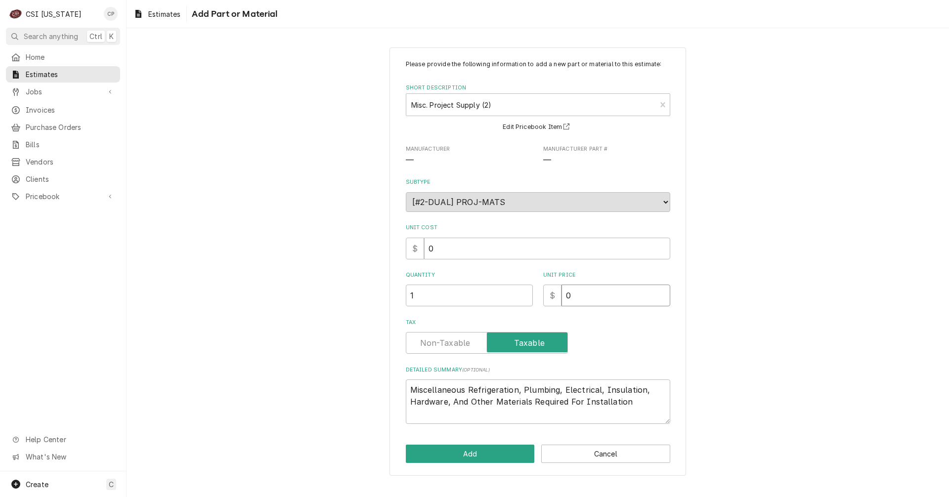
click at [549, 295] on div "$ 0" at bounding box center [606, 296] width 127 height 22
click at [456, 343] on label "Tax" at bounding box center [487, 343] width 162 height 22
click at [456, 343] on input "Tax" at bounding box center [486, 343] width 153 height 22
drag, startPoint x: 519, startPoint y: 390, endPoint x: 469, endPoint y: 387, distance: 50.0
click at [469, 387] on textarea "Miscellaneous Refrigeration, Plumbing, Electrical, Insulation, Hardware, And Ot…" at bounding box center [538, 401] width 264 height 44
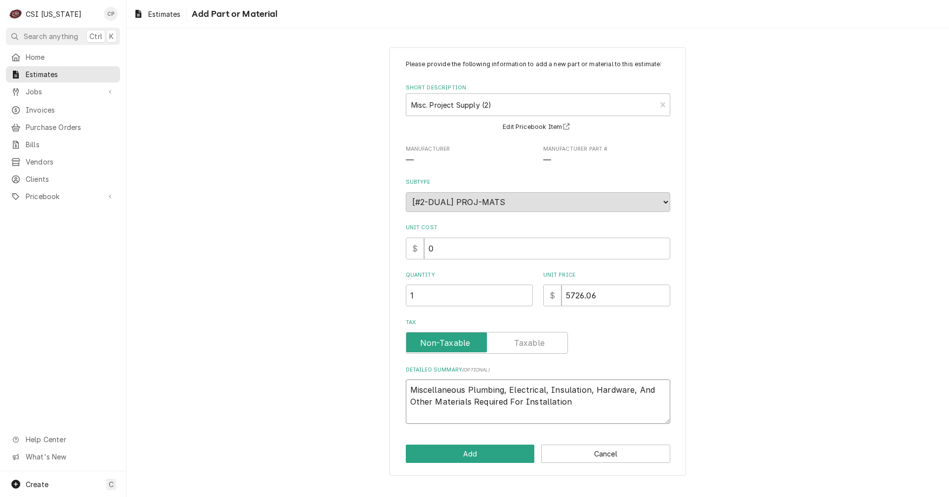
click at [584, 401] on textarea "Miscellaneous Plumbing, Electrical, Insulation, Hardware, And Other Materials R…" at bounding box center [538, 401] width 264 height 44
click at [538, 413] on textarea "Miscellaneous Plumbing, Electrical, Insulation, Hardware, And Other Materials R…" at bounding box center [538, 401] width 264 height 44
click at [504, 457] on button "Add" at bounding box center [470, 454] width 129 height 18
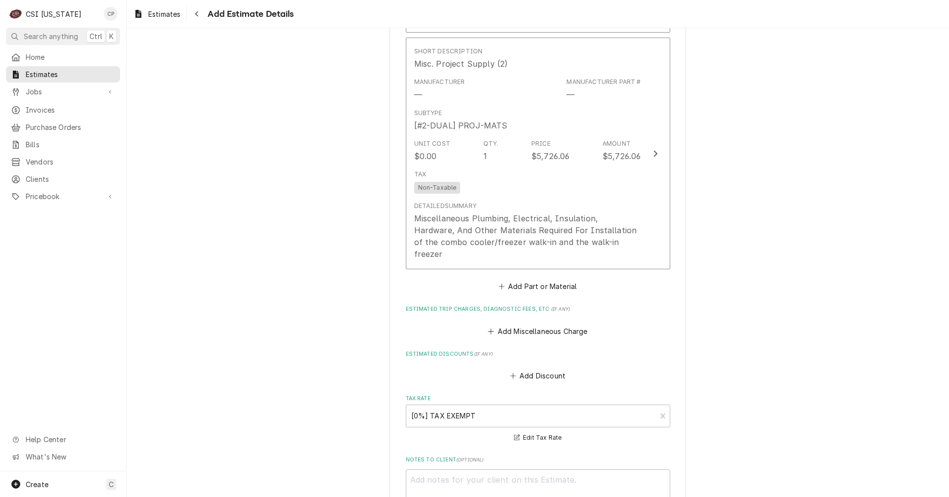
scroll to position [2986, 0]
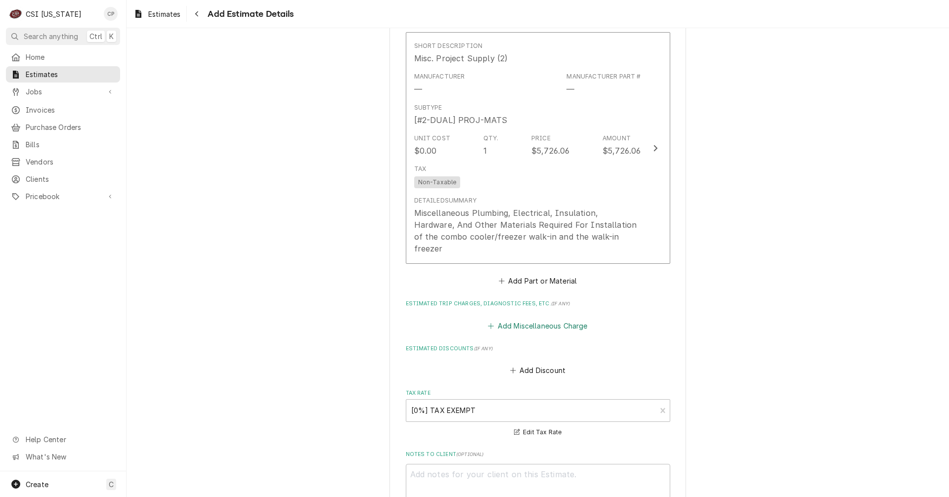
click at [528, 319] on button "Add Miscellaneous Charge" at bounding box center [537, 326] width 103 height 14
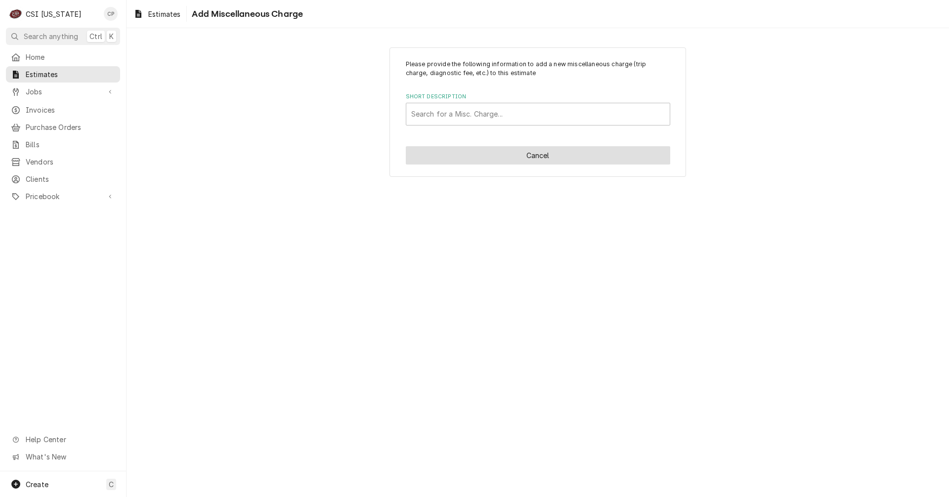
click at [540, 159] on button "Cancel" at bounding box center [538, 155] width 264 height 18
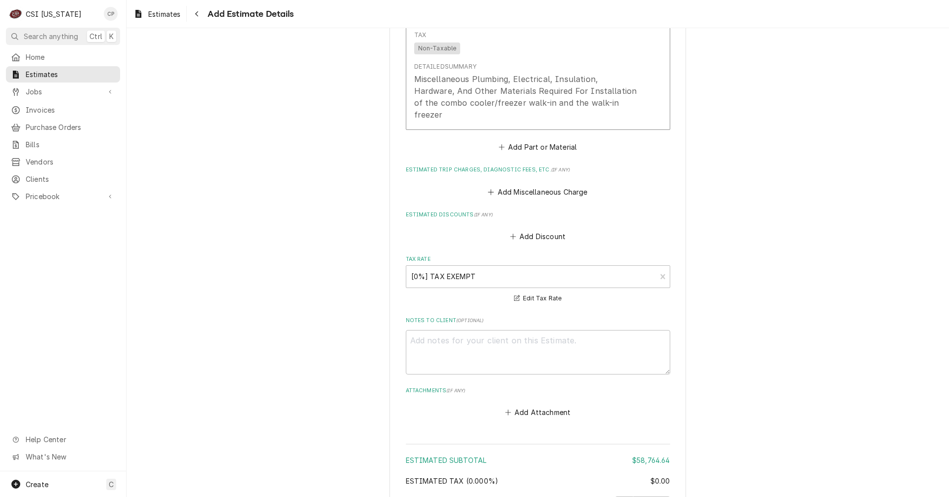
scroll to position [2952, 0]
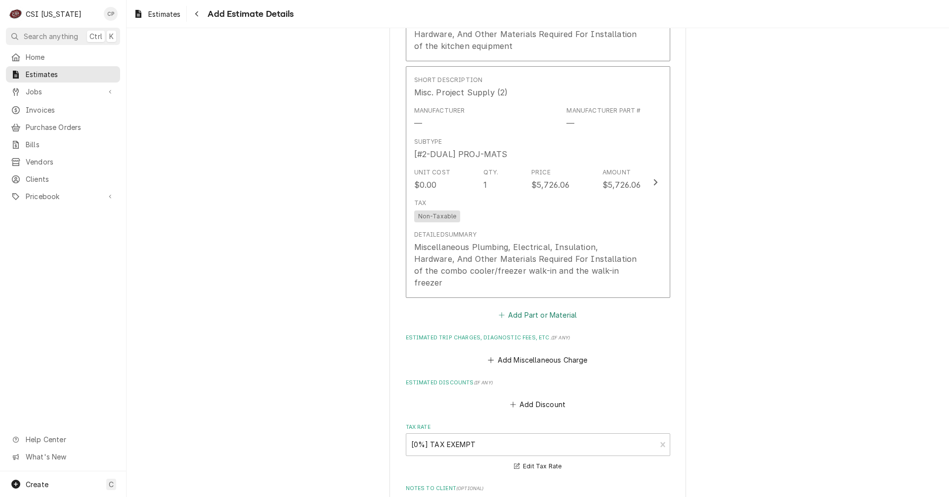
click at [524, 308] on button "Add Part or Material" at bounding box center [538, 315] width 82 height 14
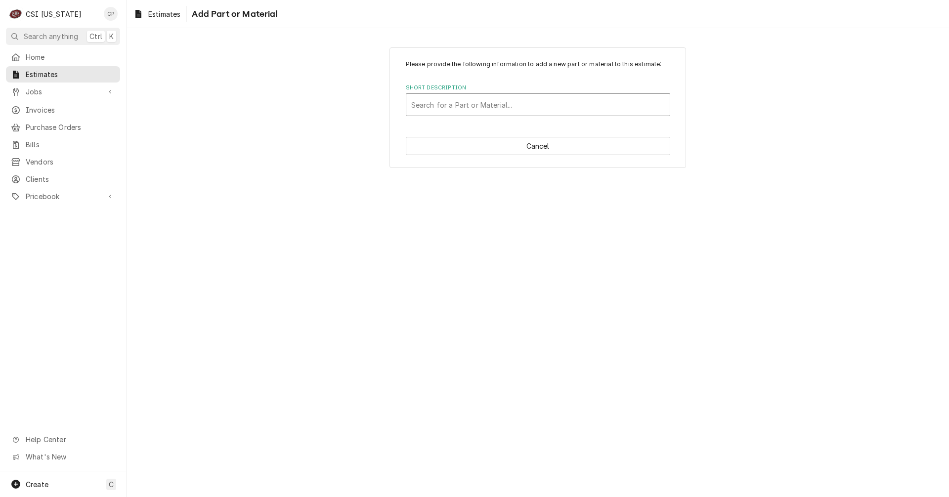
click at [484, 103] on div "Short Description" at bounding box center [537, 105] width 253 height 18
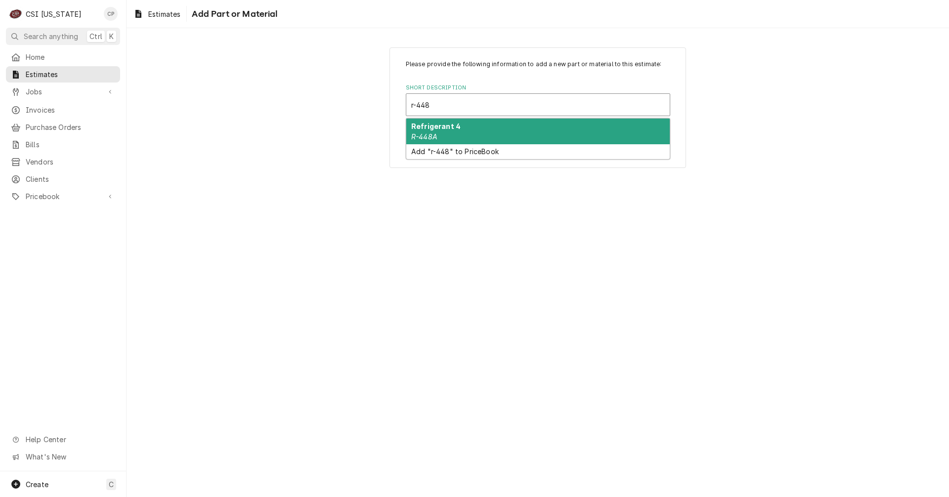
click at [481, 131] on div "Refrigerant 4 R-448A" at bounding box center [537, 132] width 263 height 26
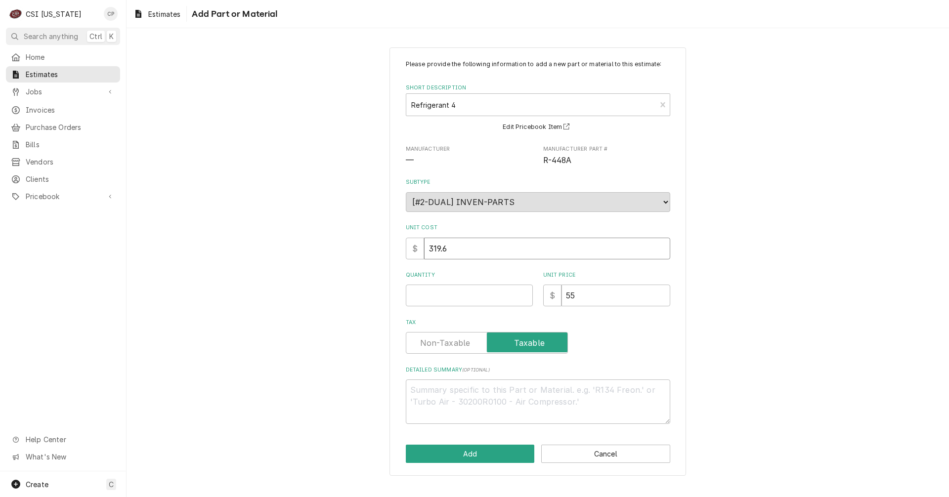
drag, startPoint x: 482, startPoint y: 255, endPoint x: 336, endPoint y: 258, distance: 145.3
click at [338, 259] on div "Please provide the following information to add a new part or material to this …" at bounding box center [537, 262] width 822 height 446
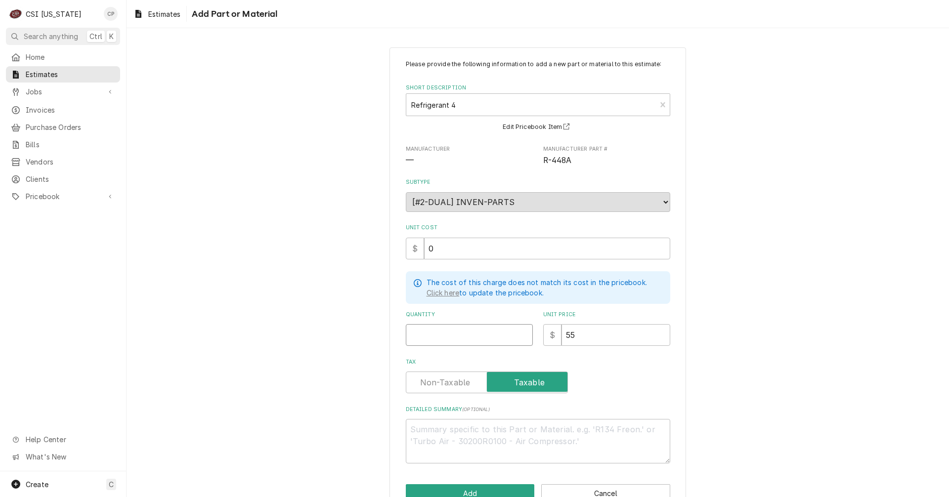
click at [428, 336] on input "Quantity" at bounding box center [469, 335] width 127 height 22
click at [576, 336] on input "55" at bounding box center [615, 335] width 109 height 22
drag, startPoint x: 576, startPoint y: 336, endPoint x: 546, endPoint y: 333, distance: 29.3
click at [547, 333] on div "$ 55" at bounding box center [606, 335] width 127 height 22
click at [459, 378] on label "Tax" at bounding box center [487, 383] width 162 height 22
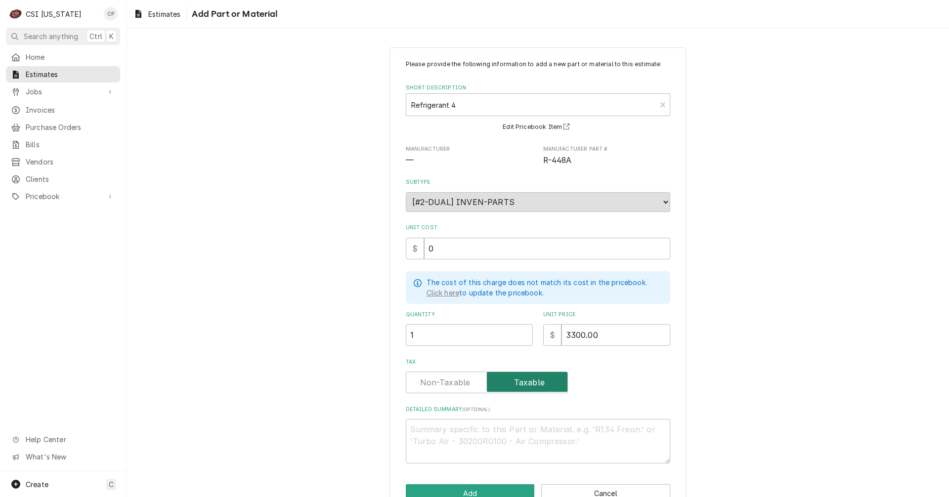
click at [459, 378] on input "Tax" at bounding box center [486, 383] width 153 height 22
click at [457, 436] on textarea "Detailed Summary ( optional )" at bounding box center [538, 441] width 264 height 44
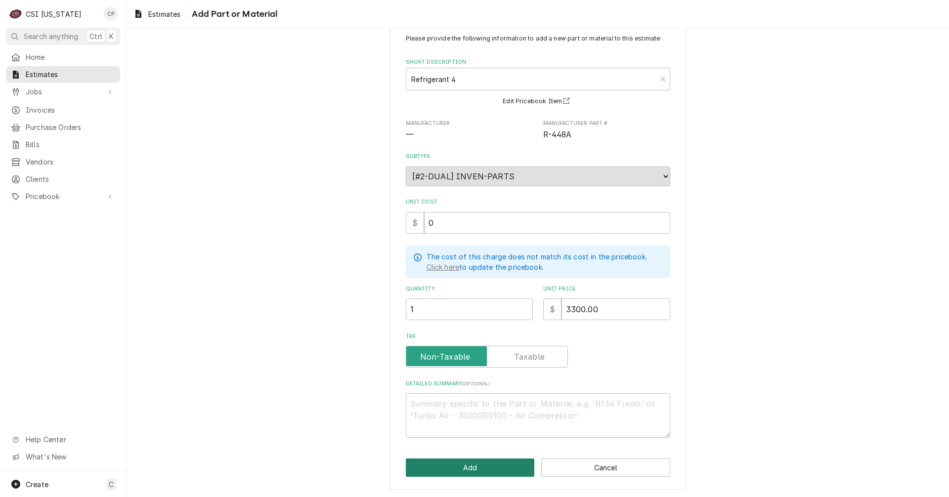
click at [479, 465] on button "Add" at bounding box center [470, 468] width 129 height 18
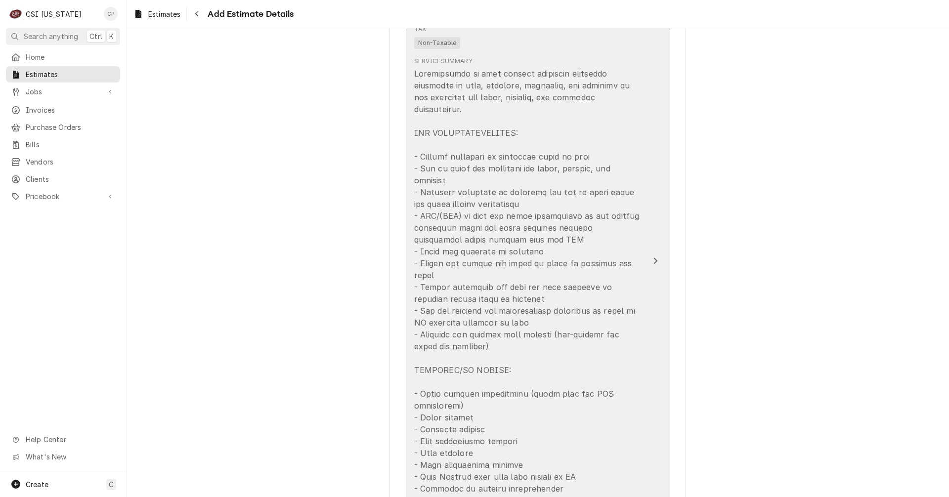
scroll to position [1022, 0]
click at [649, 254] on div "Update Line Item" at bounding box center [655, 260] width 13 height 12
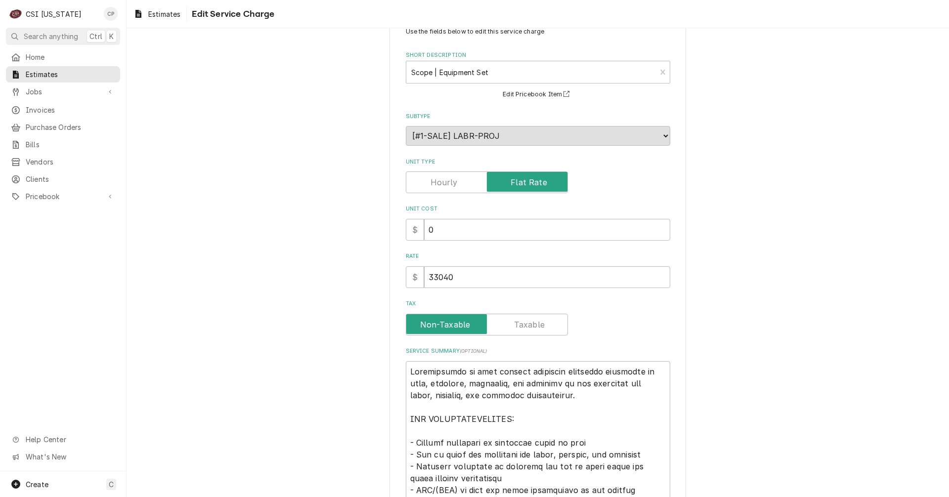
scroll to position [49, 0]
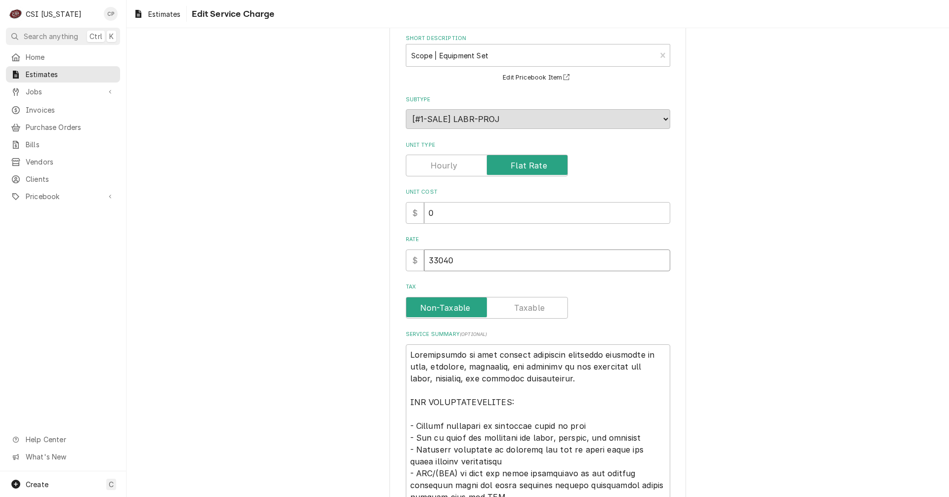
drag, startPoint x: 471, startPoint y: 260, endPoint x: 421, endPoint y: 258, distance: 49.9
click at [424, 258] on input "33040" at bounding box center [547, 261] width 246 height 22
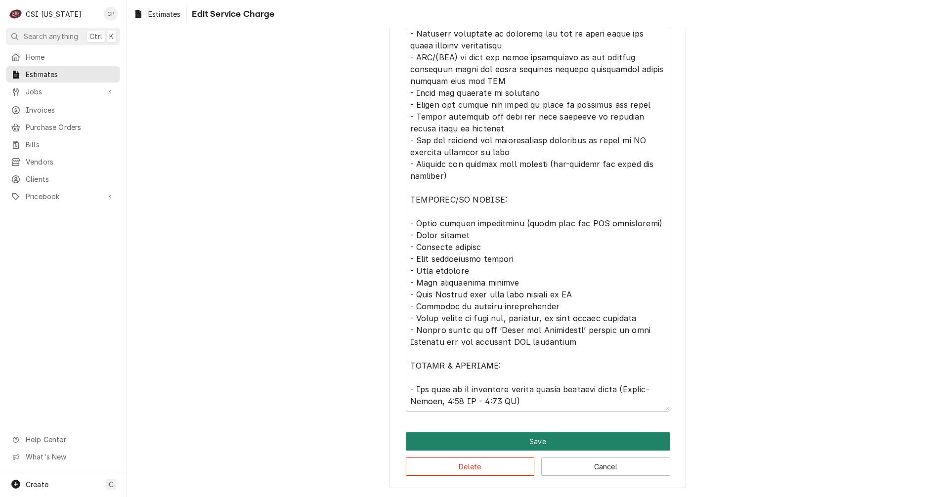
click at [550, 437] on button "Save" at bounding box center [538, 441] width 264 height 18
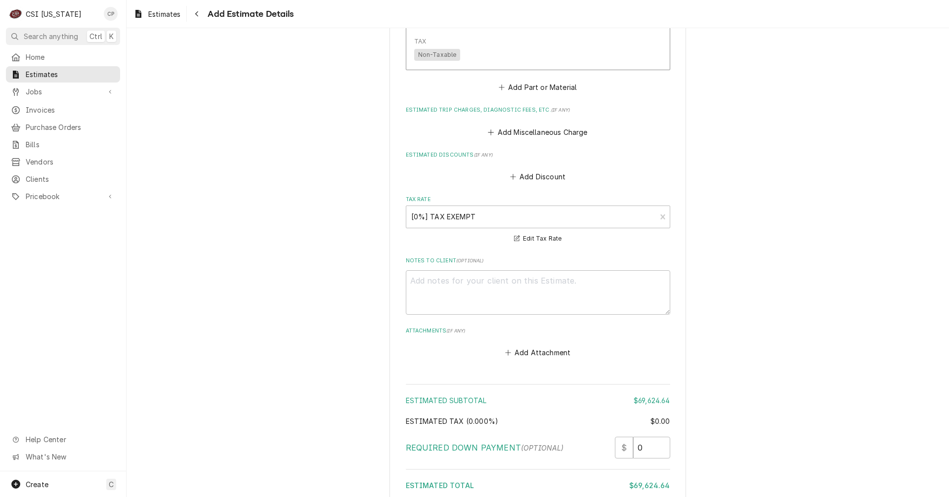
scroll to position [3394, 0]
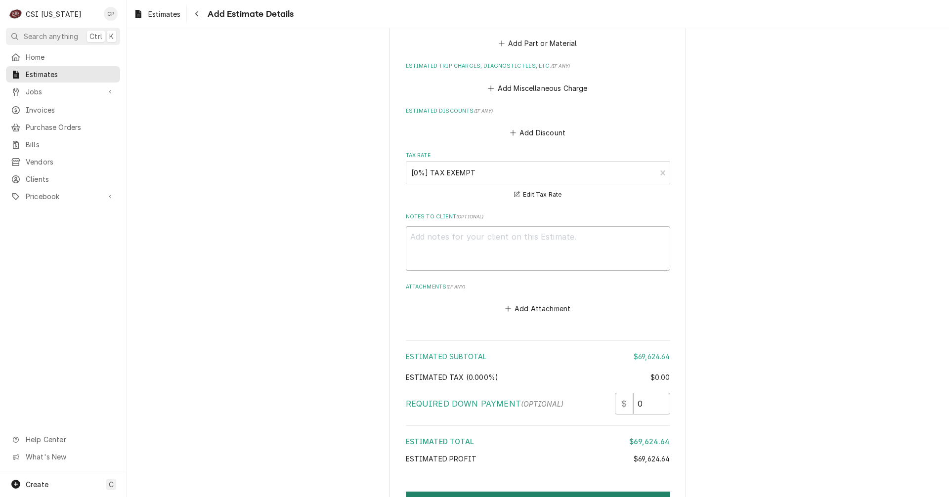
click at [570, 492] on button "Create and Send" at bounding box center [538, 501] width 264 height 18
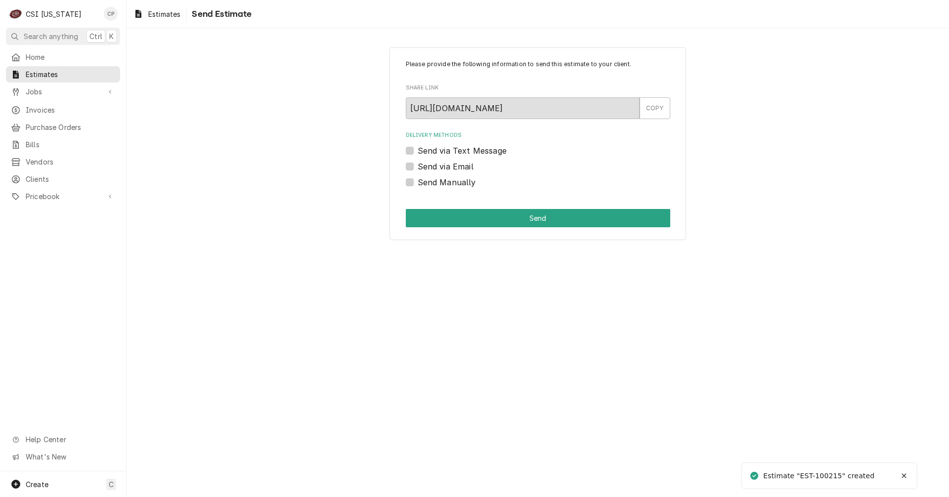
click at [418, 166] on label "Send via Email" at bounding box center [446, 167] width 56 height 12
click at [418, 166] on input "Send via Email" at bounding box center [550, 172] width 264 height 22
checkbox input "true"
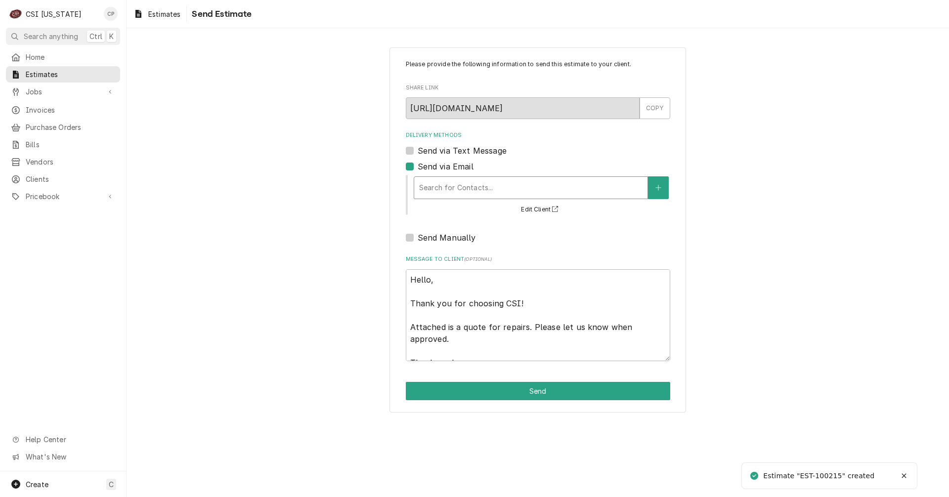
click at [480, 191] on div "Delivery Methods" at bounding box center [530, 188] width 223 height 18
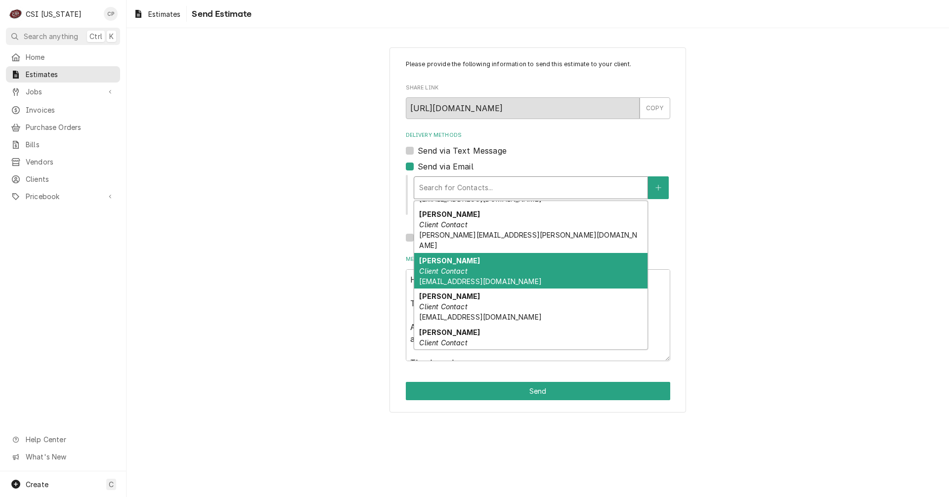
scroll to position [198, 0]
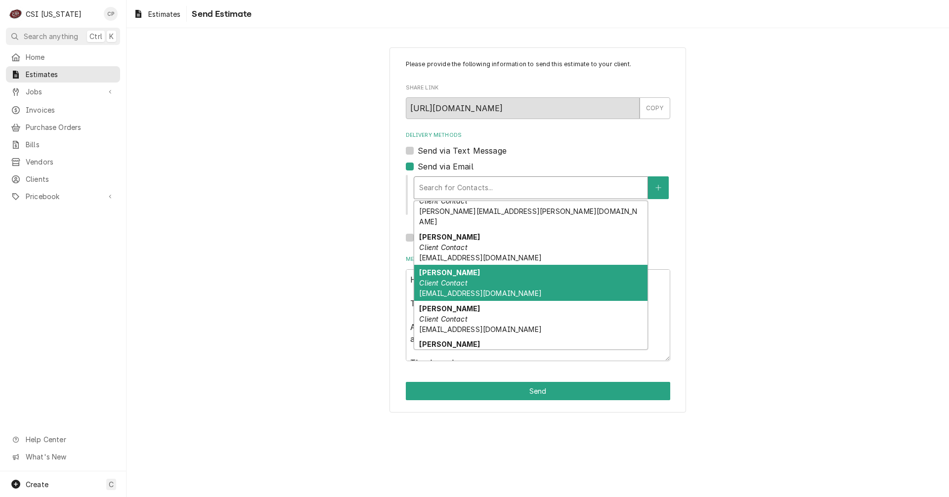
click at [444, 279] on em "Client Contact" at bounding box center [443, 283] width 48 height 8
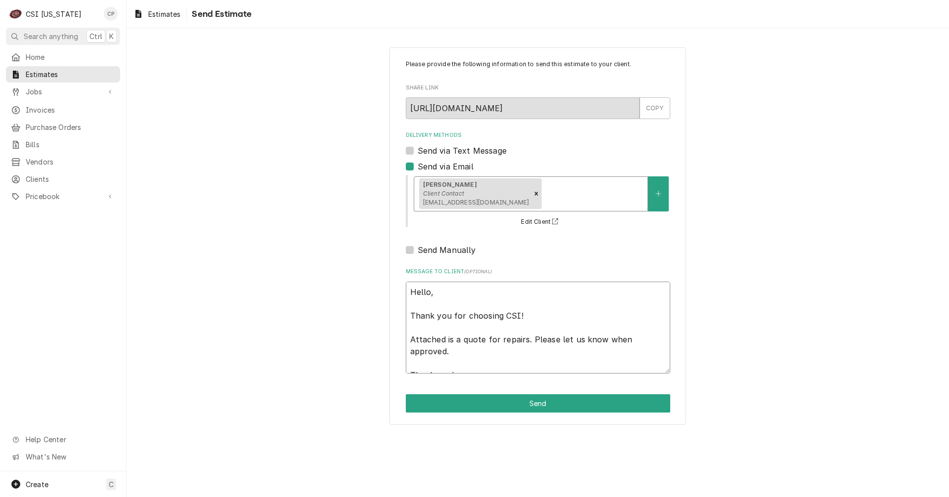
click at [480, 358] on textarea "Hello, Thank you for choosing CSI! Attached is a quote for repairs. Please let …" at bounding box center [538, 328] width 264 height 92
drag, startPoint x: 457, startPoint y: 339, endPoint x: 505, endPoint y: 348, distance: 49.7
click at [505, 348] on textarea "Hello, Thank you for choosing CSI! Attached is a quote for repairs. Please let …" at bounding box center [538, 328] width 264 height 92
type textarea "x"
type textarea "Hello, Thank you for choosing CSI! Attached is t Thank you!"
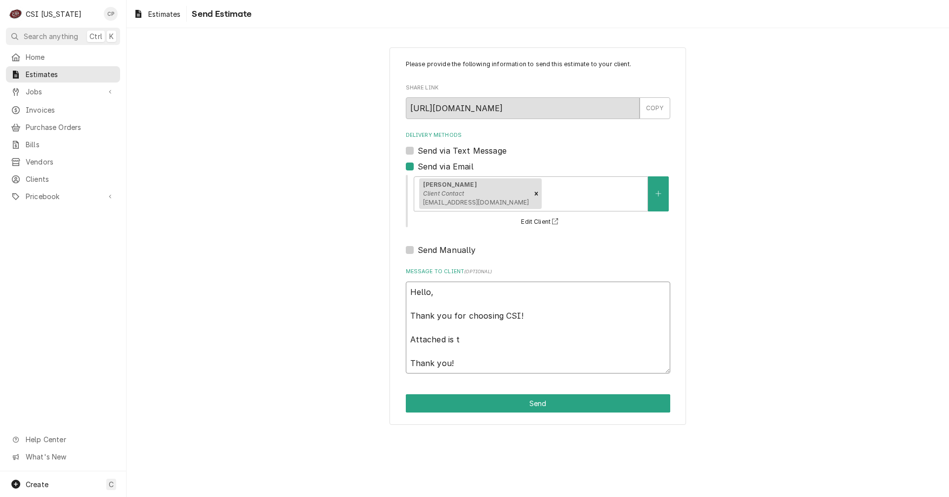
type textarea "x"
type textarea "Hello, Thank you for choosing CSI! Attached is th Thank you!"
type textarea "x"
type textarea "Hello, Thank you for choosing CSI! Attached is the Thank you!"
type textarea "x"
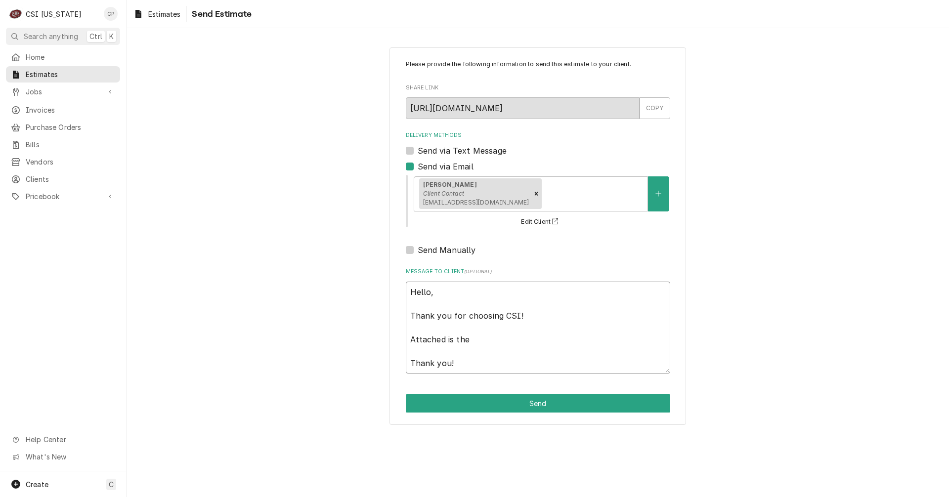
type textarea "Hello, Thank you for choosing CSI! Attached is the Thank you!"
type textarea "x"
type textarea "Hello, Thank you for choosing CSI! Attached is the q Thank you!"
type textarea "x"
type textarea "Hello, Thank you for choosing CSI! Attached is the qu Thank you!"
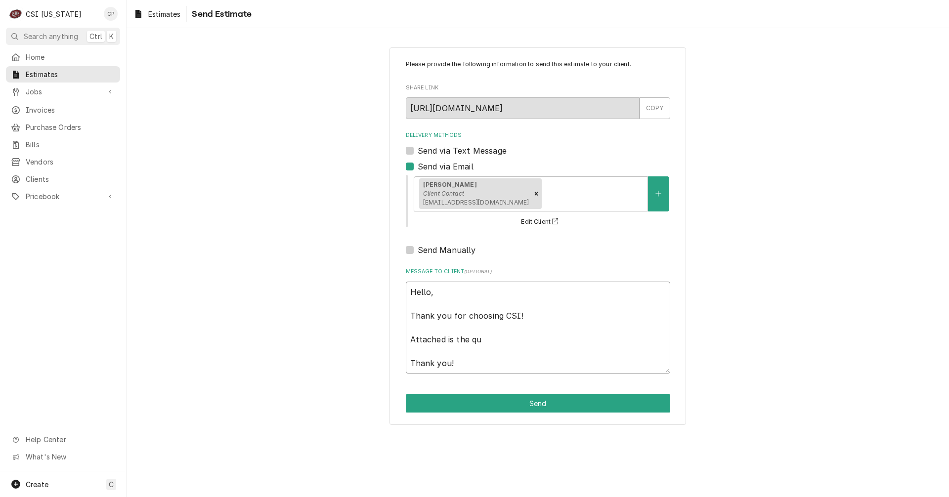
type textarea "x"
type textarea "Hello, Thank you for choosing CSI! Attached is the quo Thank you!"
type textarea "x"
type textarea "Hello, Thank you for choosing CSI! Attached is the quot Thank you!"
type textarea "x"
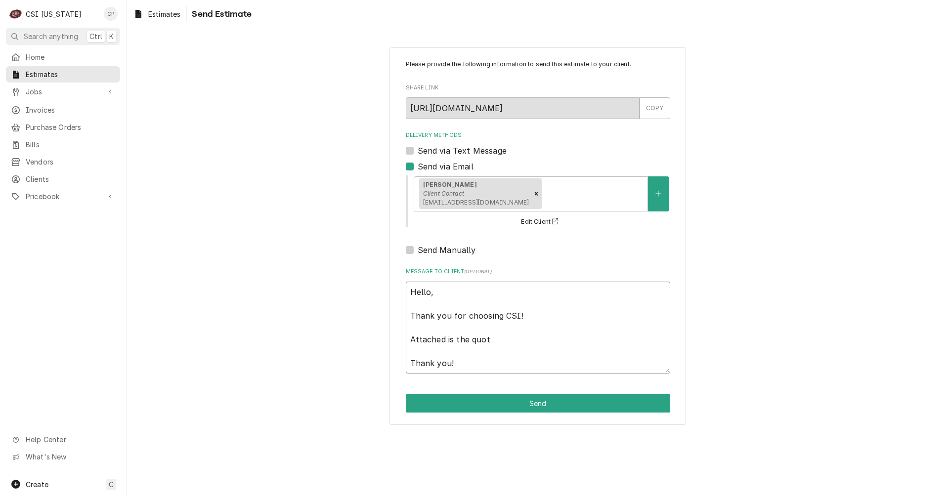
type textarea "Hello, Thank you for choosing CSI! Attached is the quote Thank you!"
type textarea "x"
type textarea "Hello, Thank you for choosing CSI! Attached is the quote Thank you!"
type textarea "x"
type textarea "Hello, Thank you for choosing CSI! Attached is the quote f Thank you!"
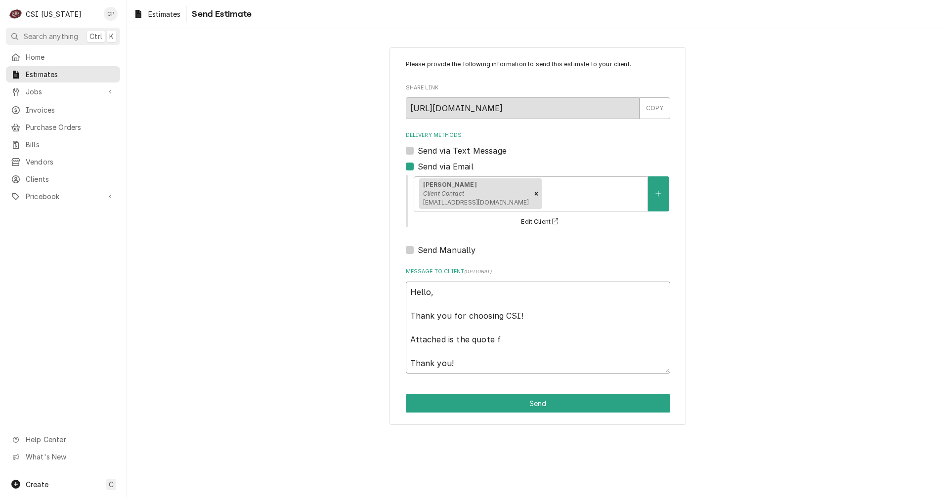
type textarea "x"
type textarea "Hello, Thank you for choosing CSI! Attached is the quote fo Thank you!"
type textarea "x"
type textarea "Hello, Thank you for choosing CSI! Attached is the quote for Thank you!"
type textarea "x"
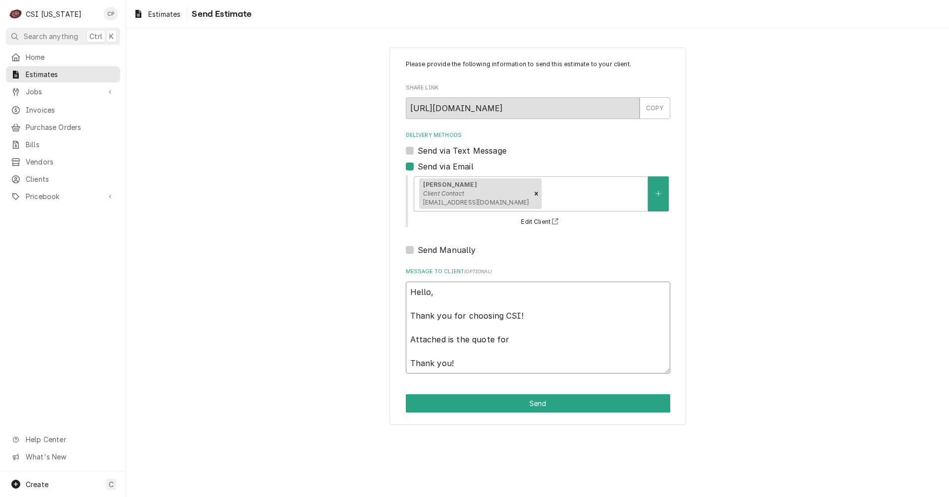
type textarea "Hello, Thank you for choosing CSI! Attached is the quote for Thank you!"
type textarea "x"
type textarea "Hello, Thank you for choosing CSI! Attached is the quote for t Thank you!"
type textarea "x"
type textarea "Hello, Thank you for choosing CSI! Attached is the quote for th Thank you!"
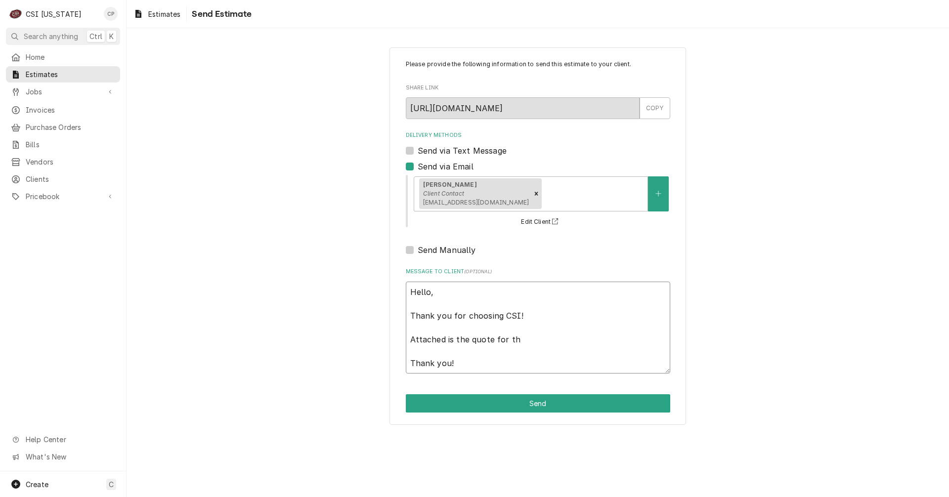
type textarea "x"
type textarea "Hello, Thank you for choosing CSI! Attached is the quote for the Thank you!"
type textarea "x"
type textarea "Hello, Thank you for choosing CSI! Attached is the quote for the Thank you!"
type textarea "x"
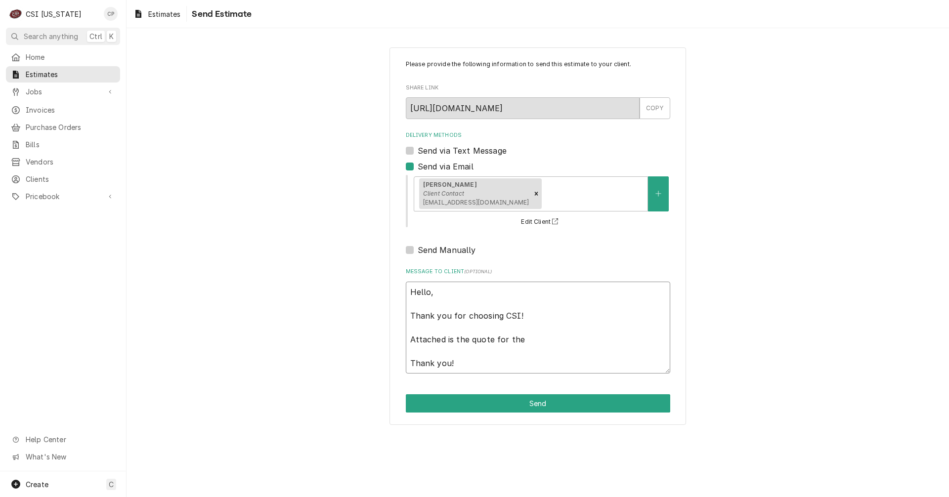
type textarea "Hello, Thank you for choosing CSI! Attached is the quote for the J Thank you!"
type textarea "x"
type textarea "Hello, Thank you for choosing CSI! Attached is the quote for the Ju Thank you!"
type textarea "x"
type textarea "Hello, Thank you for choosing CSI! Attached is the quote for the Jun Thank you!"
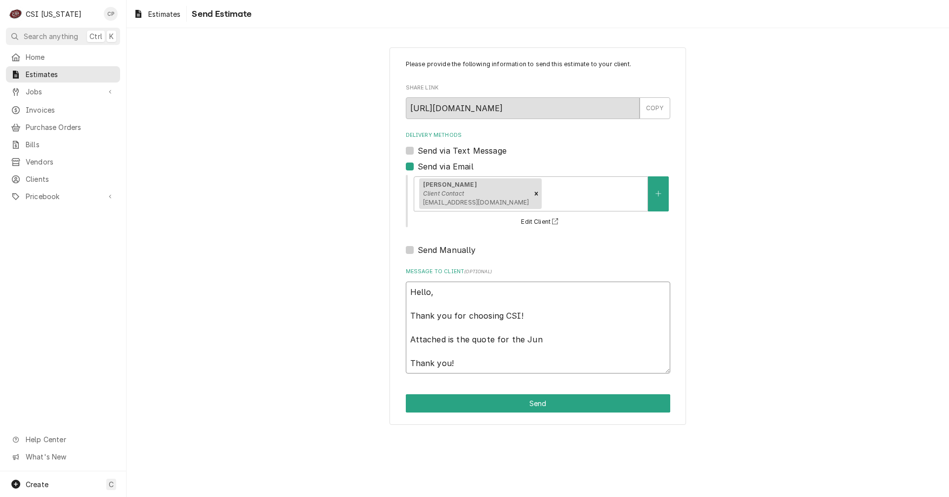
type textarea "x"
type textarea "Hello, Thank you for choosing CSI! Attached is the quote for the Junt Thank you!"
type textarea "x"
type textarea "Hello, Thank you for choosing CSI! Attached is the quote for the Junti Thank yo…"
type textarea "x"
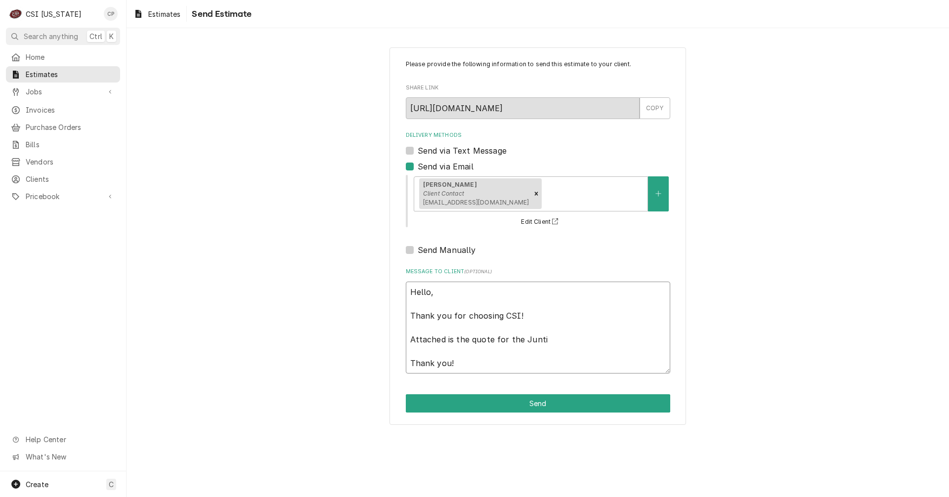
type textarea "Hello, Thank you for choosing CSI! Attached is the quote for the Juntio Thank y…"
type textarea "x"
type textarea "Hello, Thank you for choosing CSI! Attached is the quote for the Juntion Thank …"
type textarea "x"
type textarea "Hello, Thank you for choosing CSI! Attached is the quote for the Juntiong Thank…"
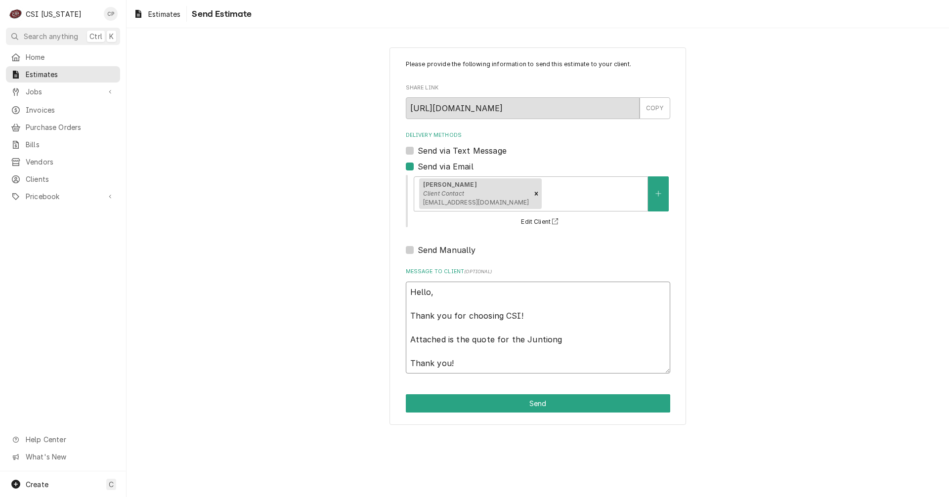
type textarea "x"
type textarea "Hello, Thank you for choosing CSI! Attached is the quote for the Juntiongb Than…"
type textarea "x"
type textarea "Hello, Thank you for choosing CSI! Attached is the quote for the Juntiong Thank…"
type textarea "x"
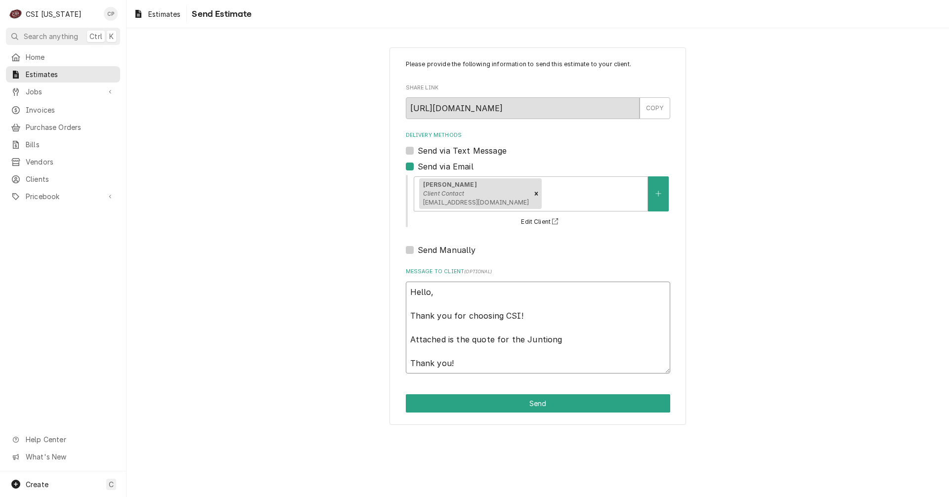
type textarea "Hello, Thank you for choosing CSI! Attached is the quote for the Juntion Thank …"
type textarea "x"
type textarea "Hello, Thank you for choosing CSI! Attached is the quote for the Juntio Thank y…"
type textarea "x"
type textarea "Hello, Thank you for choosing CSI! Attached is the quote for the Junti Thank yo…"
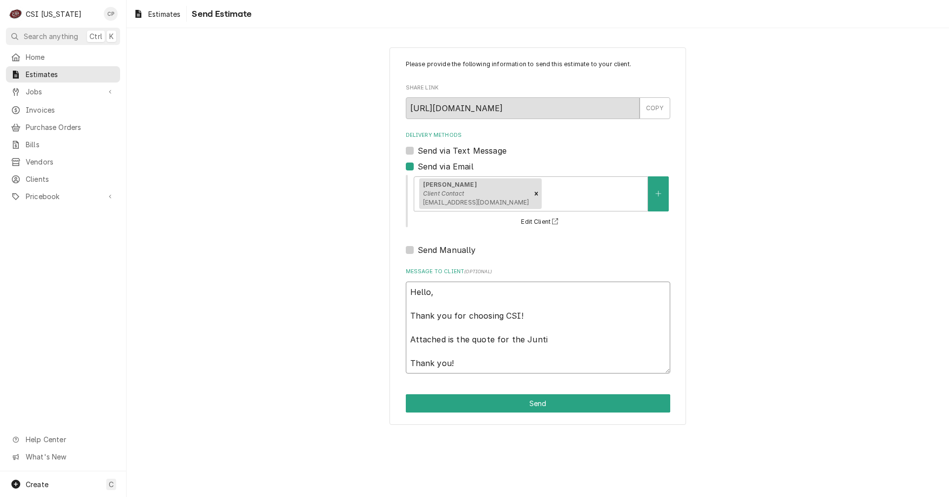
type textarea "x"
type textarea "Hello, Thank you for choosing CSI! Attached is the quote for the Junt Thank you!"
type textarea "x"
type textarea "Hello, Thank you for choosing CSI! Attached is the quote for the Jun Thank you!"
type textarea "x"
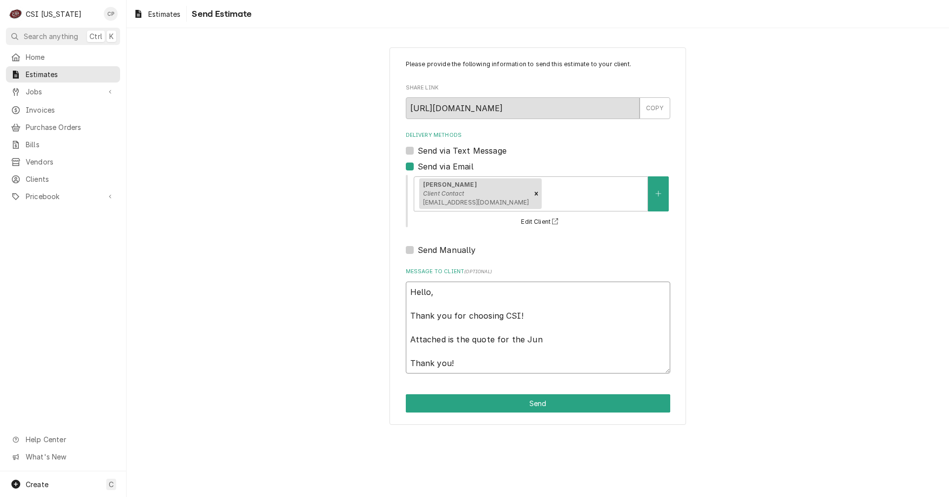
type textarea "Hello, Thank you for choosing CSI! Attached is the quote for the Ju Thank you!"
type textarea "x"
type textarea "Hello, Thank you for choosing CSI! Attached is the quote for the J Thank you!"
type textarea "x"
type textarea "Hello, Thank you for choosing CSI! Attached is the quote for the Thank you!"
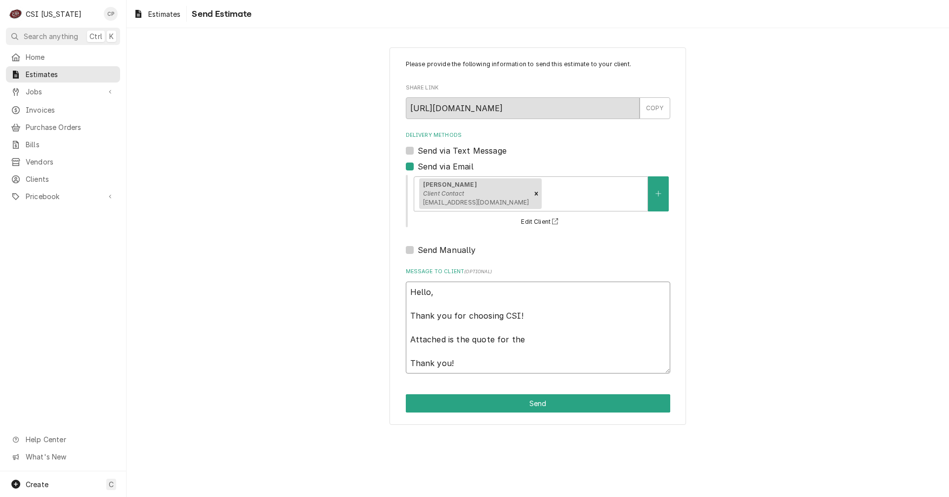
type textarea "x"
type textarea "Hello, Thank you for choosing CSI! Attached is the quote for the H Thank you!"
type textarea "x"
type textarea "Hello, Thank you for choosing CSI! Attached is the quote for the Hu Thank you!"
type textarea "x"
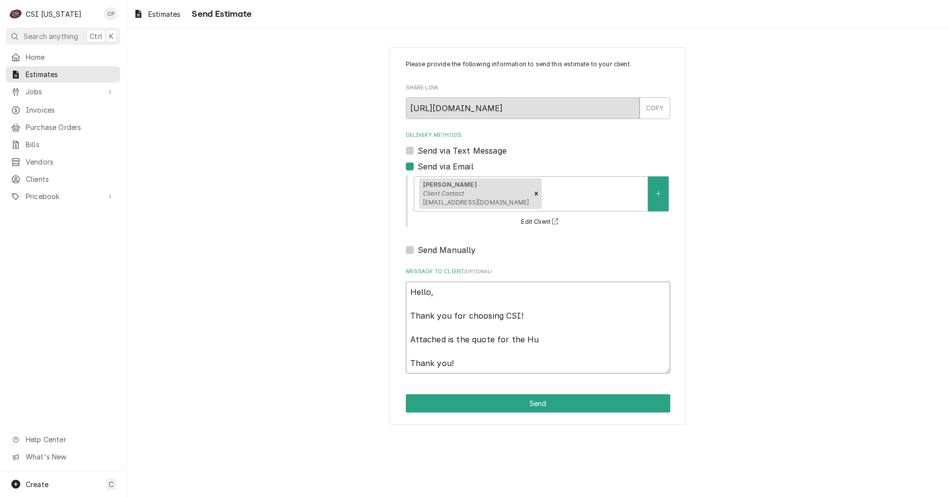
type textarea "Hello, Thank you for choosing CSI! Attached is the quote for the Hun Thank you!"
type textarea "x"
type textarea "Hello, Thank you for choosing CSI! Attached is the quote for the Hunt Thank you!"
type textarea "x"
type textarea "Hello, Thank you for choosing CSI! Attached is the quote for the Hunti Thank yo…"
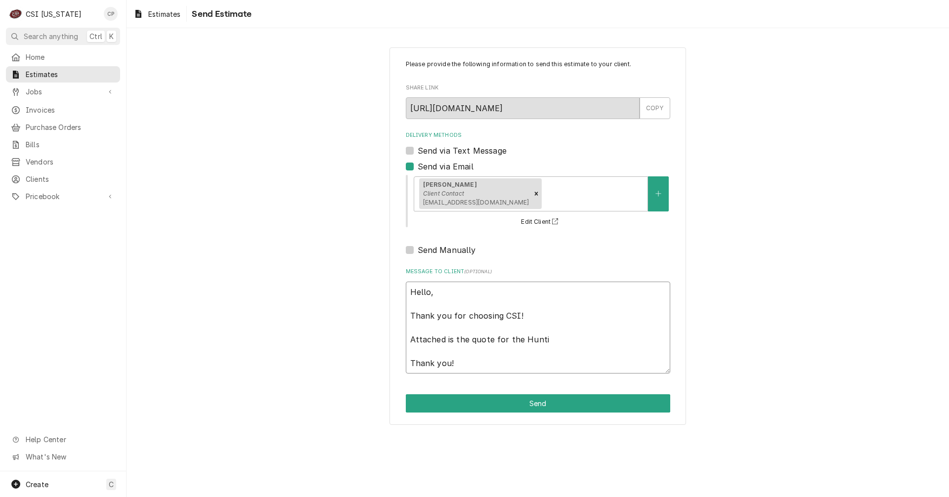
type textarea "x"
type textarea "Hello, Thank you for choosing CSI! Attached is the quote for the Huntin Thank y…"
type textarea "x"
type textarea "Hello, Thank you for choosing CSI! Attached is the quote for the Hunting Thank …"
type textarea "x"
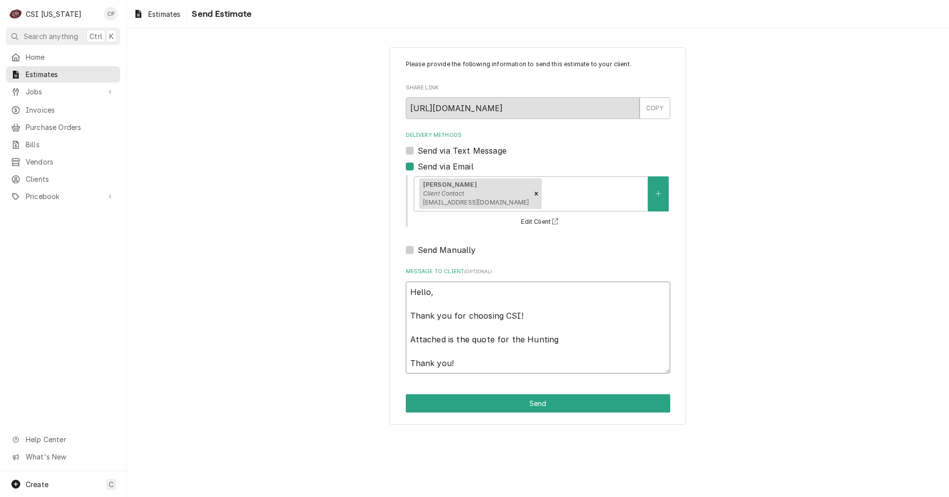
type textarea "Hello, Thank you for choosing CSI! Attached is the quote for the Huntingb Thank…"
type textarea "x"
type textarea "Hello, Thank you for choosing CSI! Attached is the quote for the Huntingbu Than…"
type textarea "x"
type textarea "Hello, Thank you for choosing CSI! Attached is the quote for the Huntingbur Tha…"
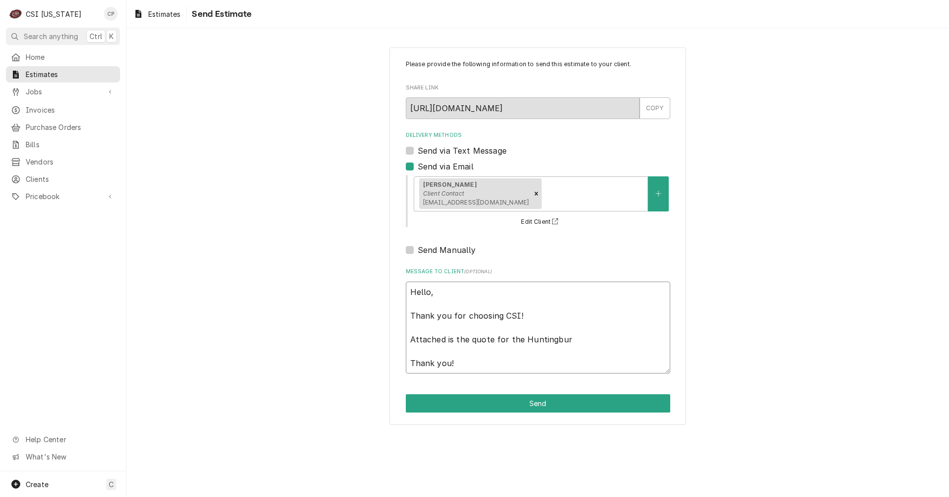
type textarea "x"
type textarea "Hello, Thank you for choosing CSI! Attached is the quote for the Huntingburg Th…"
type textarea "x"
type textarea "Hello, Thank you for choosing CSI! Attached is the quote for the Huntingburg Th…"
type textarea "x"
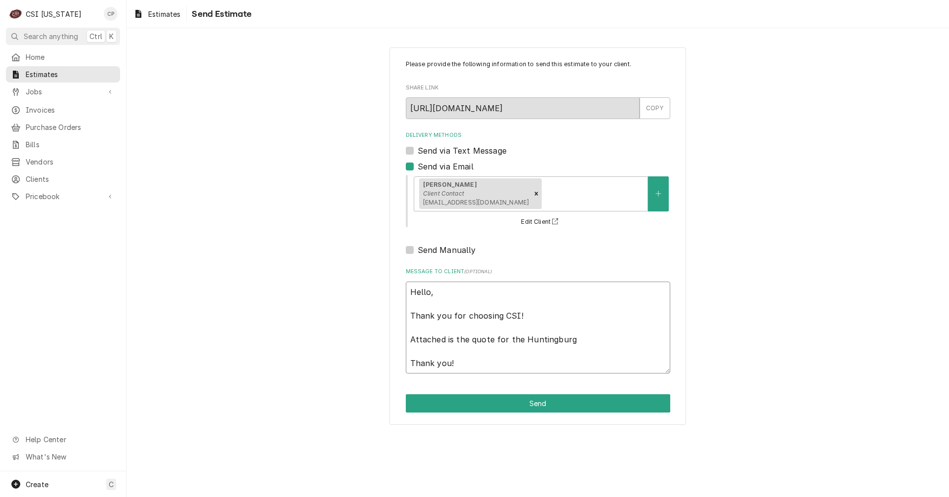
type textarea "Hello, Thank you for choosing CSI! Attached is the quote for the Huntingburg E …"
type textarea "x"
type textarea "Hello, Thank you for choosing CSI! Attached is the quote for the Huntingburg El…"
type textarea "x"
type textarea "Hello, Thank you for choosing CSI! Attached is the quote for the Huntingburg El…"
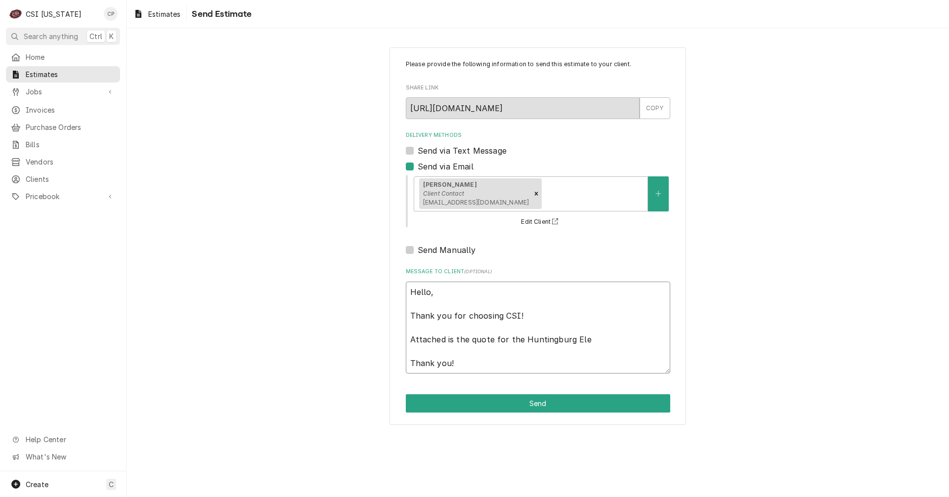
type textarea "x"
type textarea "Hello, Thank you for choosing CSI! Attached is the quote for the Huntingburg El…"
type textarea "x"
type textarea "Hello, Thank you for choosing CSI! Attached is the quote for the Huntingburg El…"
type textarea "x"
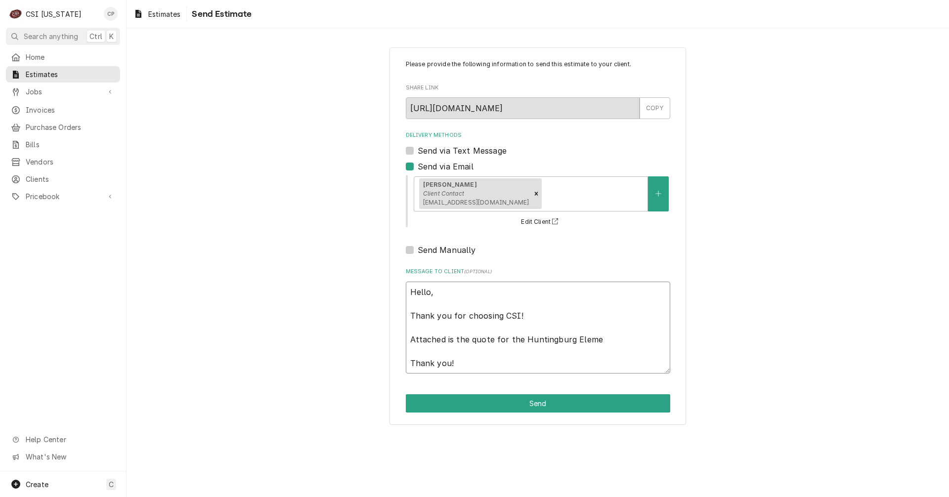
type textarea "Hello, Thank you for choosing CSI! Attached is the quote for the Huntingburg El…"
type textarea "x"
type textarea "Hello, Thank you for choosing CSI! Attached is the quote for the Huntingburg El…"
type textarea "x"
type textarea "Hello, Thank you for choosing CSI! Attached is the quote for the Huntingburg El…"
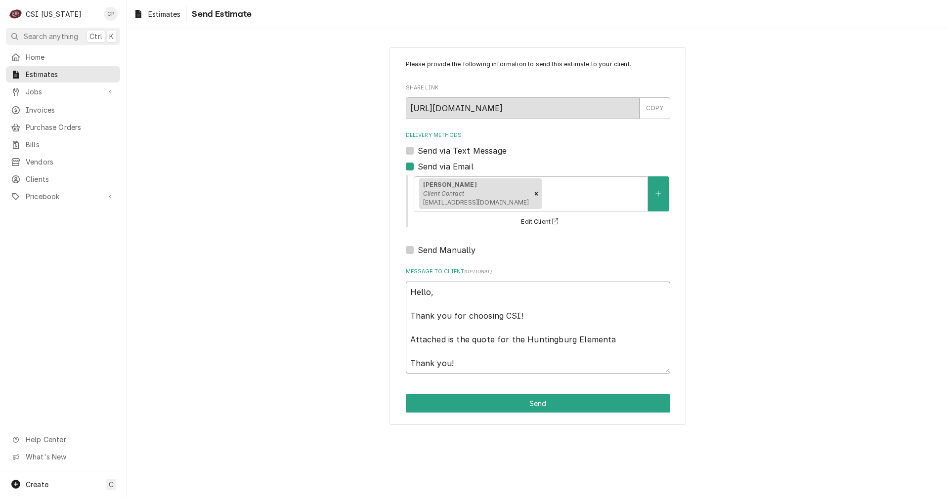
type textarea "x"
type textarea "Hello, Thank you for choosing CSI! Attached is the quote for the Huntingburg El…"
type textarea "x"
type textarea "Hello, Thank you for choosing CSI! Attached is the quote for the Huntingburg El…"
type textarea "x"
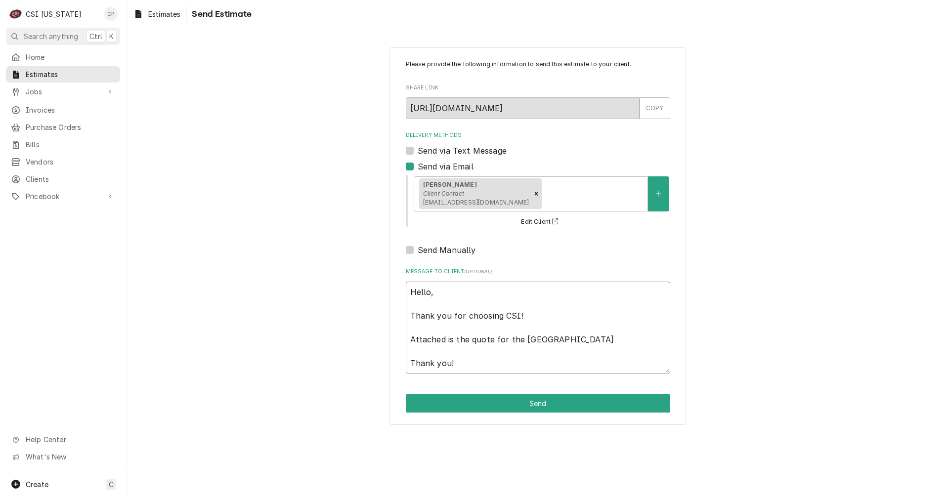
type textarea "Hello, Thank you for choosing CSI! Attached is the quote for the Huntingburg El…"
type textarea "x"
type textarea "Hello, Thank you for choosing CSI! Attached is the quote for the Huntingburg El…"
type textarea "x"
type textarea "Hello, Thank you for choosing CSI! Attached is the quote for the Huntingburg El…"
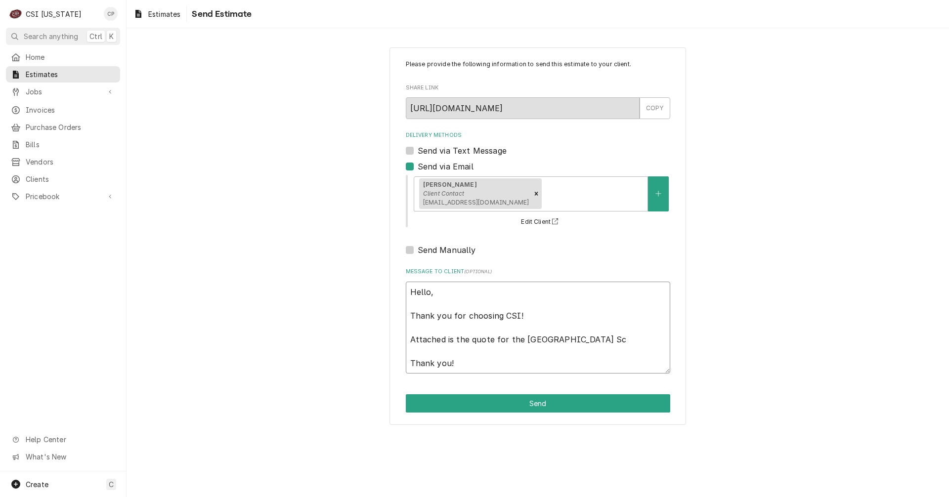
type textarea "x"
type textarea "Hello, Thank you for choosing CSI! Attached is the quote for the Huntingburg El…"
type textarea "x"
type textarea "Hello, Thank you for choosing CSI! Attached is the quote for the Huntingburg El…"
type textarea "x"
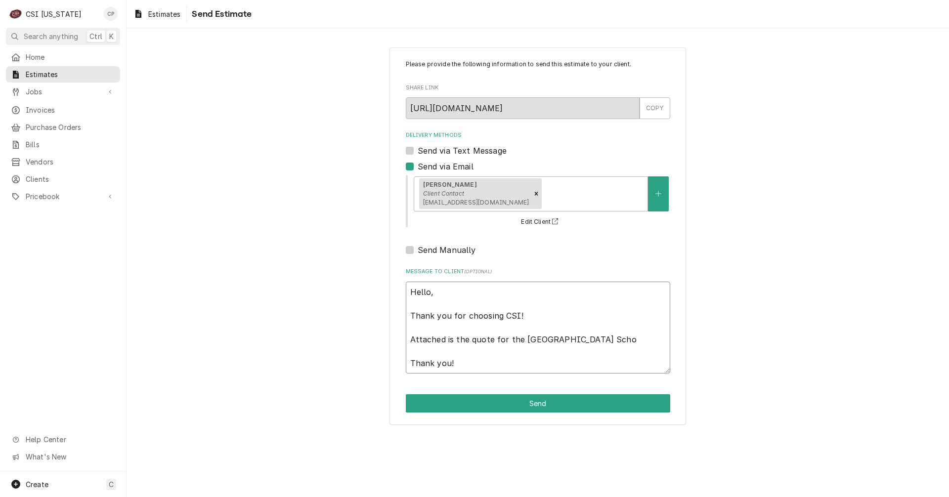
type textarea "Hello, Thank you for choosing CSI! Attached is the quote for the Huntingburg El…"
type textarea "x"
type textarea "Hello, Thank you for choosing CSI! Attached is the quote for the Huntingburg El…"
type textarea "x"
type textarea "Hello, Thank you for choosing CSI! Attached is the quote for the Huntingburg El…"
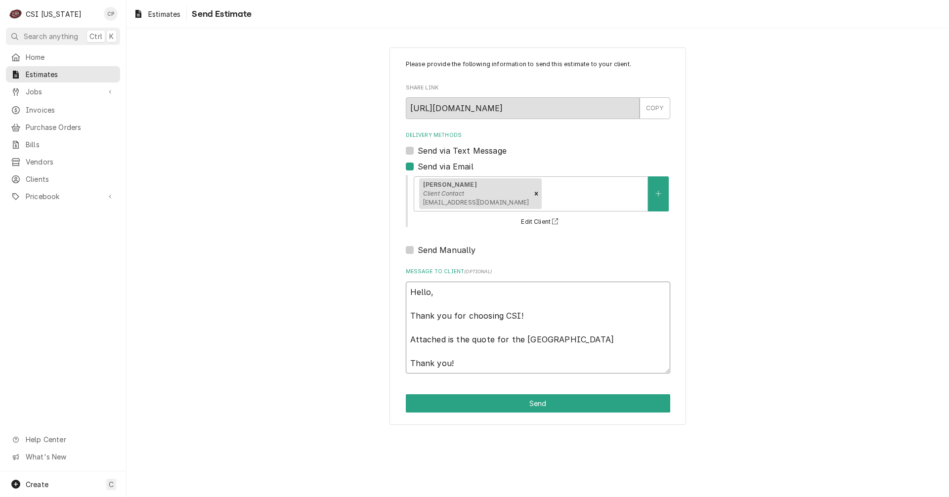
type textarea "x"
type textarea "Hello, Thank you for choosing CSI! Attached is the quote for the Huntingburg El…"
type textarea "x"
type textarea "Hello, Thank you for choosing CSI! Attached is the quote for the Huntingburg El…"
type textarea "x"
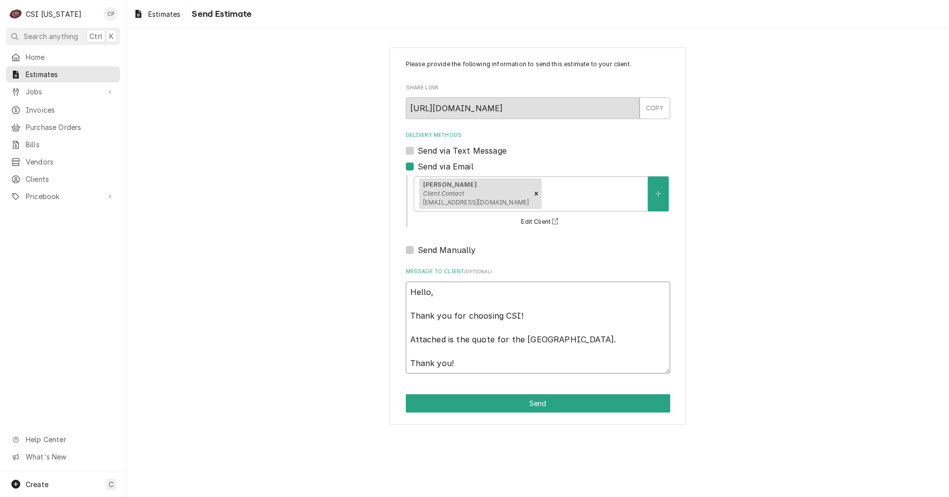
type textarea "Hello, Thank you for choosing CSI! Attached is the quote for the Huntingburg El…"
type textarea "x"
type textarea "Hello, Thank you for choosing CSI! Attached is the quote for the Huntingburg El…"
type textarea "x"
type textarea "Hello, Thank you for choosing CSI! Attached is the quote for the Huntingburg El…"
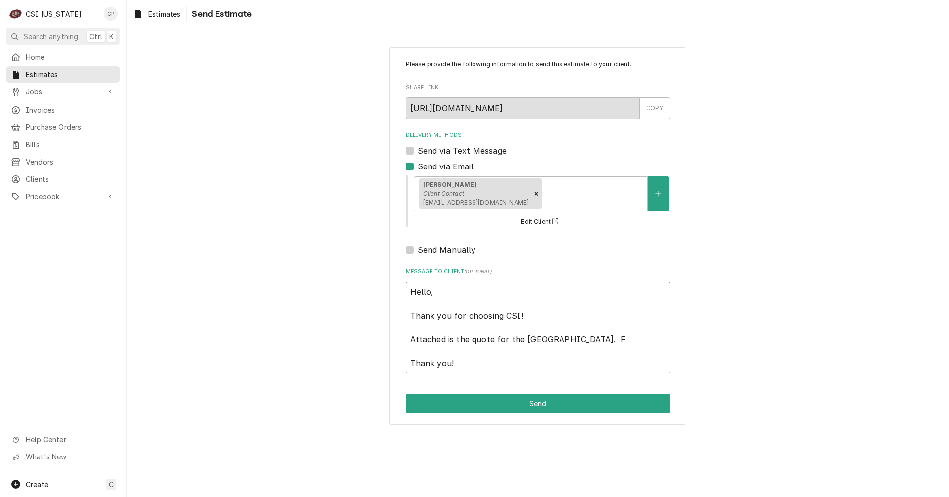
type textarea "x"
type textarea "Hello, Thank you for choosing CSI! Attached is the quote for the Huntingburg El…"
type textarea "x"
type textarea "Hello, Thank you for choosing CSI! Attached is the quote for the Huntingburg El…"
type textarea "x"
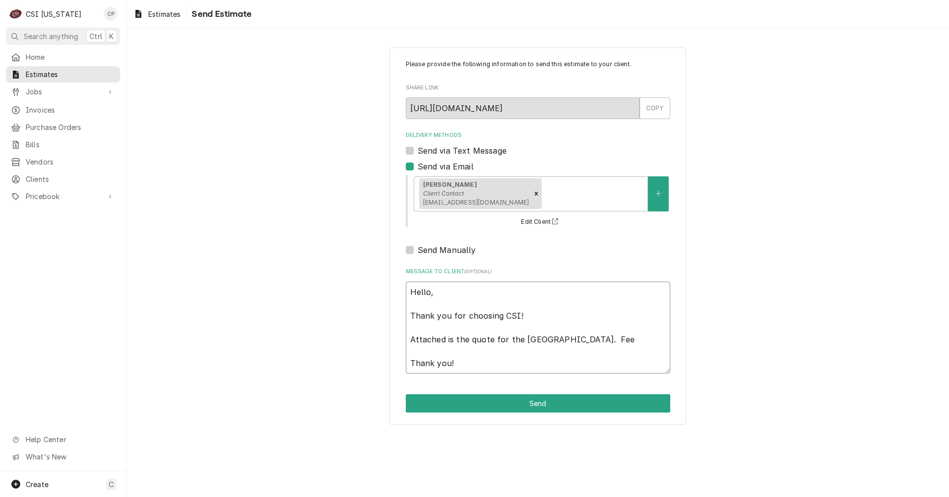
type textarea "Hello, Thank you for choosing CSI! Attached is the quote for the Huntingburg El…"
type textarea "x"
type textarea "Hello, Thank you for choosing CSI! Attached is the quote for the Huntingburg El…"
type textarea "x"
type textarea "Hello, Thank you for choosing CSI! Attached is the quote for the Huntingburg El…"
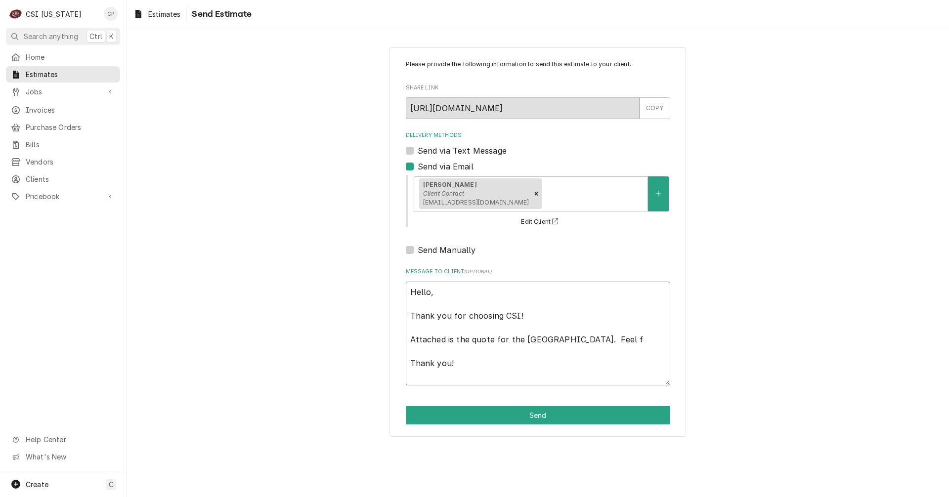
type textarea "x"
type textarea "Hello, Thank you for choosing CSI! Attached is the quote for the Huntingburg El…"
type textarea "x"
type textarea "Hello, Thank you for choosing CSI! Attached is the quote for the Huntingburg El…"
type textarea "x"
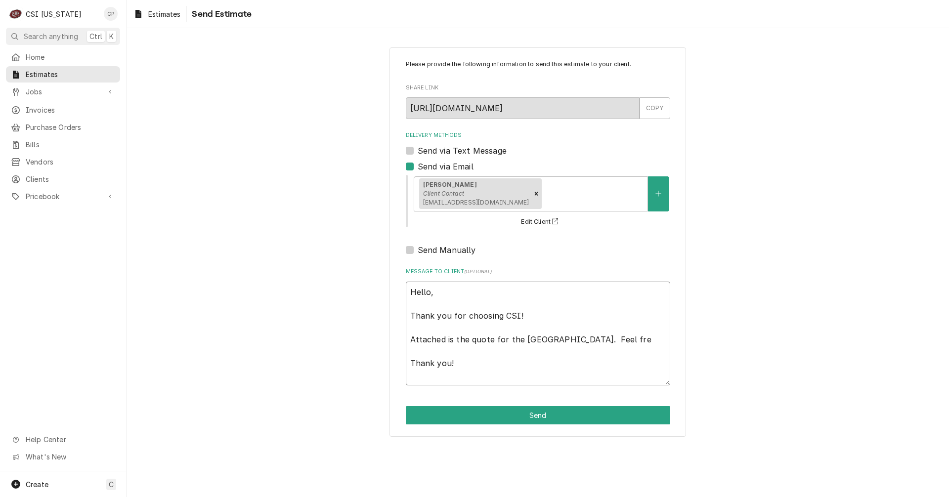
type textarea "Hello, Thank you for choosing CSI! Attached is the quote for the Huntingburg El…"
type textarea "x"
type textarea "Hello, Thank you for choosing CSI! Attached is the quote for the Huntingburg El…"
type textarea "x"
type textarea "Hello, Thank you for choosing CSI! Attached is the quote for the Huntingburg El…"
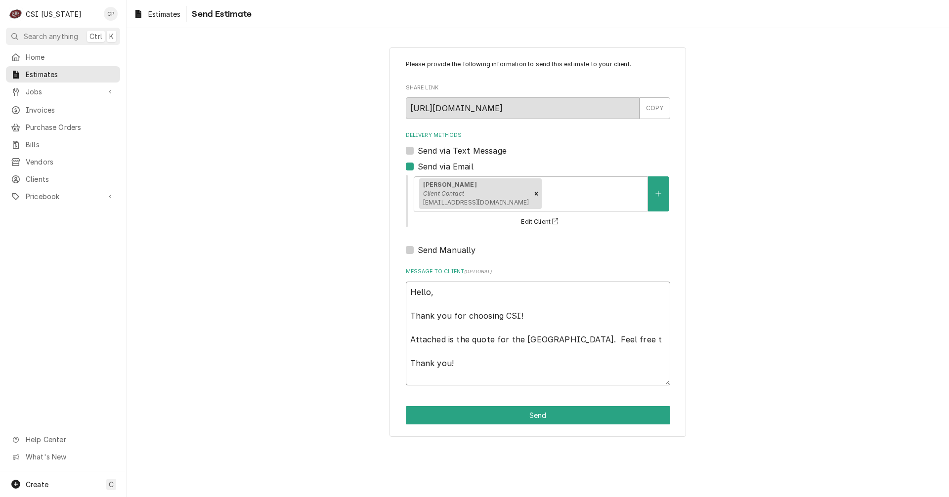
type textarea "x"
type textarea "Hello, Thank you for choosing CSI! Attached is the quote for the Huntingburg El…"
type textarea "x"
type textarea "Hello, Thank you for choosing CSI! Attached is the quote for the Huntingburg El…"
type textarea "x"
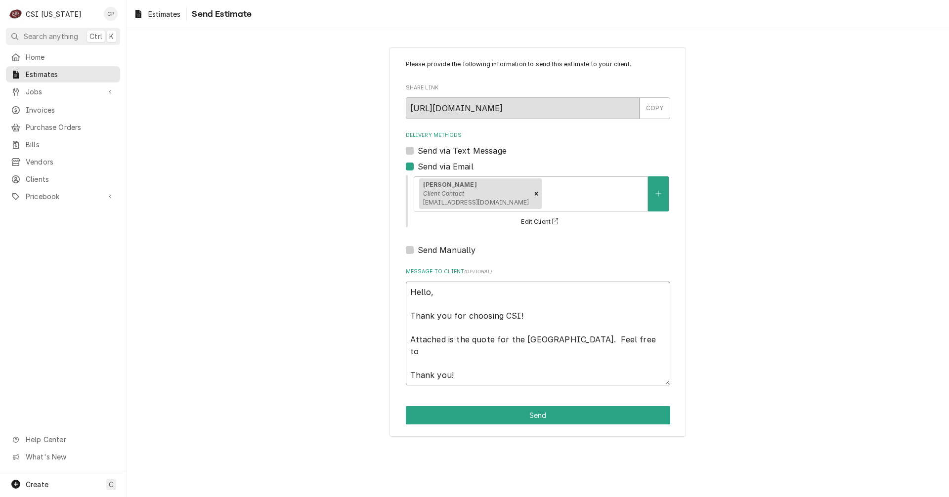
type textarea "Hello, Thank you for choosing CSI! Attached is the quote for the Huntingburg El…"
type textarea "x"
type textarea "Hello, Thank you for choosing CSI! Attached is the quote for the Huntingburg El…"
type textarea "x"
type textarea "Hello, Thank you for choosing CSI! Attached is the quote for the Huntingburg El…"
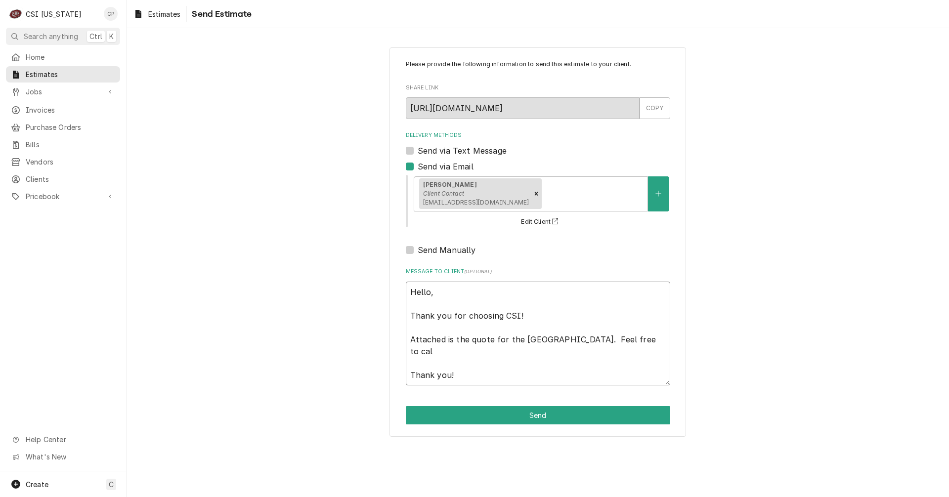
type textarea "x"
type textarea "Hello, Thank you for choosing CSI! Attached is the quote for the Huntingburg El…"
type textarea "x"
type textarea "Hello, Thank you for choosing CSI! Attached is the quote for the Huntingburg El…"
type textarea "x"
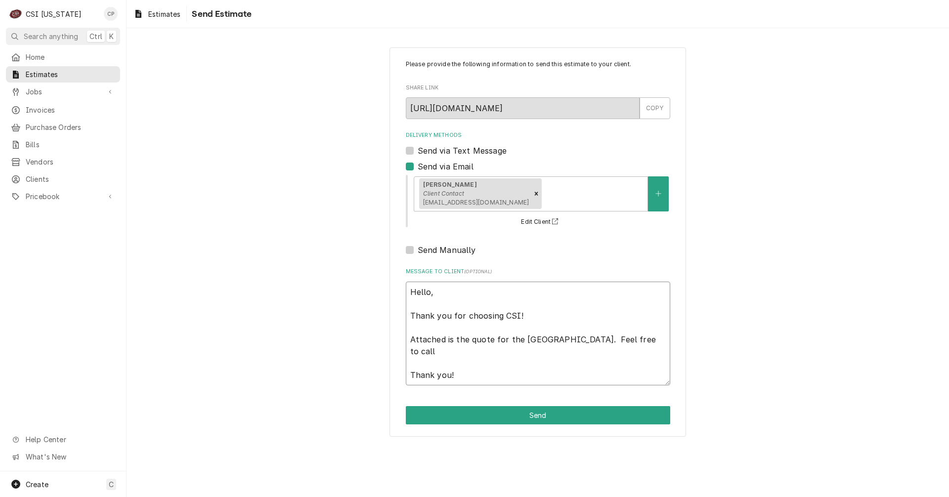
type textarea "Hello, Thank you for choosing CSI! Attached is the quote for the Huntingburg El…"
type textarea "x"
type textarea "Hello, Thank you for choosing CSI! Attached is the quote for the Huntingburg El…"
type textarea "x"
type textarea "Hello, Thank you for choosing CSI! Attached is the quote for the Huntingburg El…"
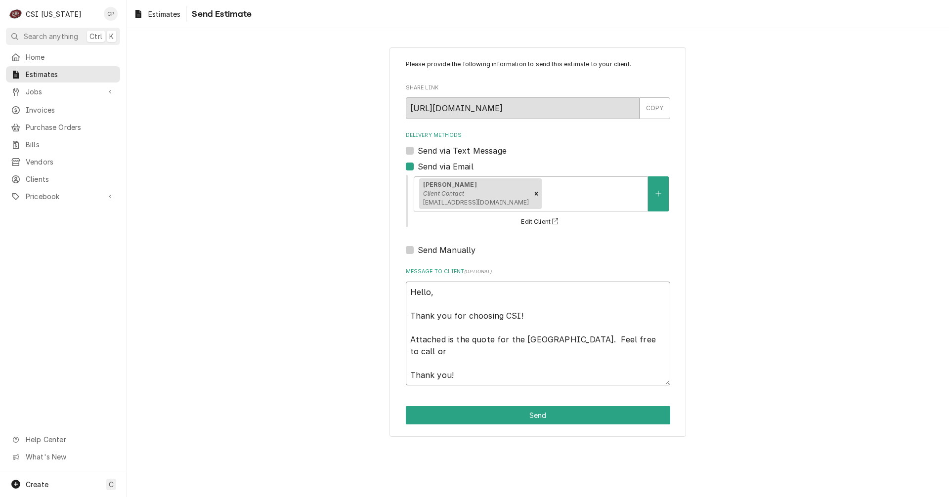
type textarea "x"
type textarea "Hello, Thank you for choosing CSI! Attached is the quote for the Huntingburg El…"
type textarea "x"
type textarea "Hello, Thank you for choosing CSI! Attached is the quote for the Huntingburg El…"
type textarea "x"
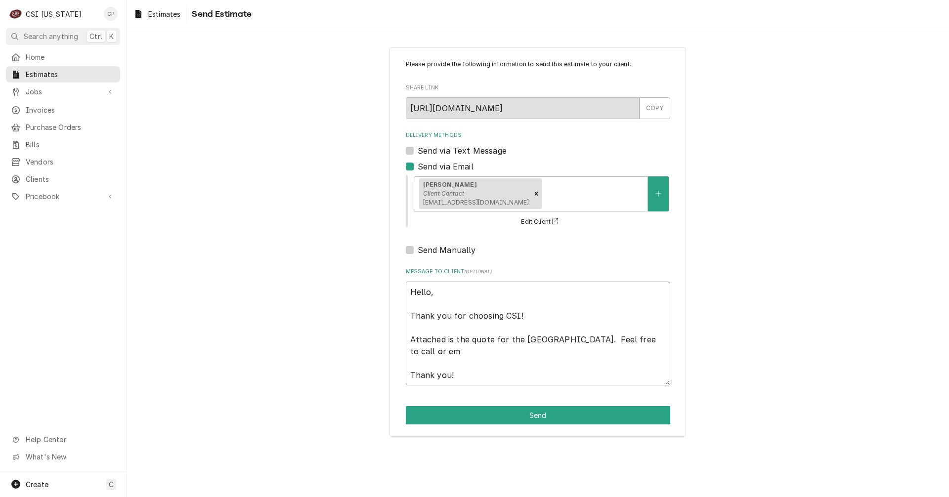
type textarea "Hello, Thank you for choosing CSI! Attached is the quote for the Huntingburg El…"
type textarea "x"
type textarea "Hello, Thank you for choosing CSI! Attached is the quote for the Huntingburg El…"
type textarea "x"
type textarea "Hello, Thank you for choosing CSI! Attached is the quote for the Huntingburg El…"
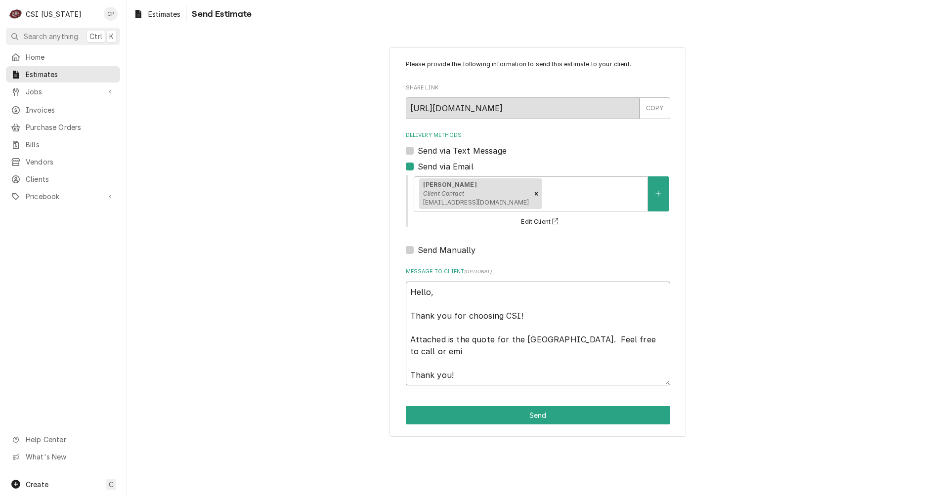
type textarea "x"
type textarea "Hello, Thank you for choosing CSI! Attached is the quote for the Huntingburg El…"
type textarea "x"
type textarea "Hello, Thank you for choosing CSI! Attached is the quote for the Huntingburg El…"
type textarea "x"
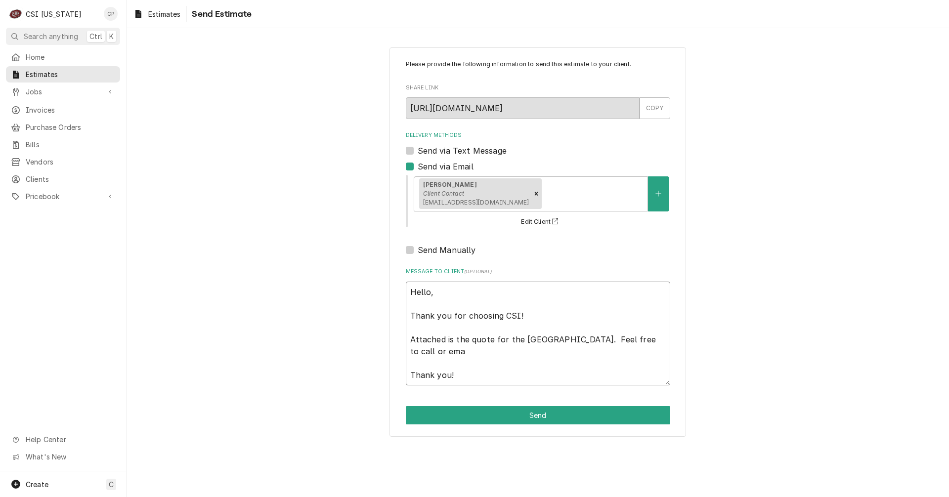
type textarea "Hello, Thank you for choosing CSI! Attached is the quote for the Huntingburg El…"
type textarea "x"
click at [546, 415] on button "Send" at bounding box center [538, 415] width 264 height 18
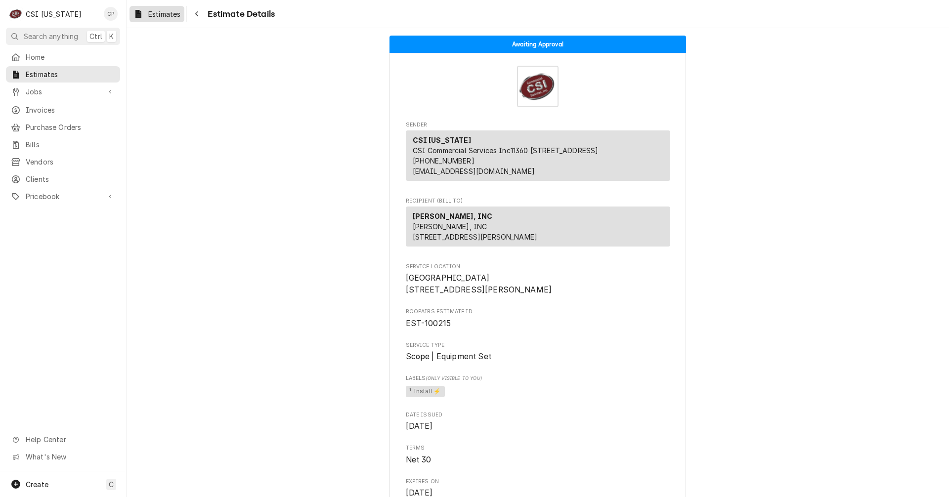
click at [176, 14] on span "Estimates" at bounding box center [164, 14] width 32 height 10
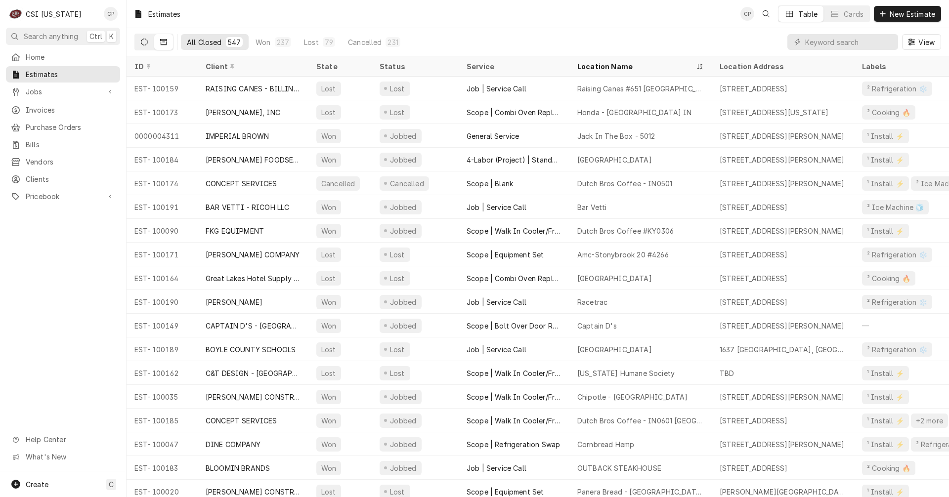
click at [148, 41] on button "Dynamic Content Wrapper" at bounding box center [144, 42] width 19 height 16
